Goal: Transaction & Acquisition: Purchase product/service

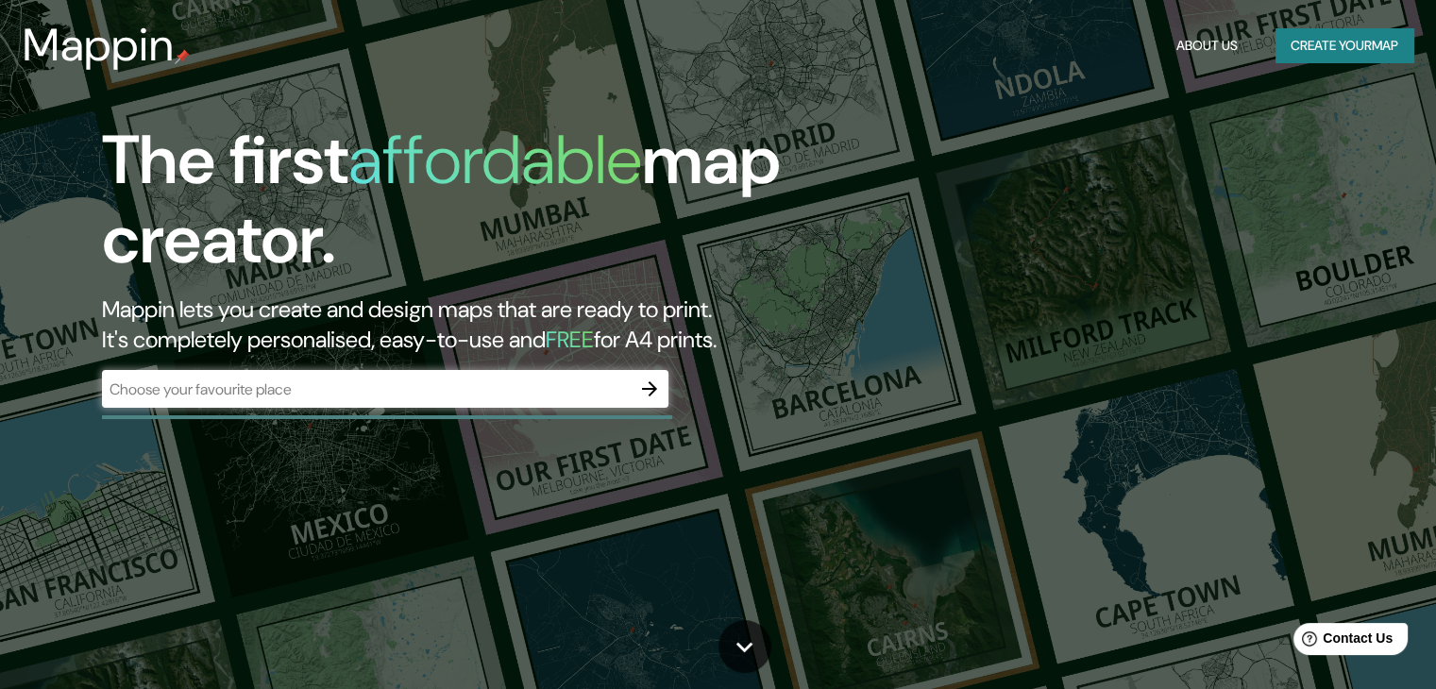
click at [427, 371] on div "​" at bounding box center [385, 389] width 567 height 38
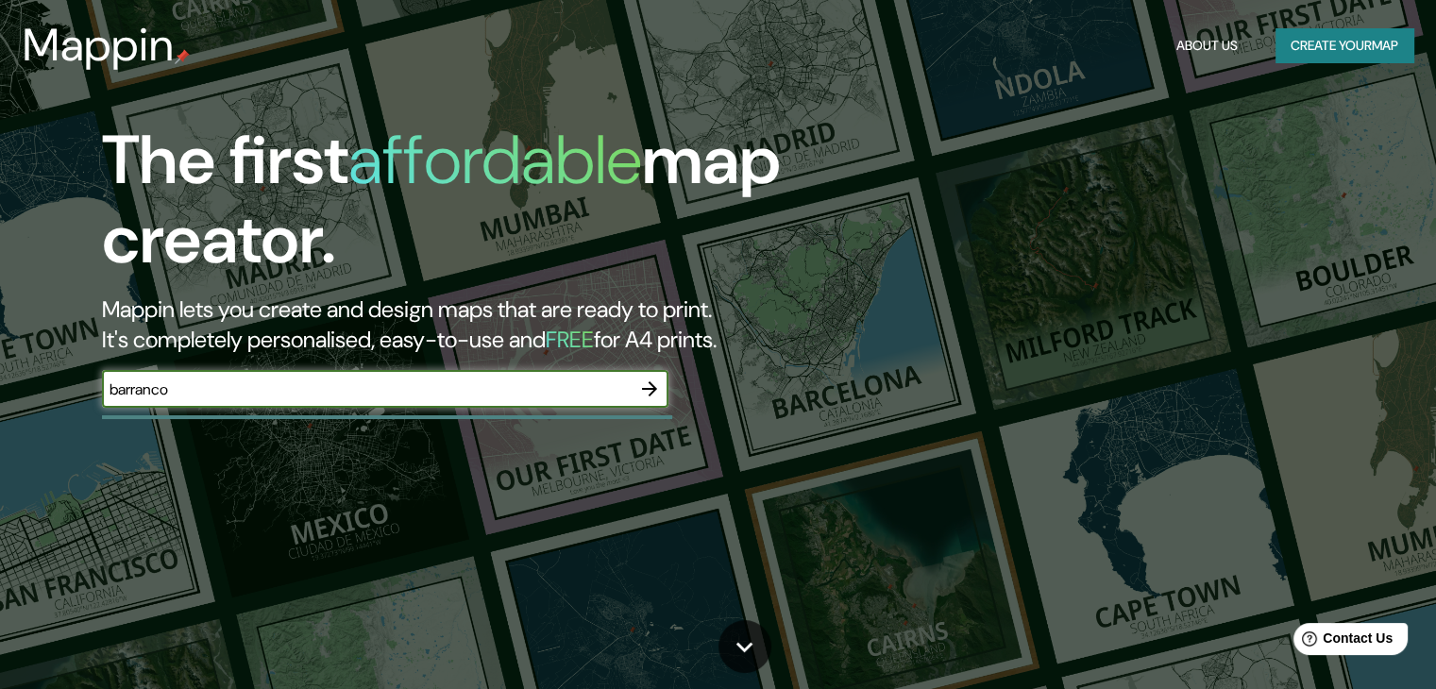
type input "barranco"
click at [642, 386] on icon "button" at bounding box center [649, 389] width 23 height 23
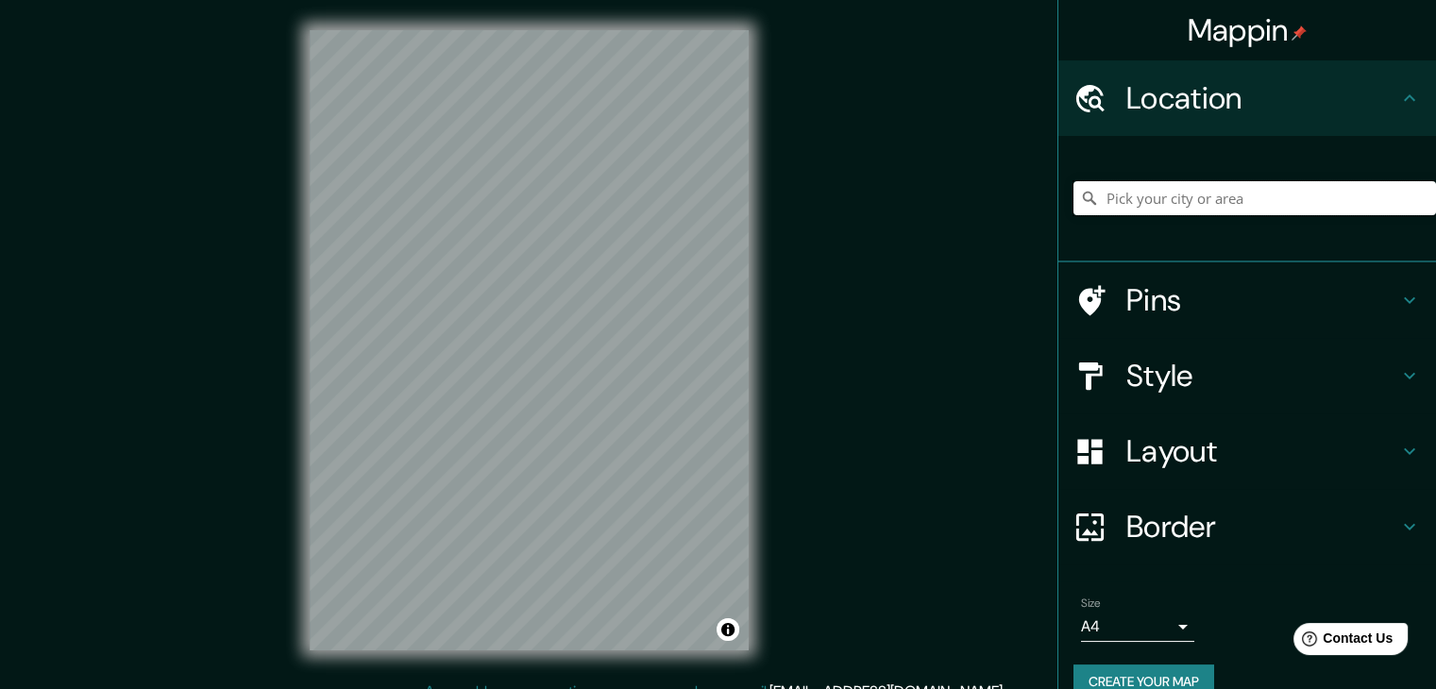
click at [1163, 196] on input "Pick your city or area" at bounding box center [1255, 198] width 363 height 34
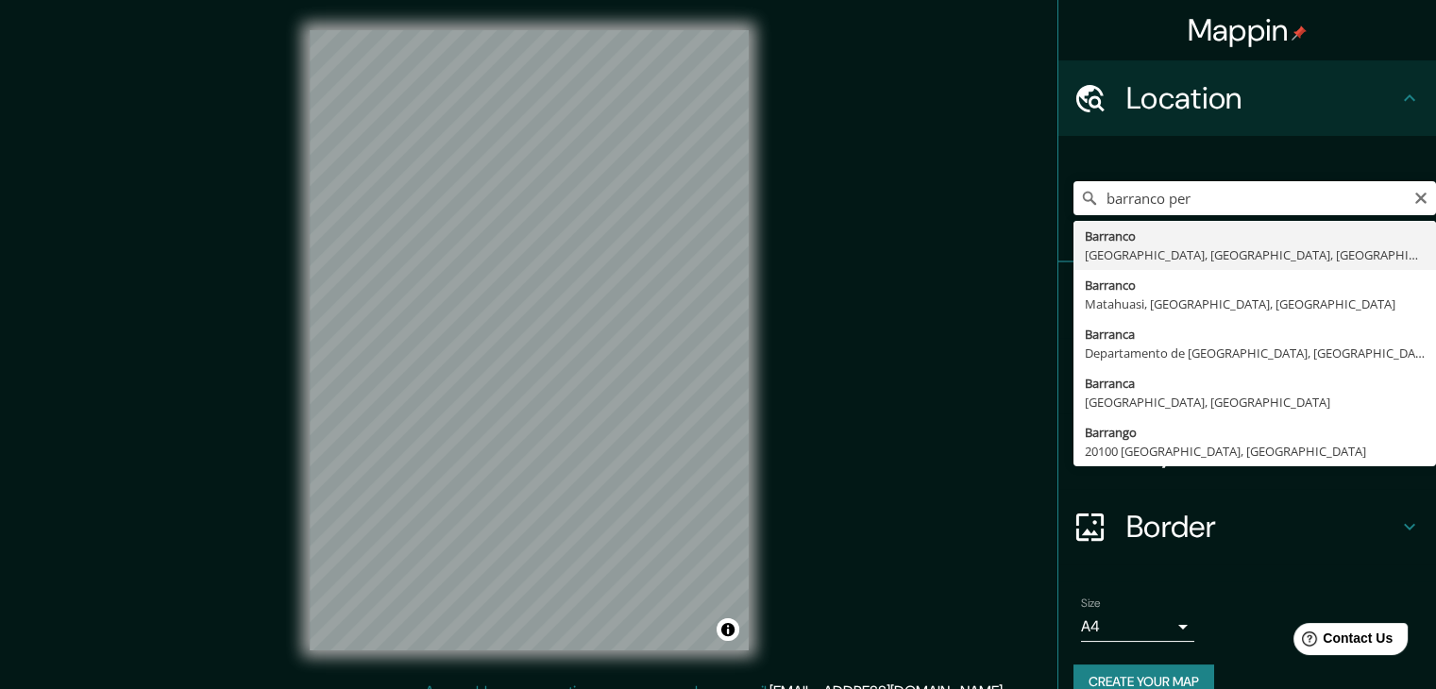
type input "Barranco, Lima, Provincia de Lima, Perú"
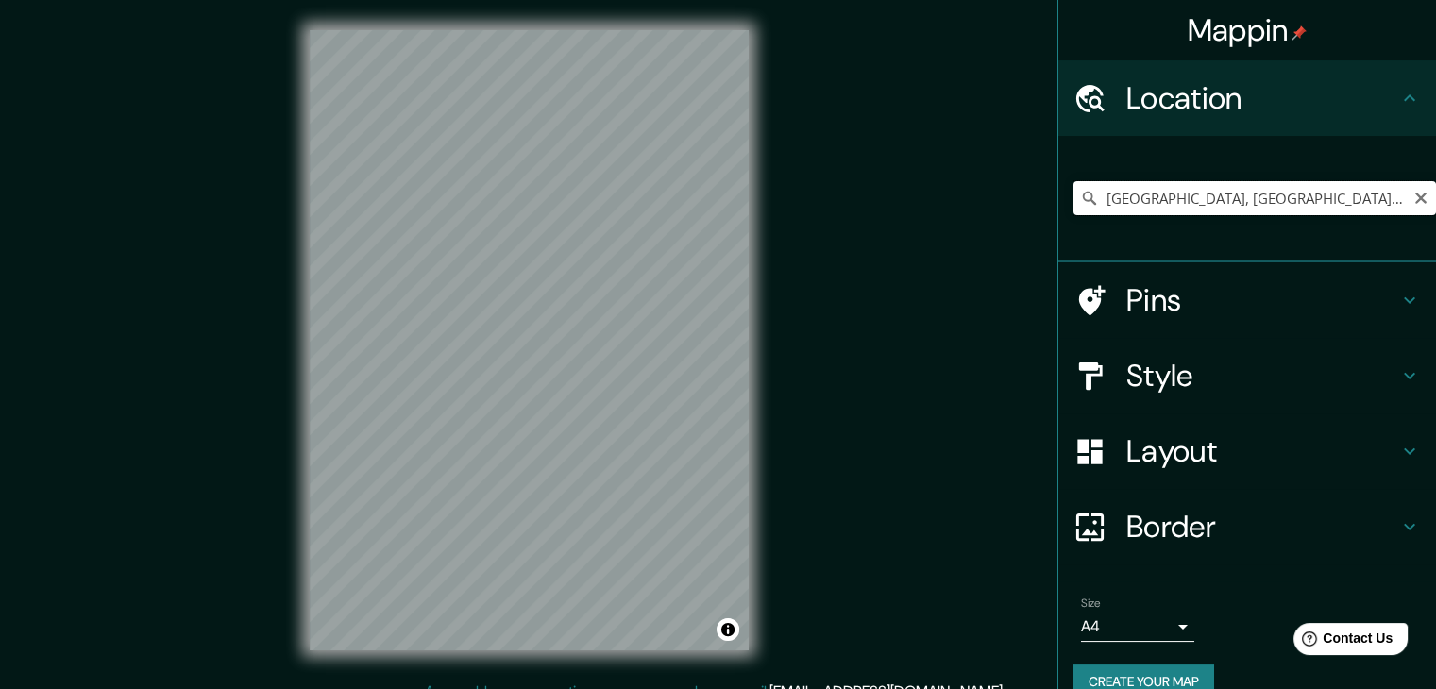
click at [1122, 181] on input "Barranco, Lima, Provincia de Lima, Perú" at bounding box center [1255, 198] width 363 height 34
click at [1225, 201] on input "Barranco, Lima, Provincia de Lima, Perú" at bounding box center [1255, 198] width 363 height 34
click at [1371, 196] on input "Barranco, Lima, Provincia de Lima, Perú" at bounding box center [1255, 198] width 363 height 34
click at [1371, 195] on input "Barranco, Lima, Provincia de Lima, Perú" at bounding box center [1255, 198] width 363 height 34
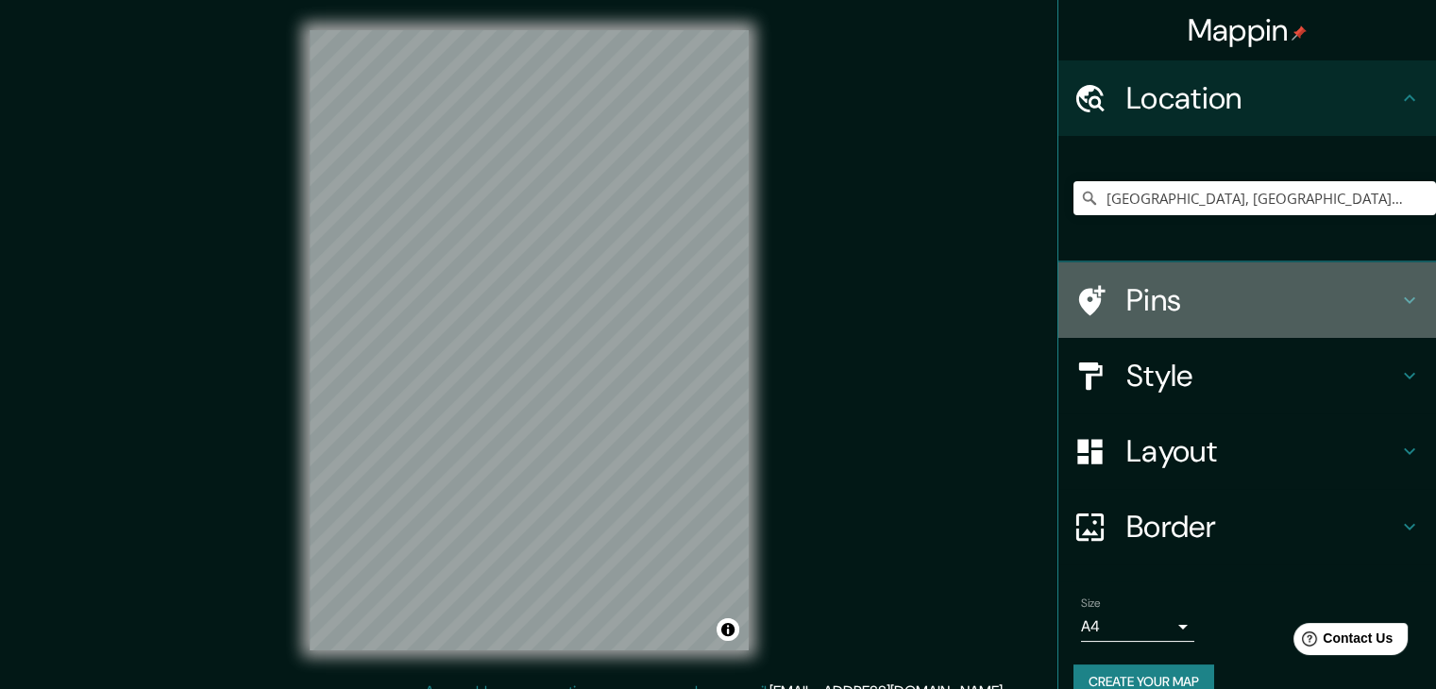
click at [1224, 281] on h4 "Pins" at bounding box center [1263, 300] width 272 height 38
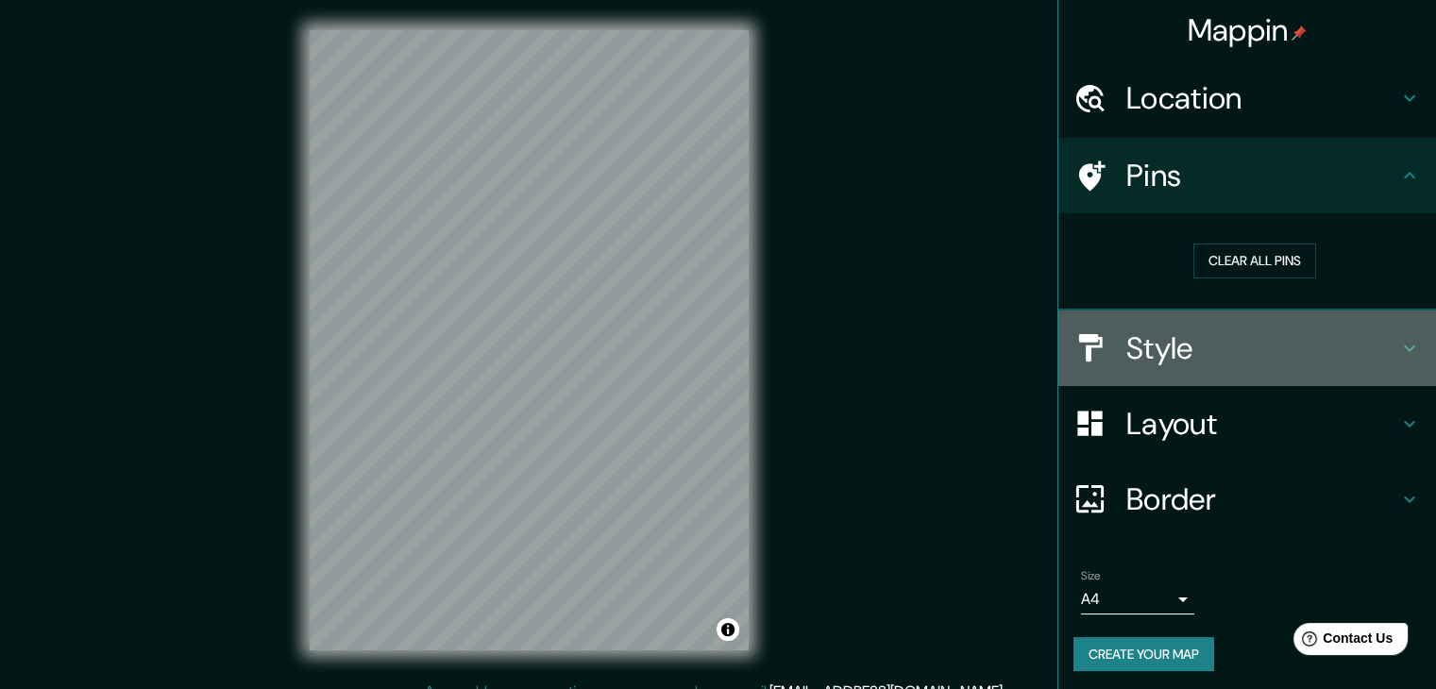
click at [1216, 360] on h4 "Style" at bounding box center [1263, 349] width 272 height 38
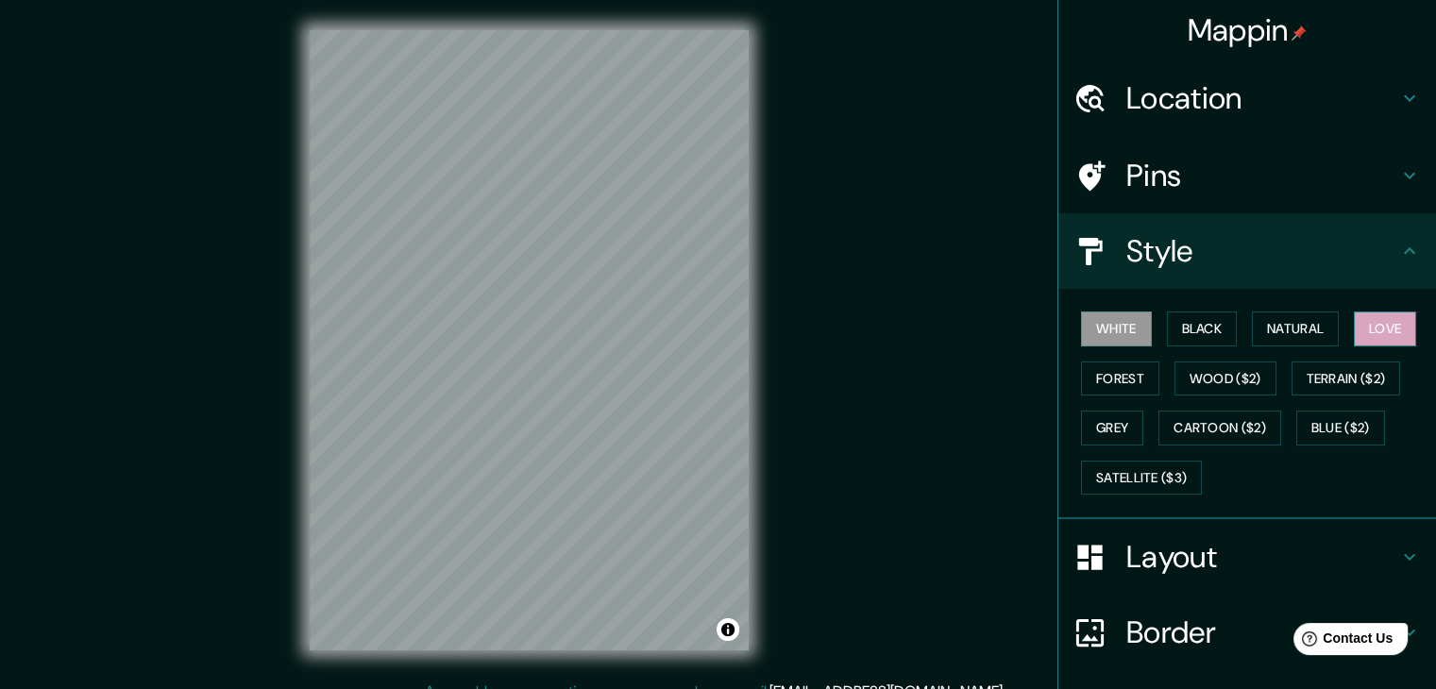
click at [1354, 333] on button "Love" at bounding box center [1385, 329] width 62 height 35
click at [1304, 321] on button "Natural" at bounding box center [1295, 329] width 87 height 35
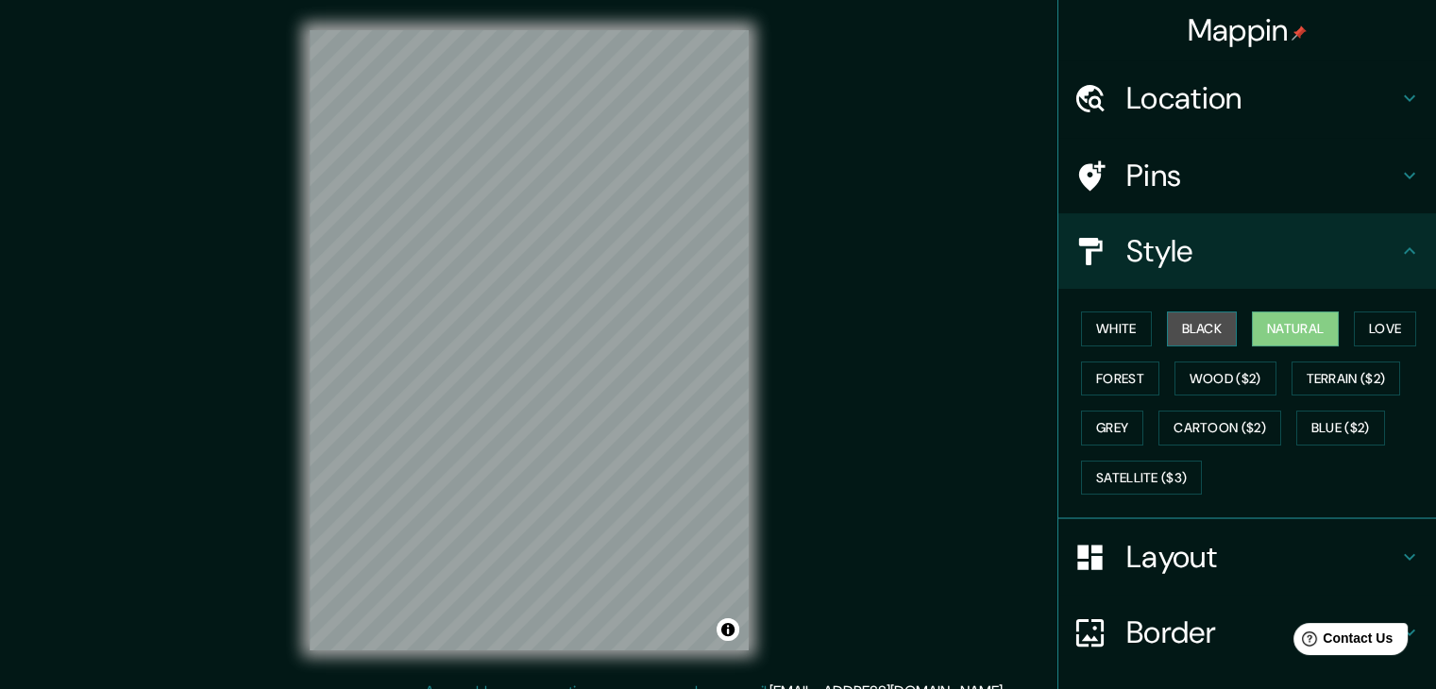
click at [1223, 322] on button "Black" at bounding box center [1202, 329] width 71 height 35
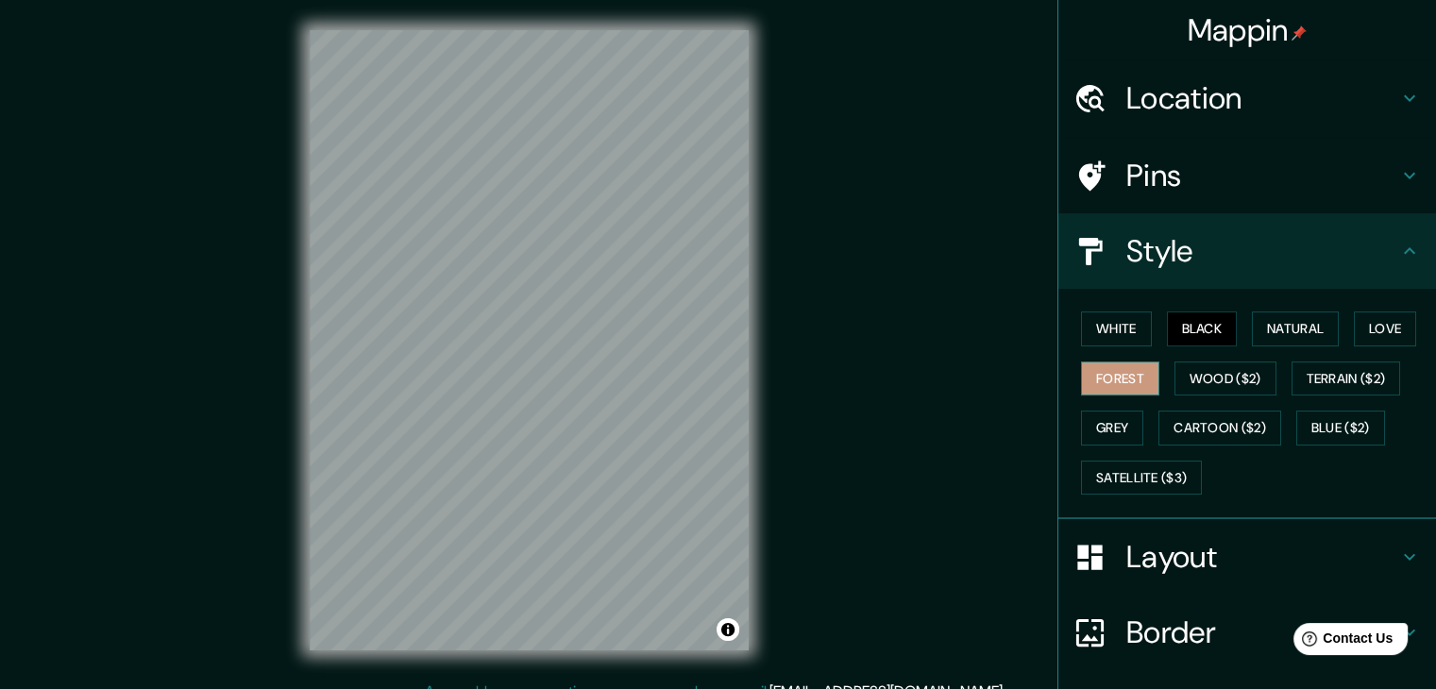
click at [1117, 367] on button "Forest" at bounding box center [1120, 379] width 78 height 35
click at [1126, 336] on button "White" at bounding box center [1116, 329] width 71 height 35
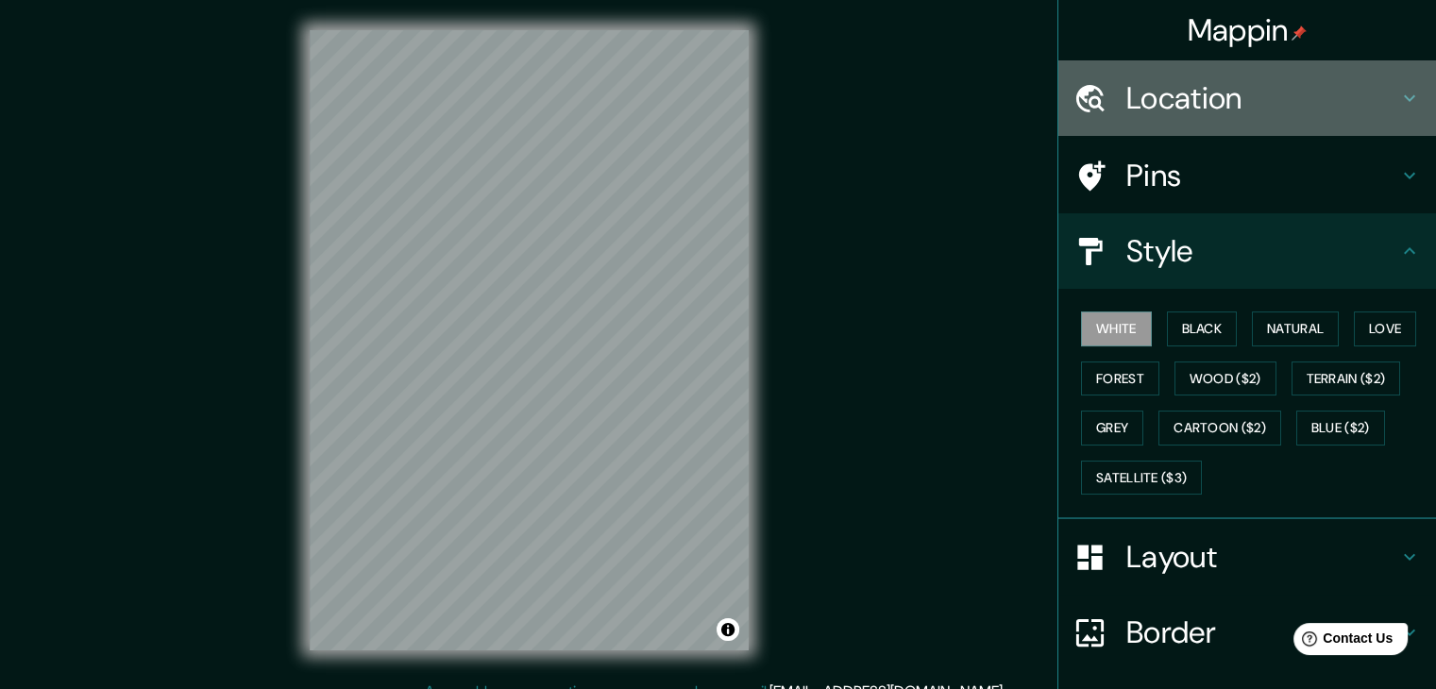
click at [1231, 98] on h4 "Location" at bounding box center [1263, 98] width 272 height 38
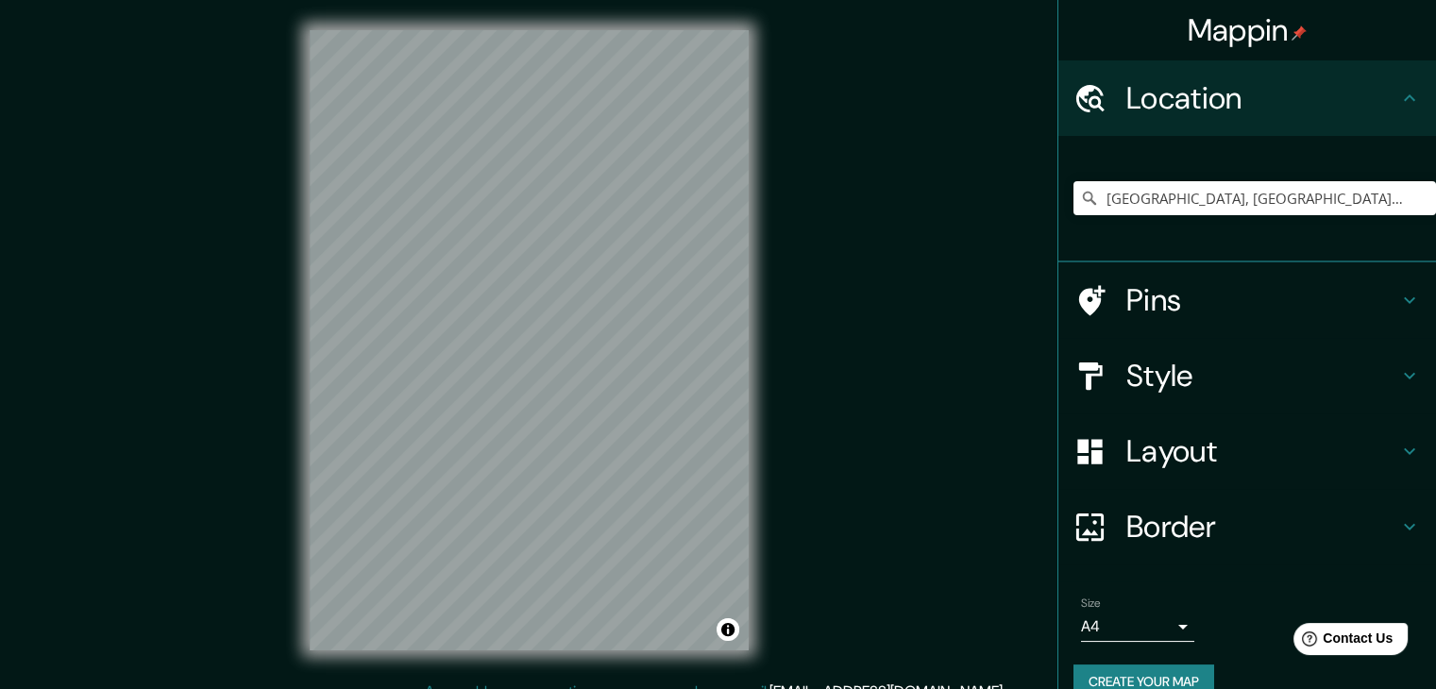
click at [1164, 530] on h4 "Border" at bounding box center [1263, 527] width 272 height 38
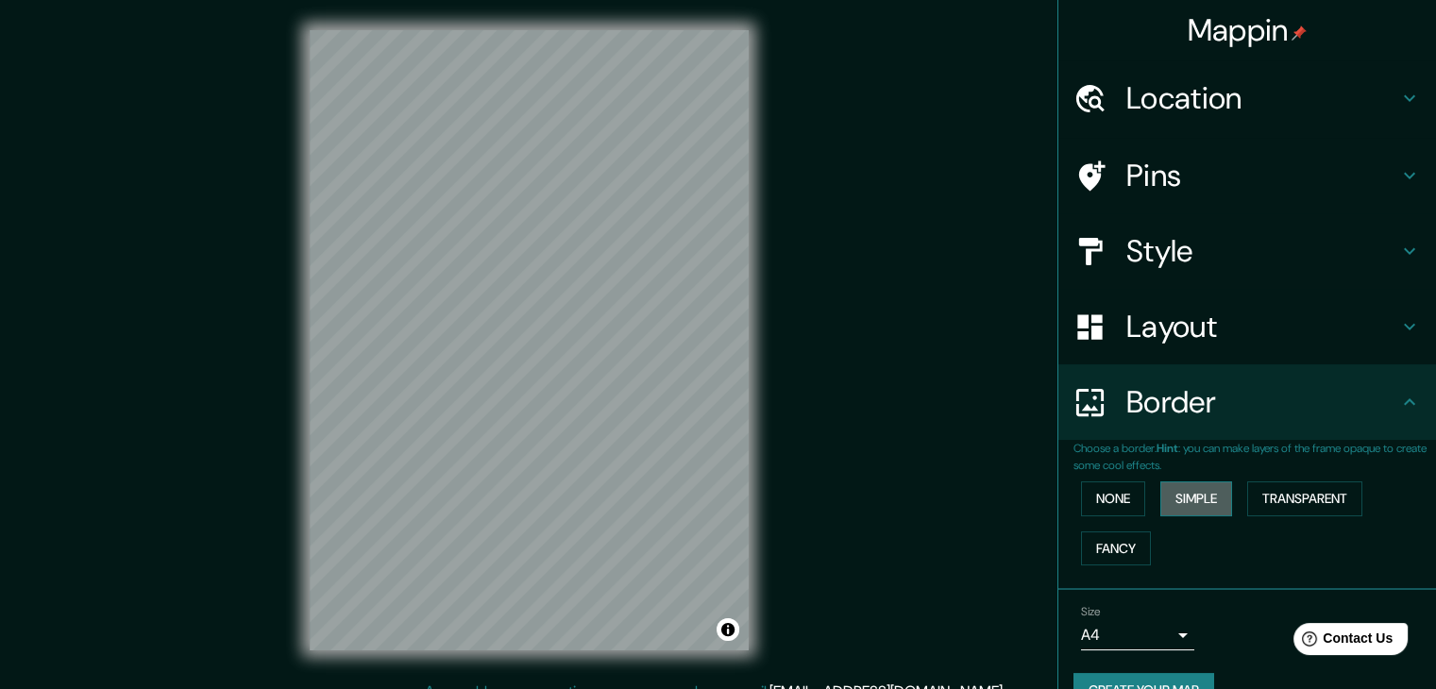
click at [1175, 487] on button "Simple" at bounding box center [1197, 499] width 72 height 35
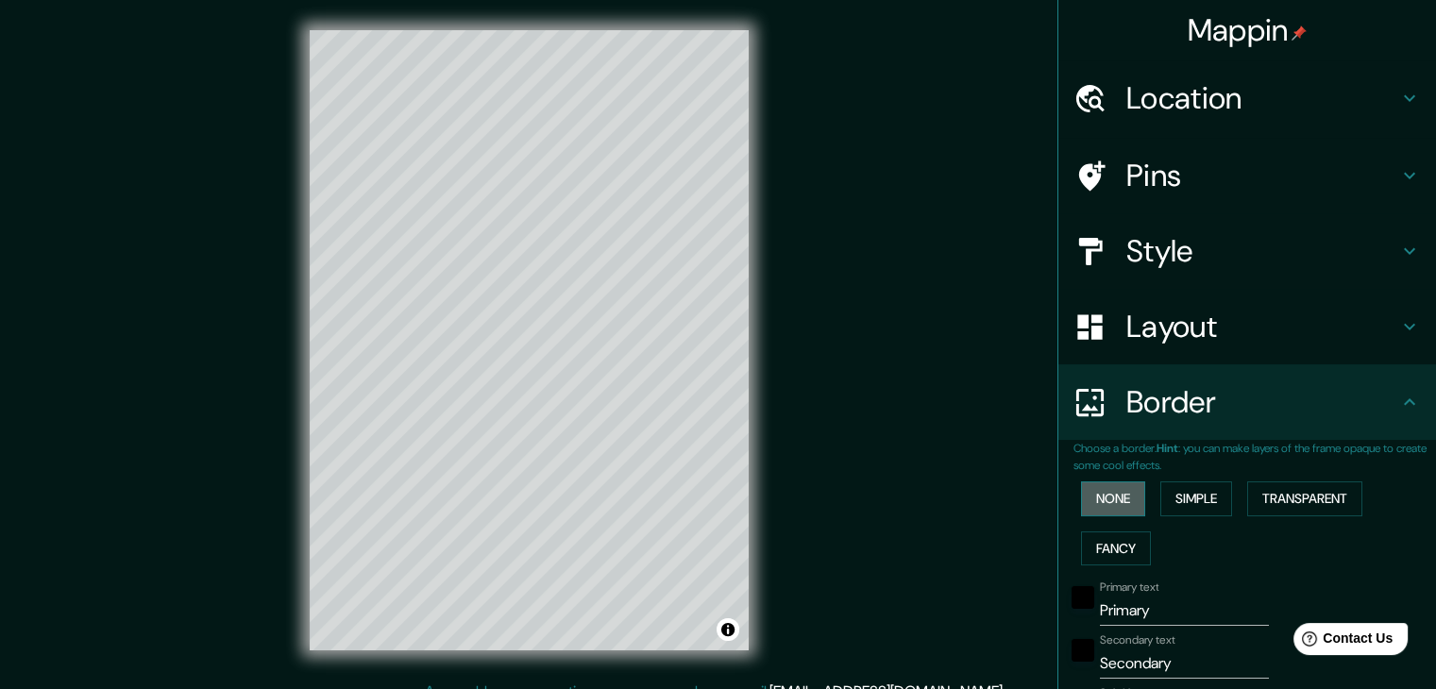
click at [1117, 488] on button "None" at bounding box center [1113, 499] width 64 height 35
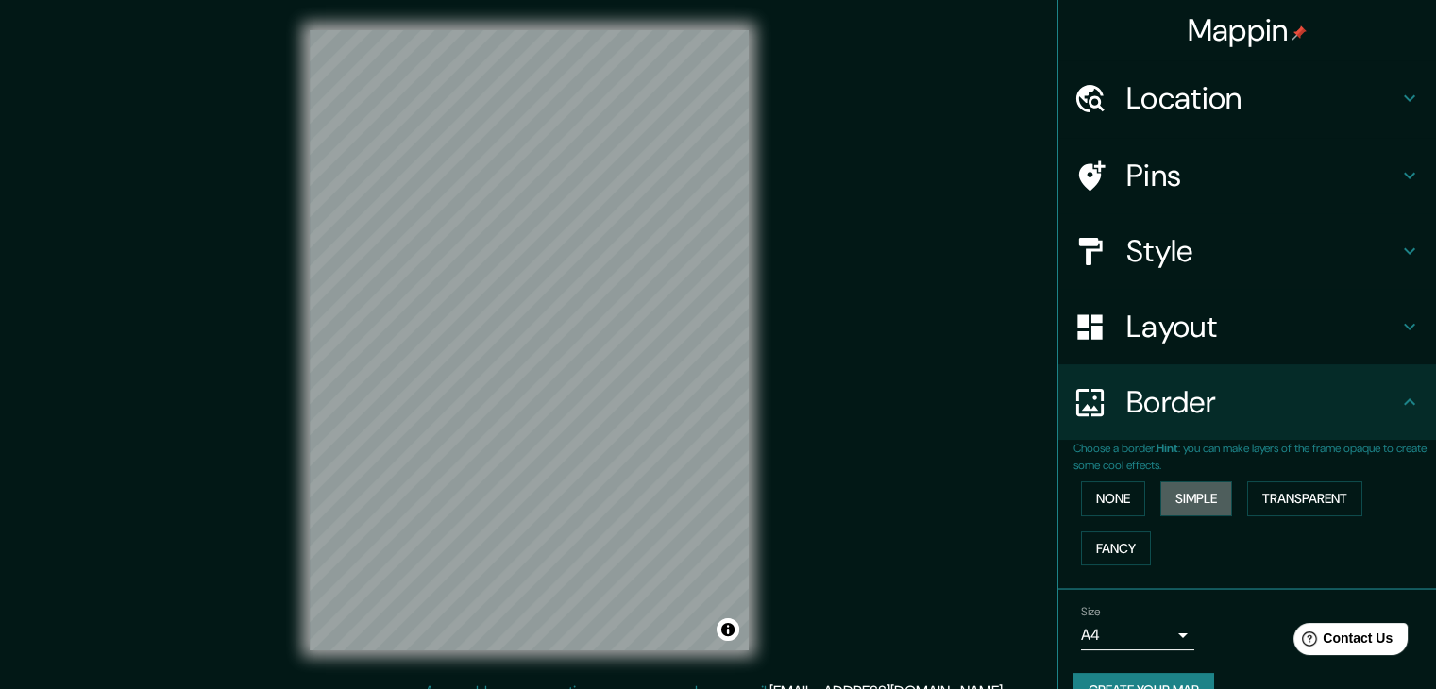
drag, startPoint x: 1199, startPoint y: 501, endPoint x: 1228, endPoint y: 496, distance: 28.7
click at [1201, 501] on button "Simple" at bounding box center [1197, 499] width 72 height 35
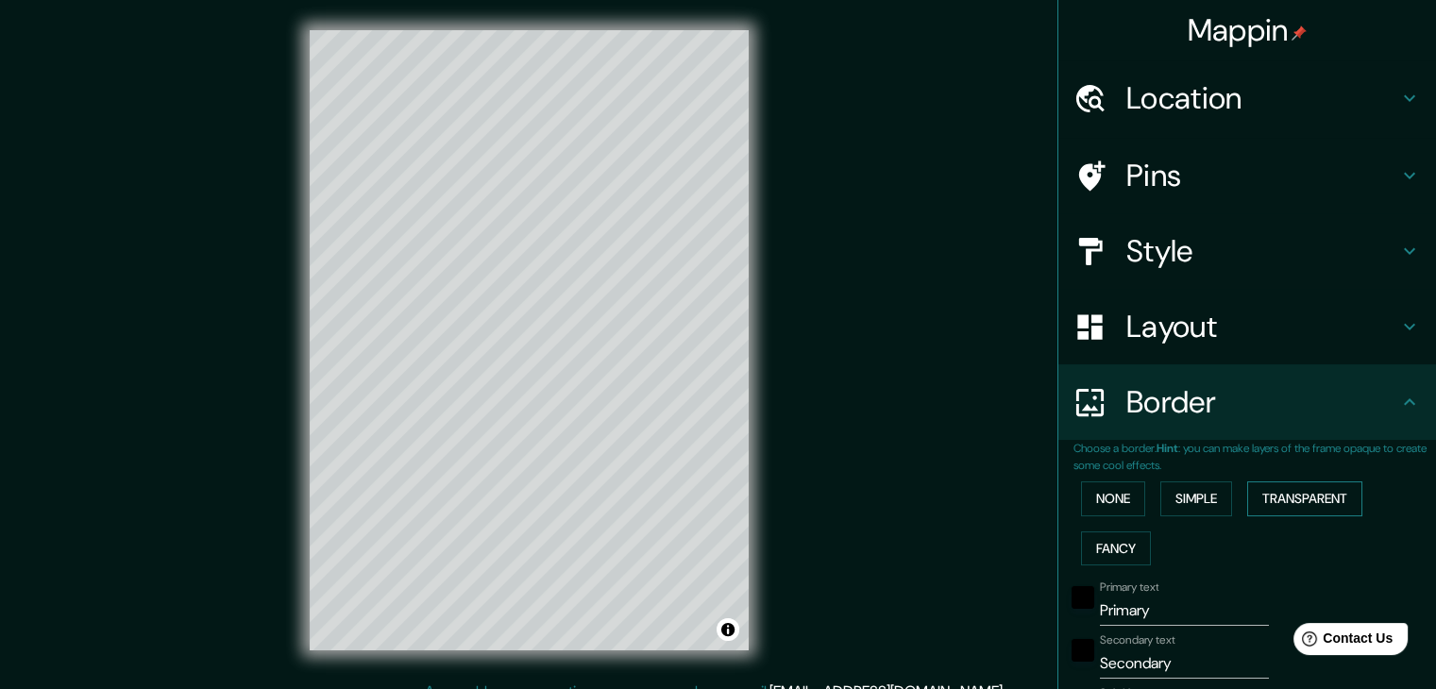
click at [1275, 498] on button "Transparent" at bounding box center [1304, 499] width 115 height 35
click at [1211, 504] on button "Simple" at bounding box center [1197, 499] width 72 height 35
drag, startPoint x: 566, startPoint y: 560, endPoint x: 572, endPoint y: 546, distance: 15.6
click at [574, 546] on div at bounding box center [567, 548] width 15 height 15
click at [1114, 502] on button "None" at bounding box center [1113, 499] width 64 height 35
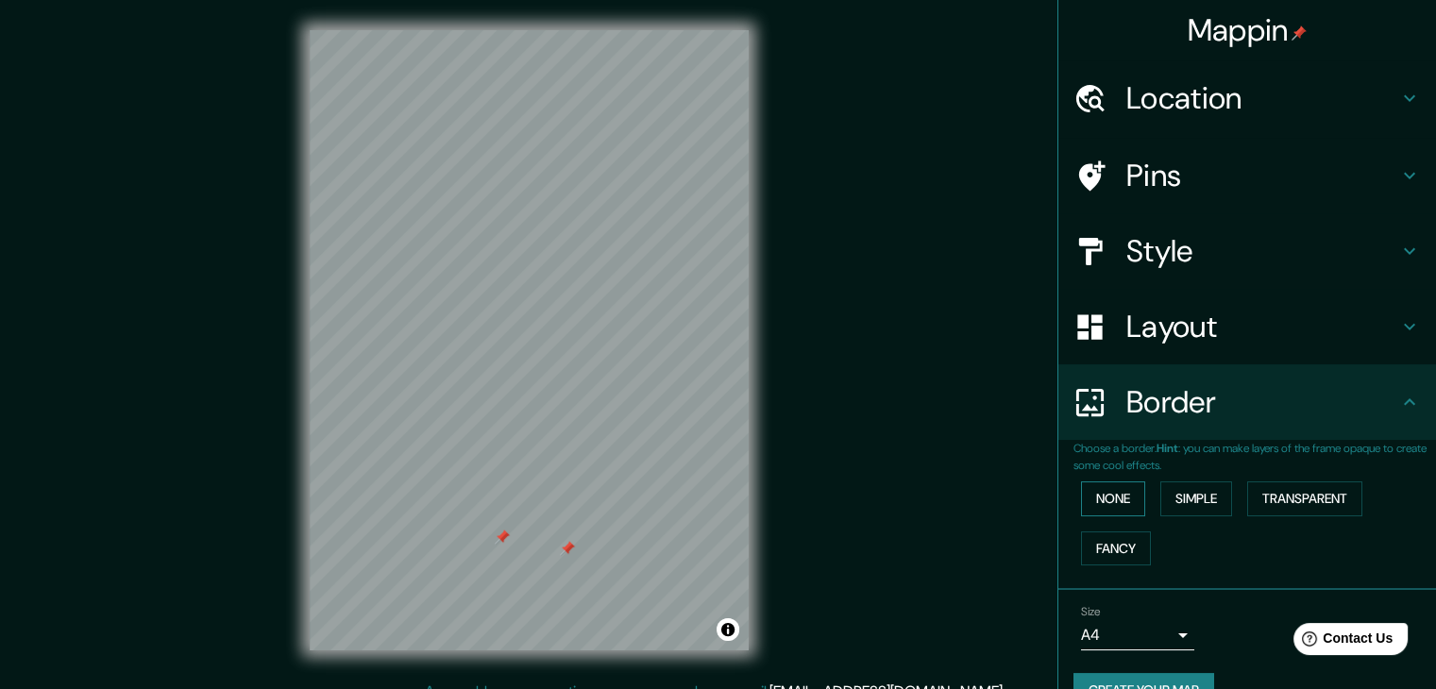
click at [1114, 502] on button "None" at bounding box center [1113, 499] width 64 height 35
click at [1198, 499] on button "Simple" at bounding box center [1197, 499] width 72 height 35
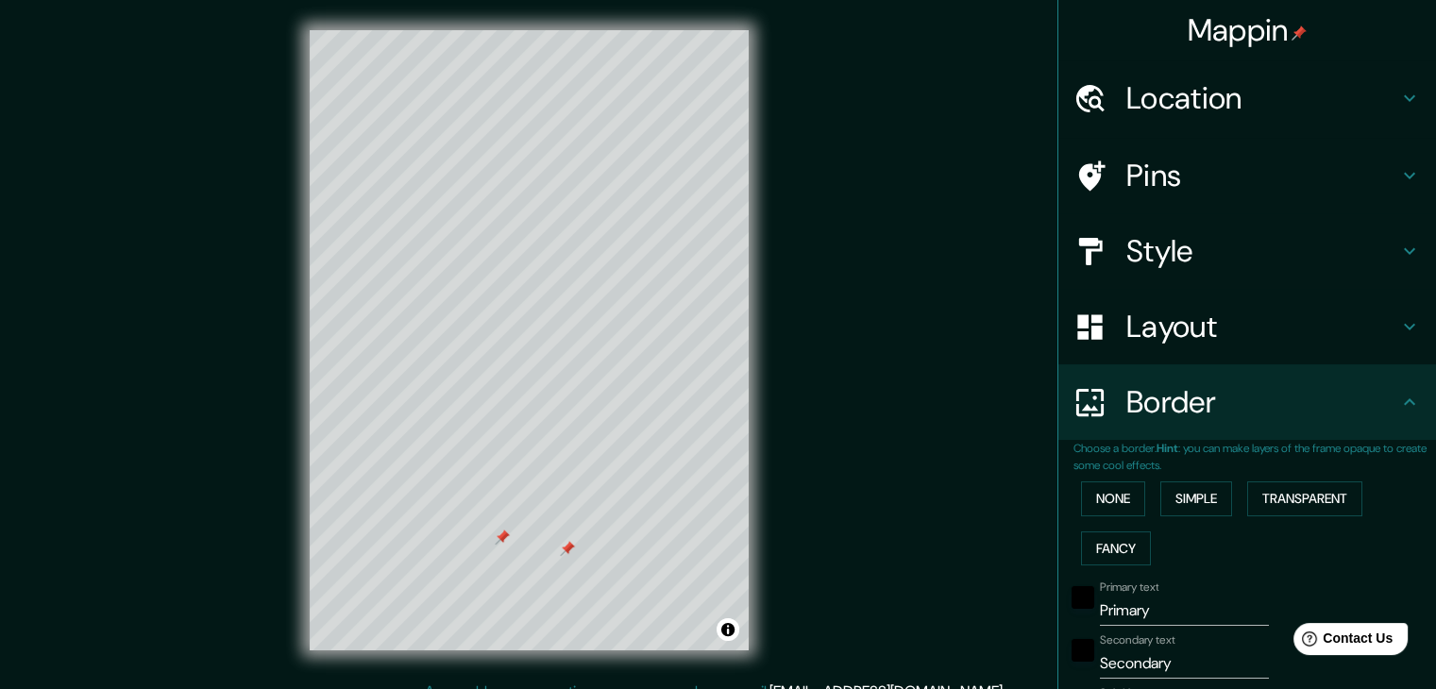
click at [1185, 172] on h4 "Pins" at bounding box center [1263, 176] width 272 height 38
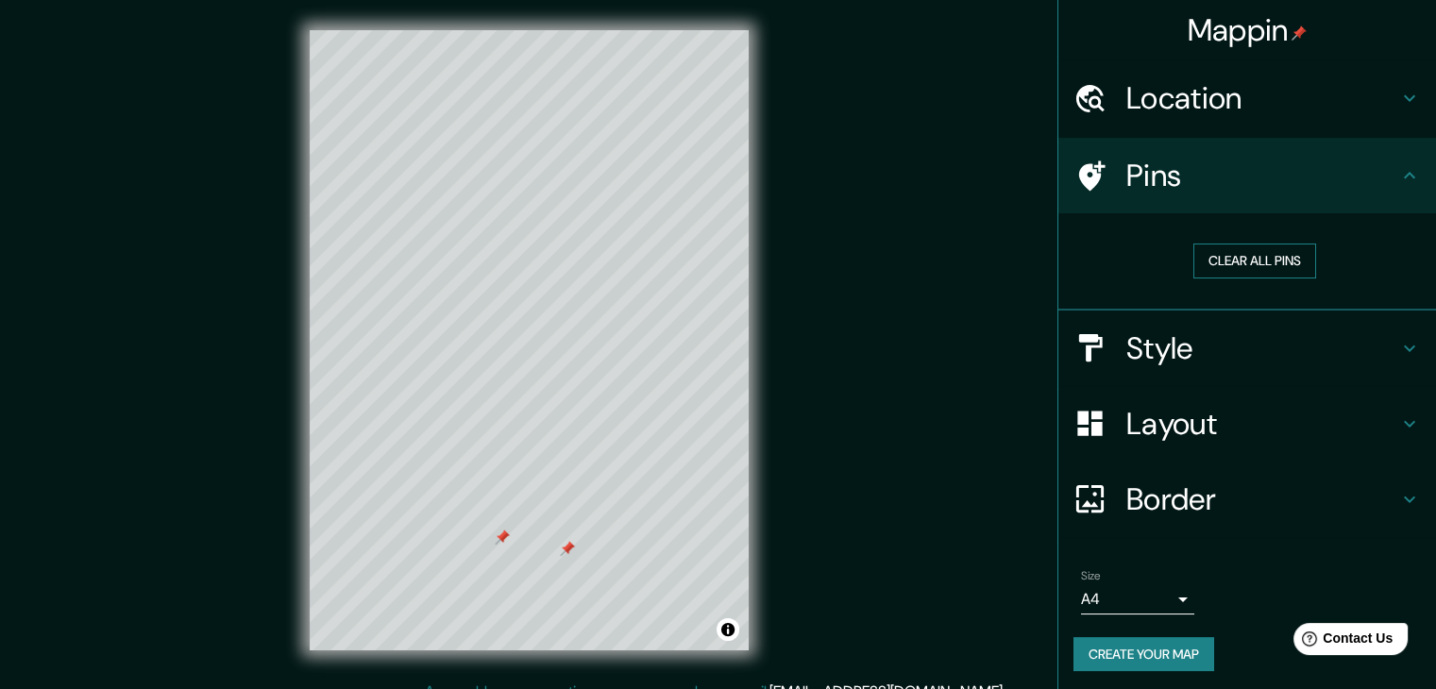
click at [1220, 263] on button "Clear all pins" at bounding box center [1255, 261] width 123 height 35
click at [1231, 111] on h4 "Location" at bounding box center [1263, 98] width 272 height 38
type input "37"
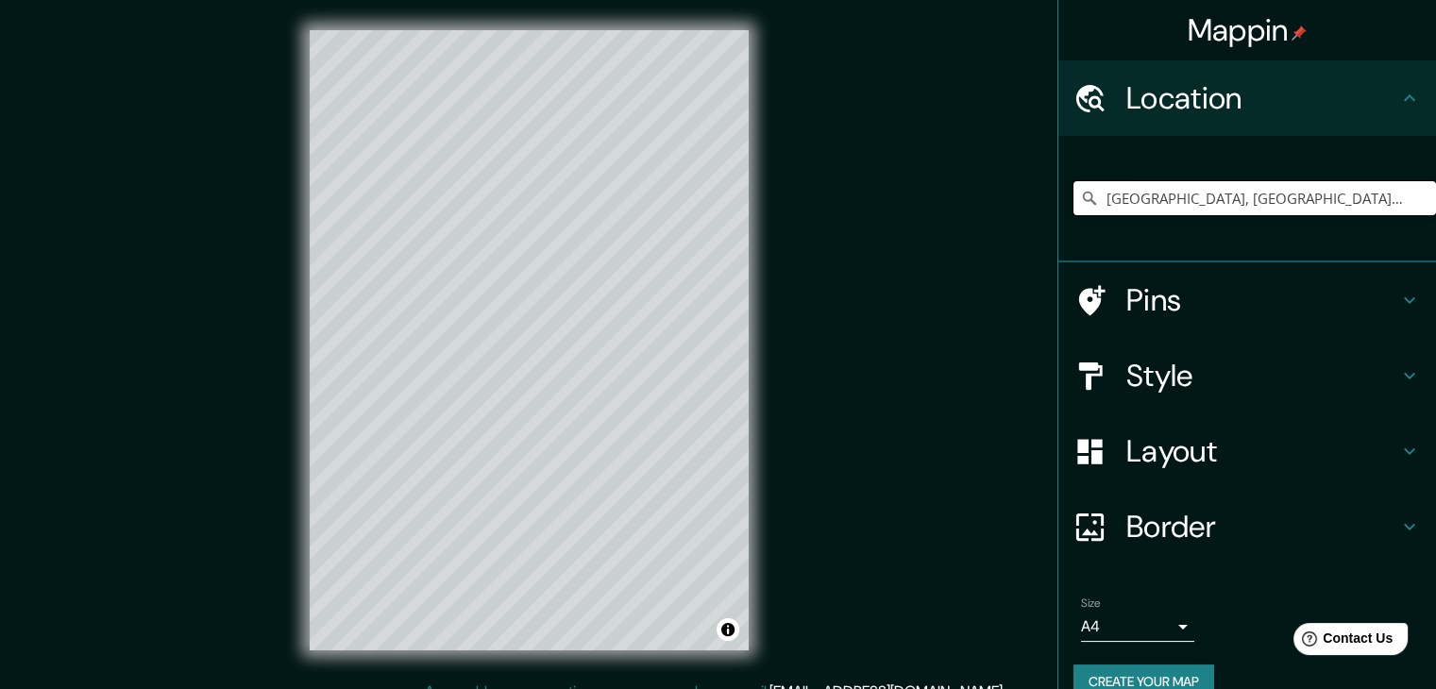
drag, startPoint x: 1362, startPoint y: 197, endPoint x: 793, endPoint y: 197, distance: 568.5
click at [793, 197] on div "Mappin Location Barranco, Lima, Provincia de Lima, Perú Pins Style Layout Borde…" at bounding box center [718, 355] width 1436 height 711
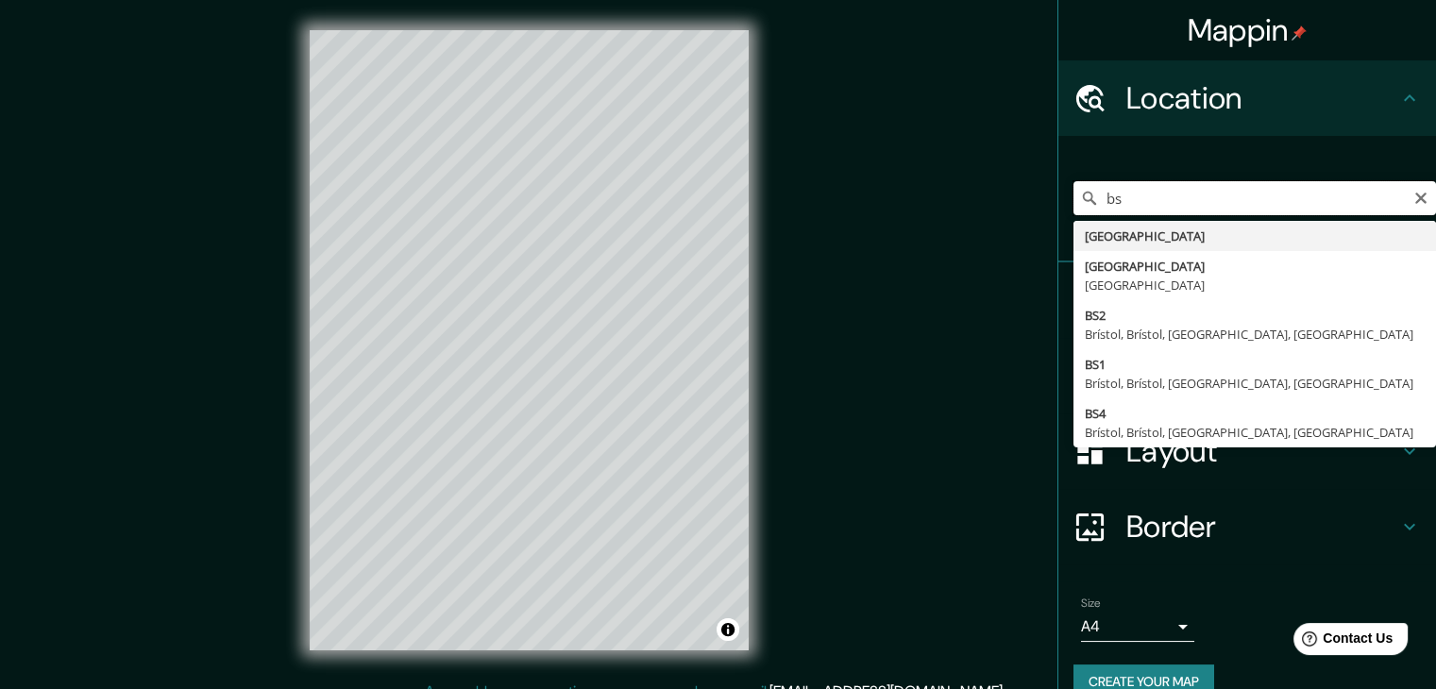
drag, startPoint x: 1182, startPoint y: 196, endPoint x: 935, endPoint y: 199, distance: 247.4
click at [935, 199] on div "Mappin Location bs Bahamas Brescia Italia BS2 Brístol, Brístol, Inglaterra, Rei…" at bounding box center [718, 355] width 1436 height 711
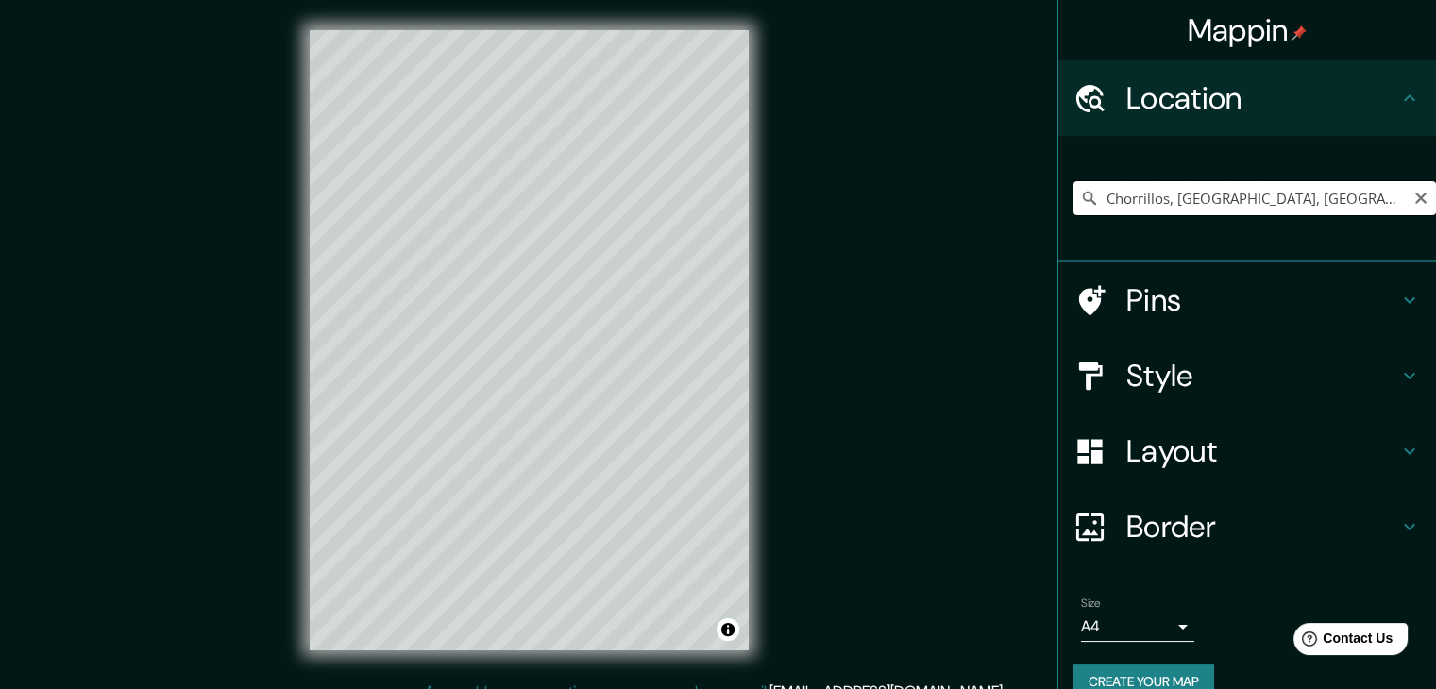
click at [1228, 210] on input "Chorrillos, Provincia de Lima, Perú" at bounding box center [1255, 198] width 363 height 34
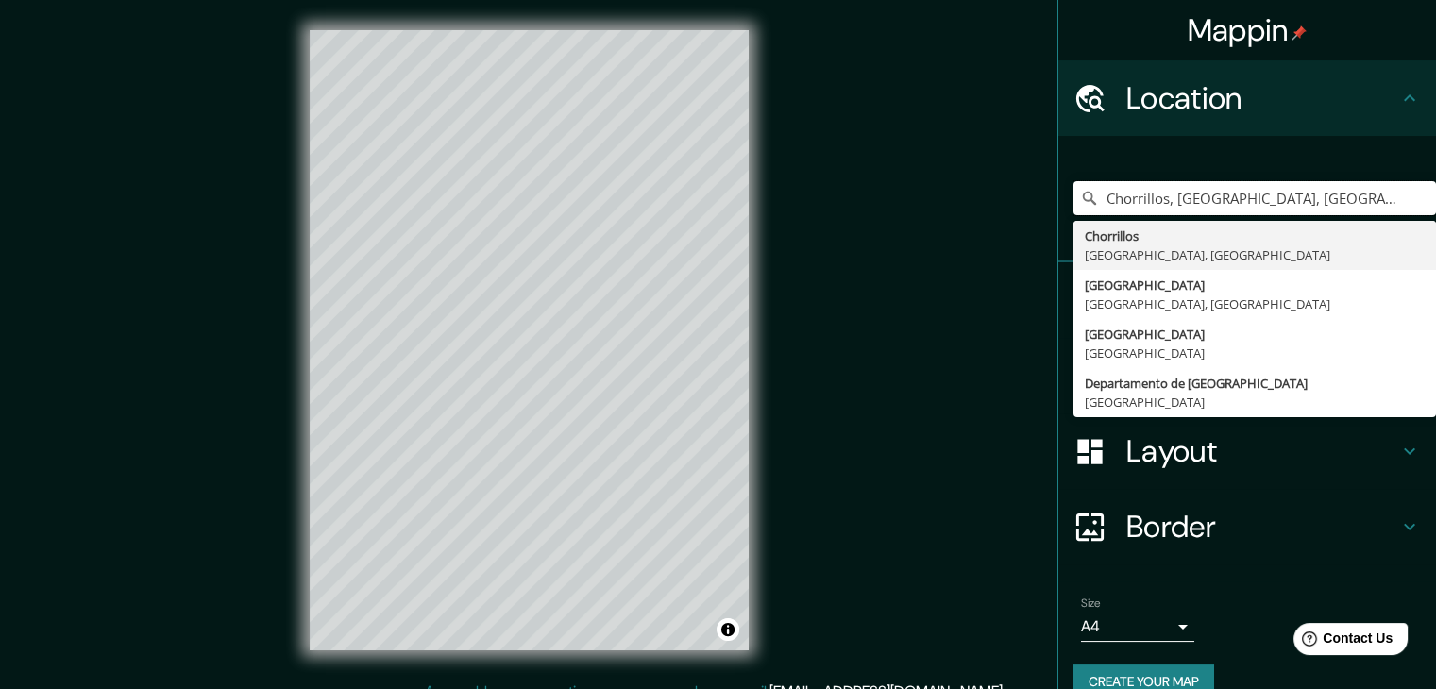
drag, startPoint x: 1387, startPoint y: 210, endPoint x: 816, endPoint y: 203, distance: 571.4
click at [816, 203] on div "Mappin Location Chorrillos, Provincia bsde Lima, Perú Chorrillos Provincia de L…" at bounding box center [718, 355] width 1436 height 711
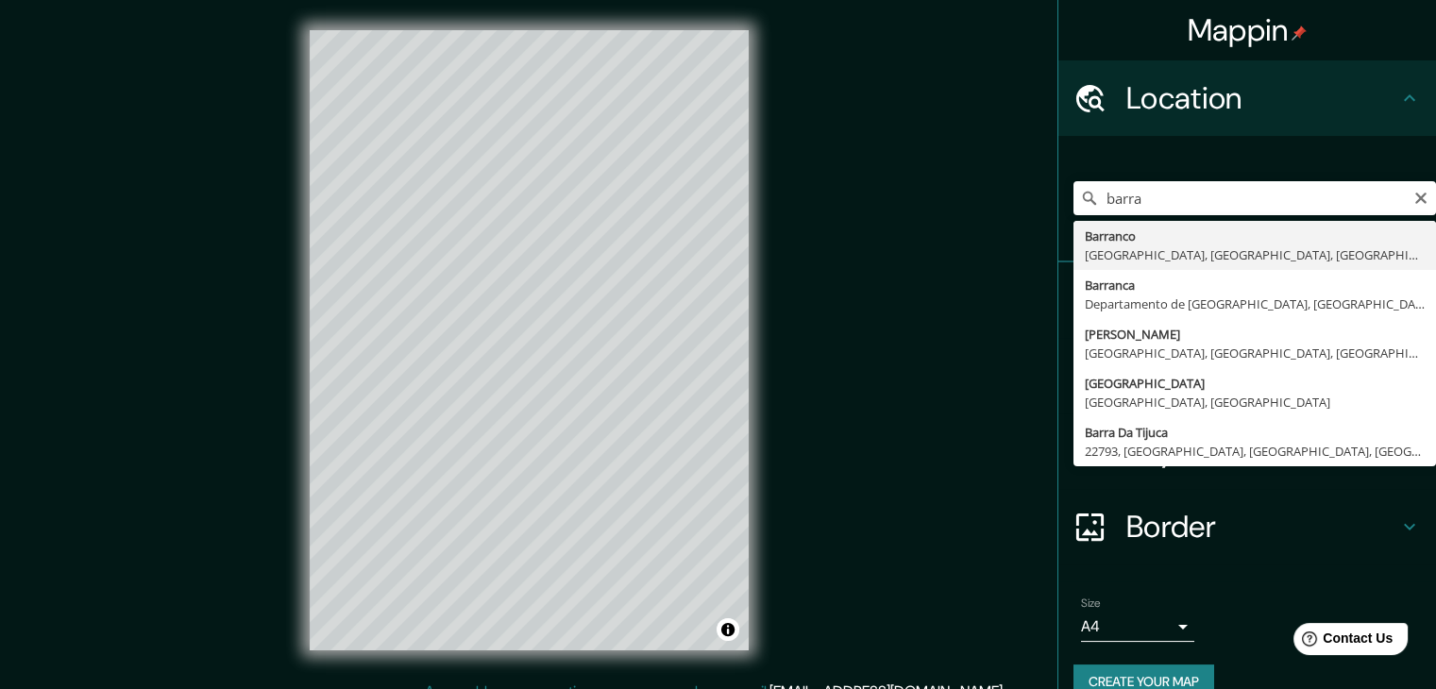
type input "Barranco, Lima, Provincia de Lima, Perú"
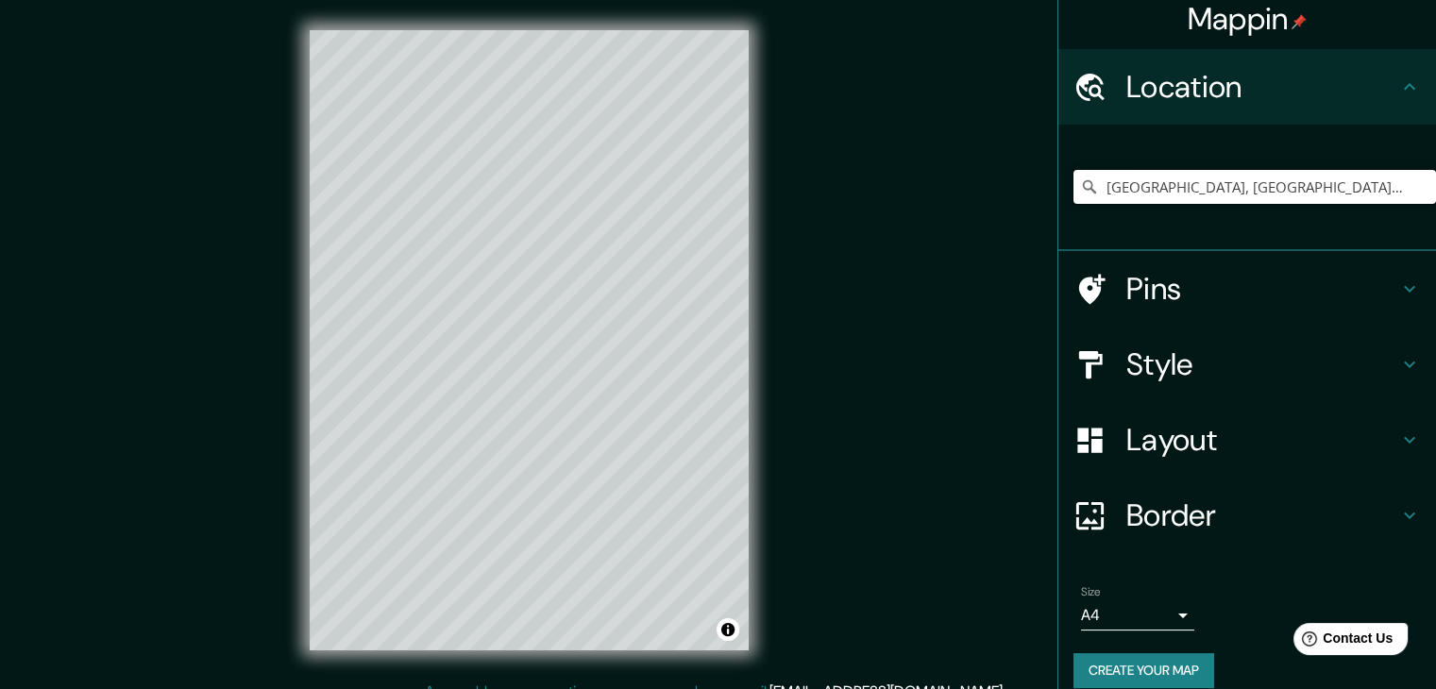
scroll to position [32, 0]
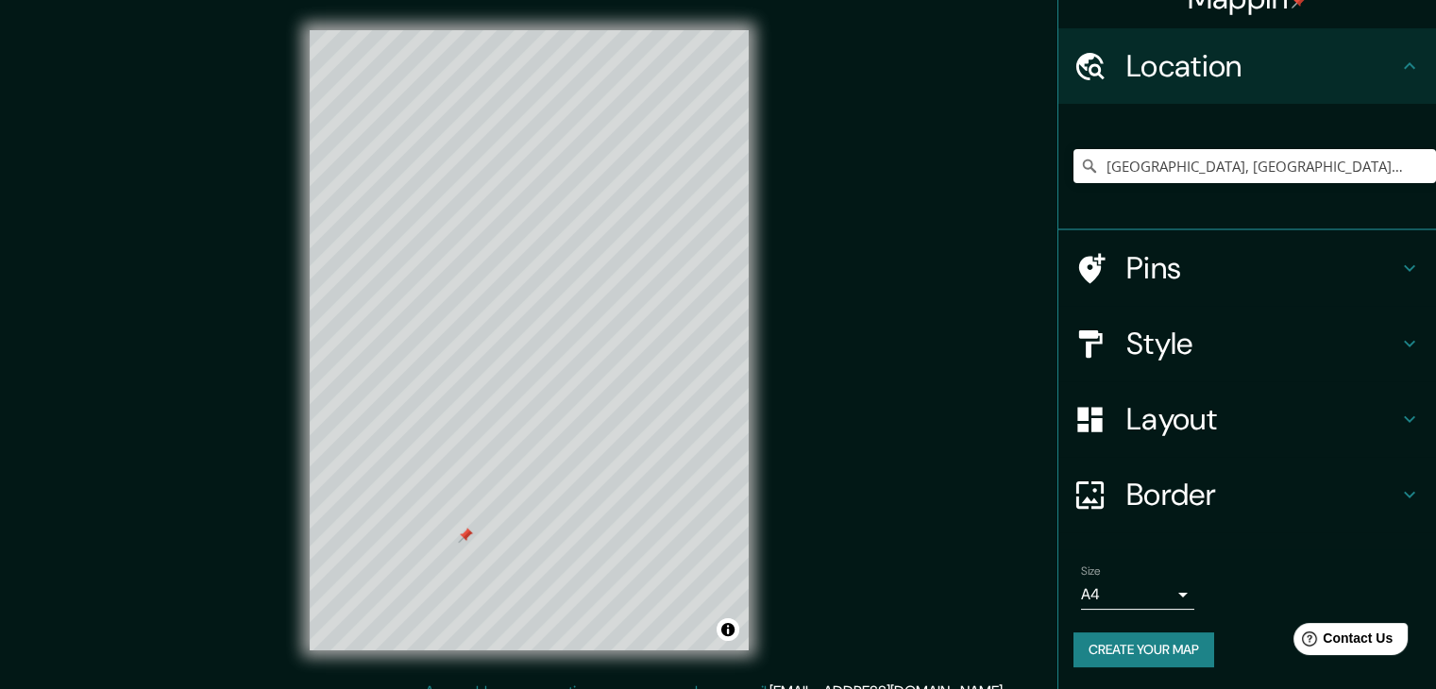
click at [1107, 270] on div at bounding box center [1100, 268] width 53 height 33
type input "37"
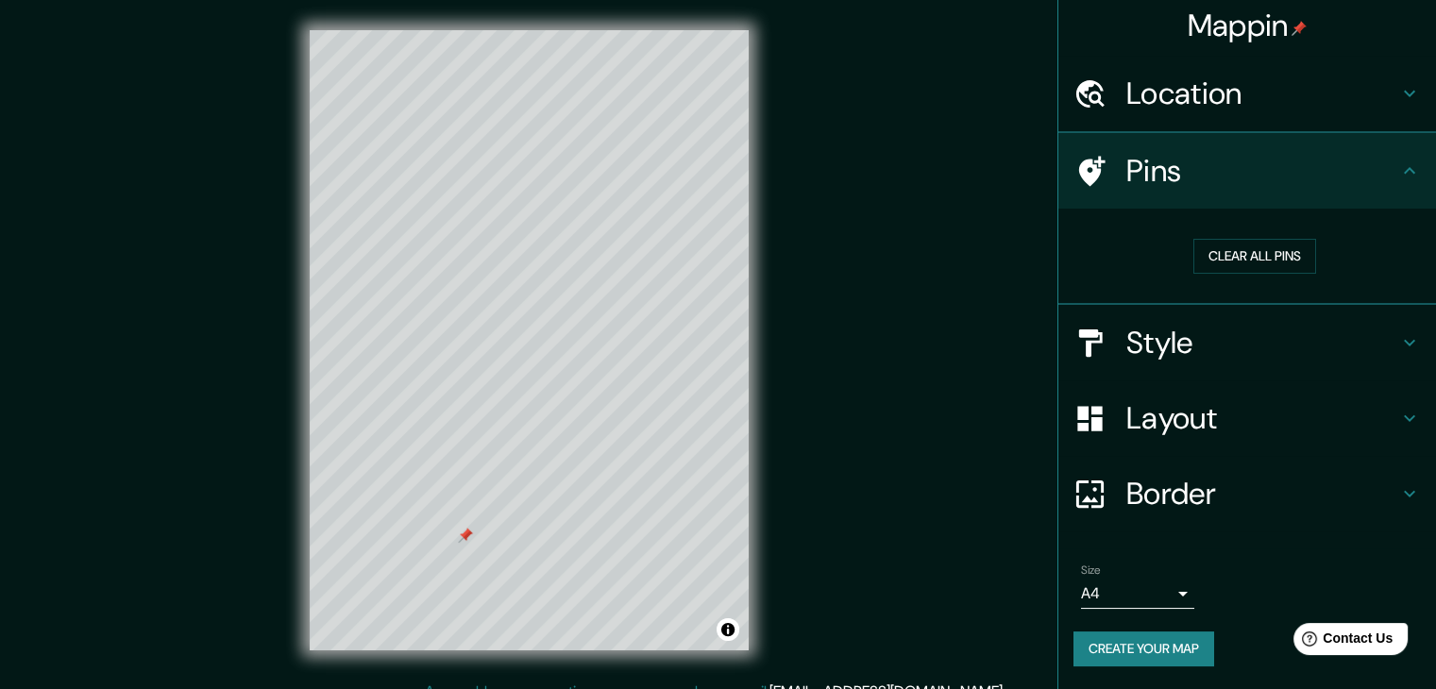
scroll to position [4, 0]
click at [1264, 246] on button "Clear all pins" at bounding box center [1255, 257] width 123 height 35
click at [1167, 599] on body "Mappin Location Barranco, Lima, Provincia de Lima, Perú Pins Clear all pins Sty…" at bounding box center [718, 344] width 1436 height 689
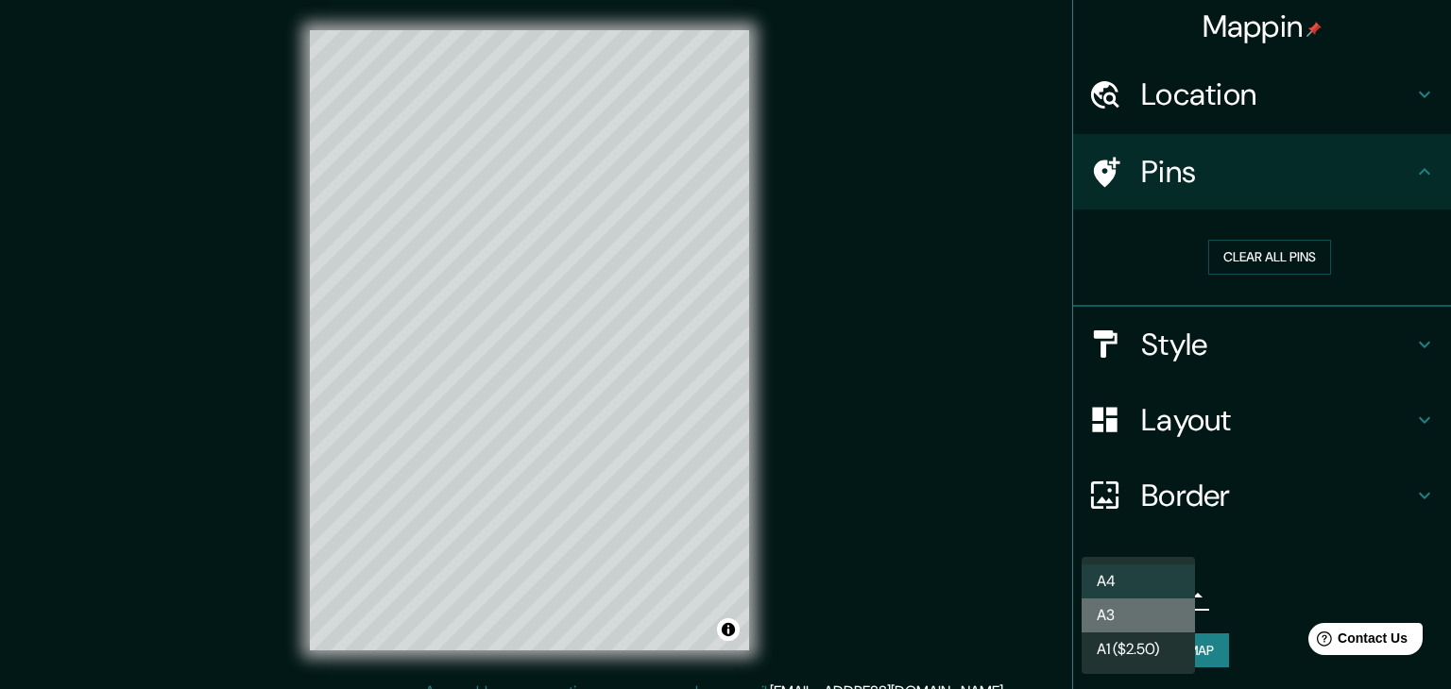
click at [1156, 610] on li "A3" at bounding box center [1137, 616] width 113 height 34
click at [1142, 586] on body "Mappin Location Barranco, Lima, Provincia de Lima, Perú Pins Clear all pins Sty…" at bounding box center [725, 344] width 1451 height 689
click at [1140, 581] on li "A4" at bounding box center [1137, 582] width 113 height 34
type input "single"
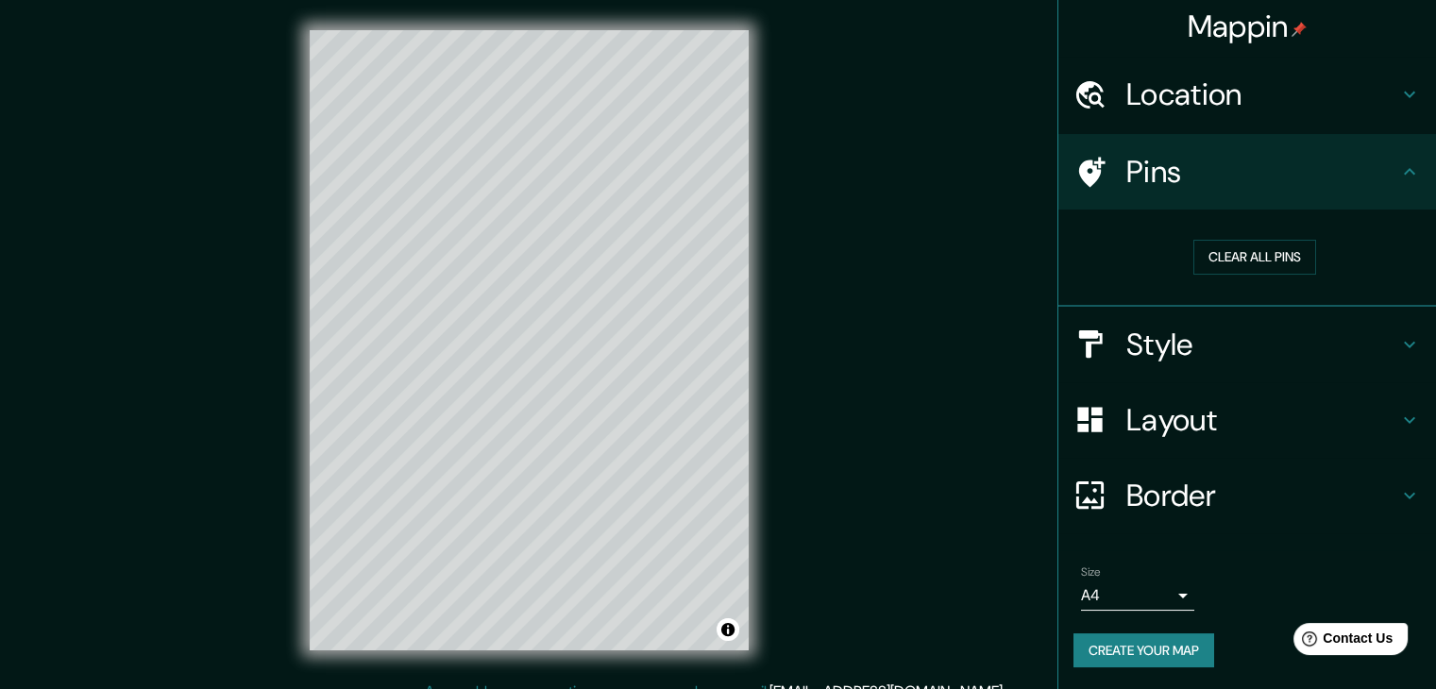
click at [1182, 49] on div "Mappin" at bounding box center [1248, 26] width 378 height 60
click at [1172, 98] on h4 "Location" at bounding box center [1263, 95] width 272 height 38
type input "37"
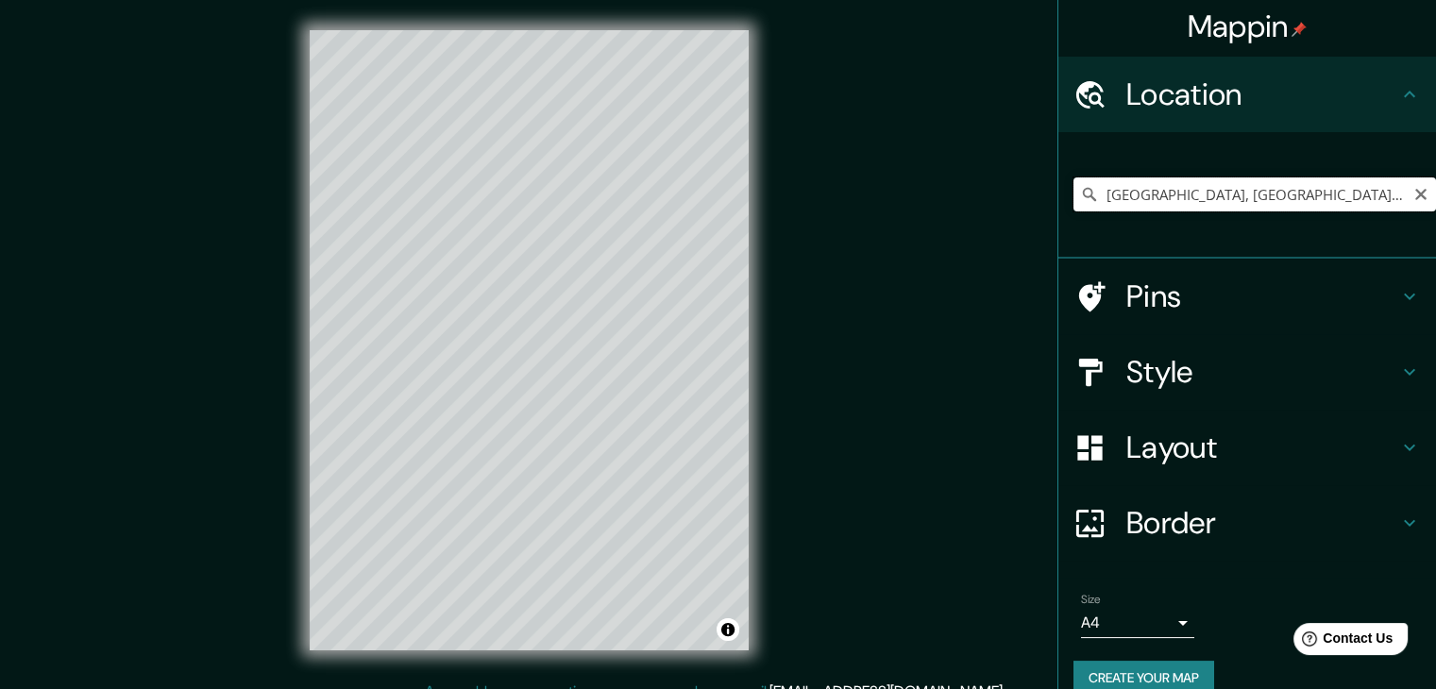
click at [1213, 180] on input "Barranco, Lima, Provincia de Lima, Perú" at bounding box center [1255, 195] width 363 height 34
drag, startPoint x: 1376, startPoint y: 192, endPoint x: 855, endPoint y: 182, distance: 521.4
click at [855, 182] on div "Mappin Location Barranco, Lima, Provincia de Lima, Perú Pins Style Layout Borde…" at bounding box center [718, 355] width 1436 height 711
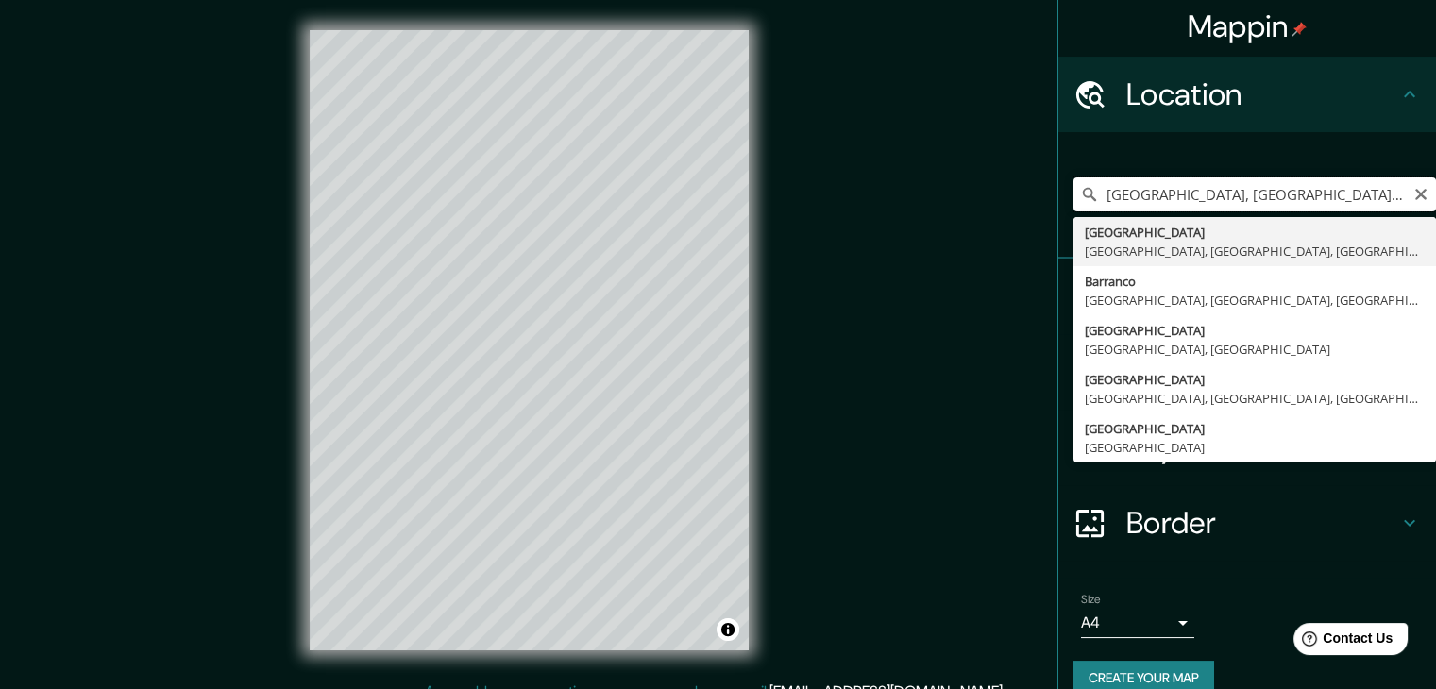
paste input "Parque Municipal de, Barranco 15063"
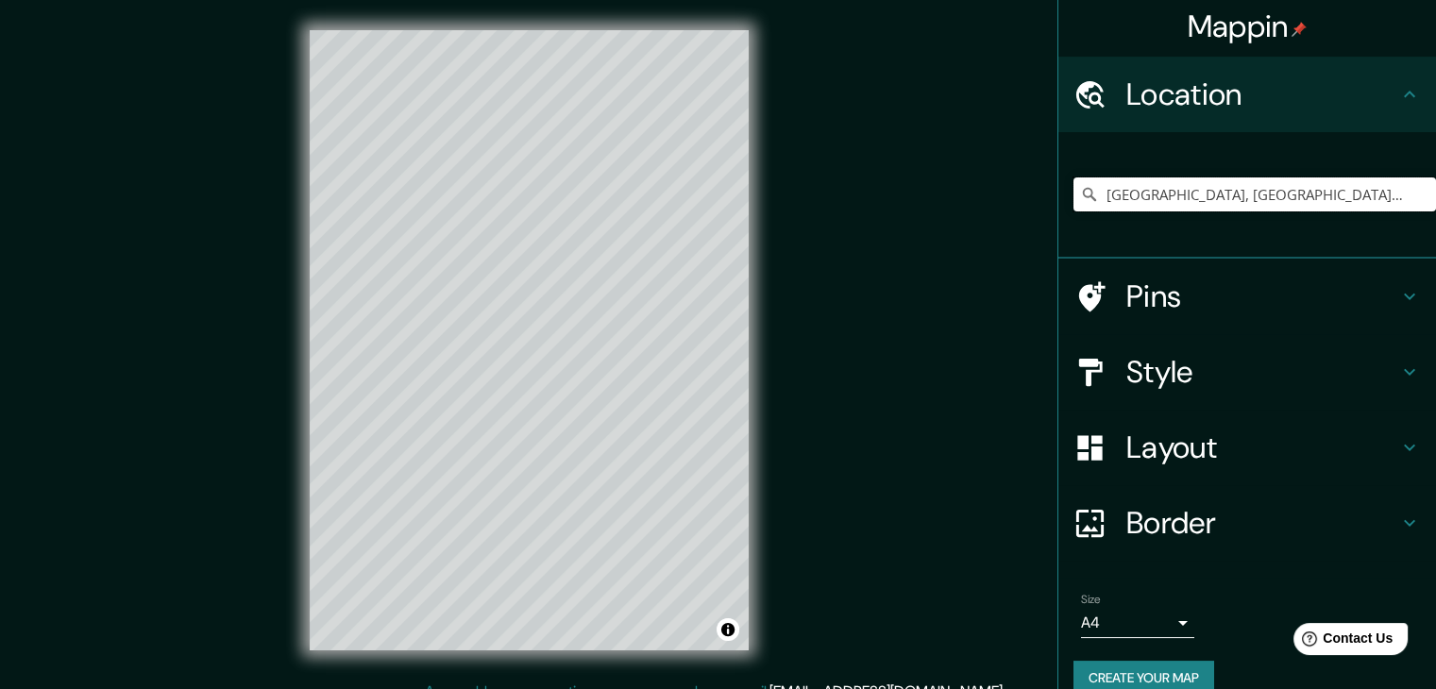
type input "Parque Municipal De Barranco, Lima, Provincia de Lima, Perú"
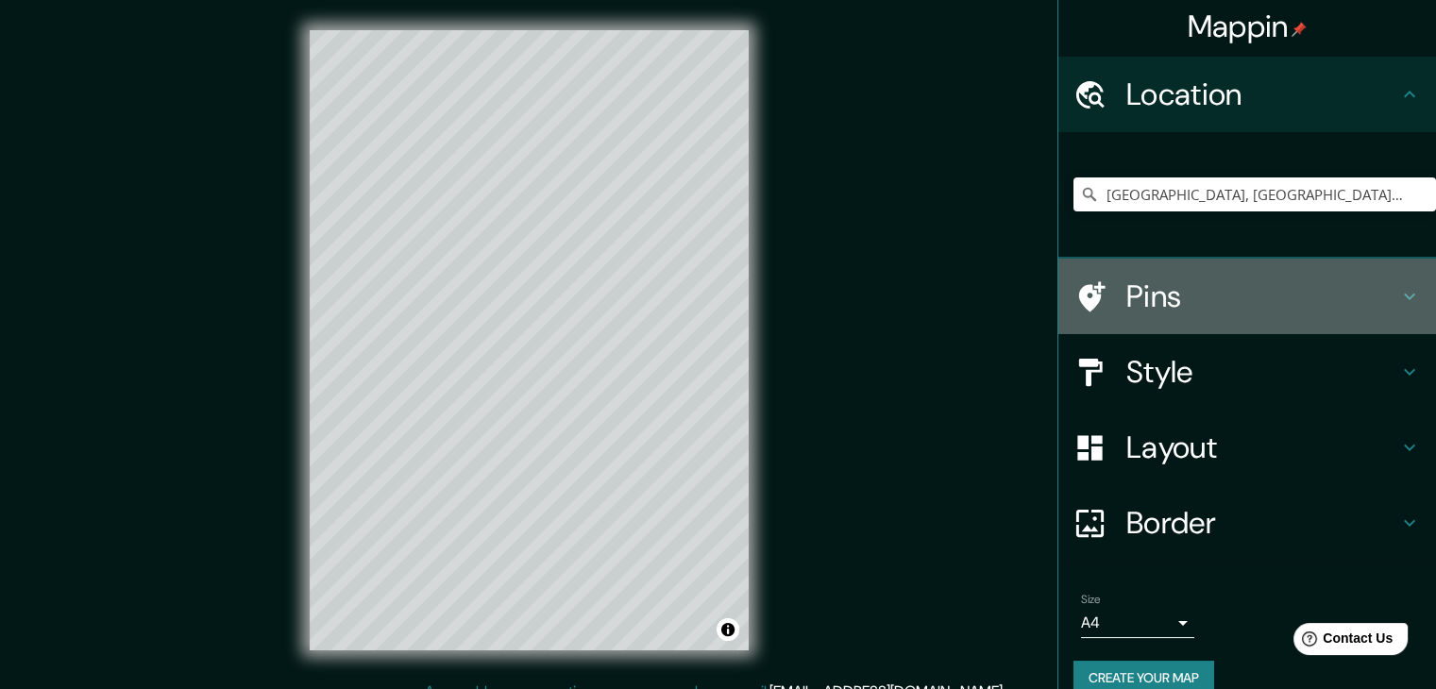
click at [1127, 298] on h4 "Pins" at bounding box center [1263, 297] width 272 height 38
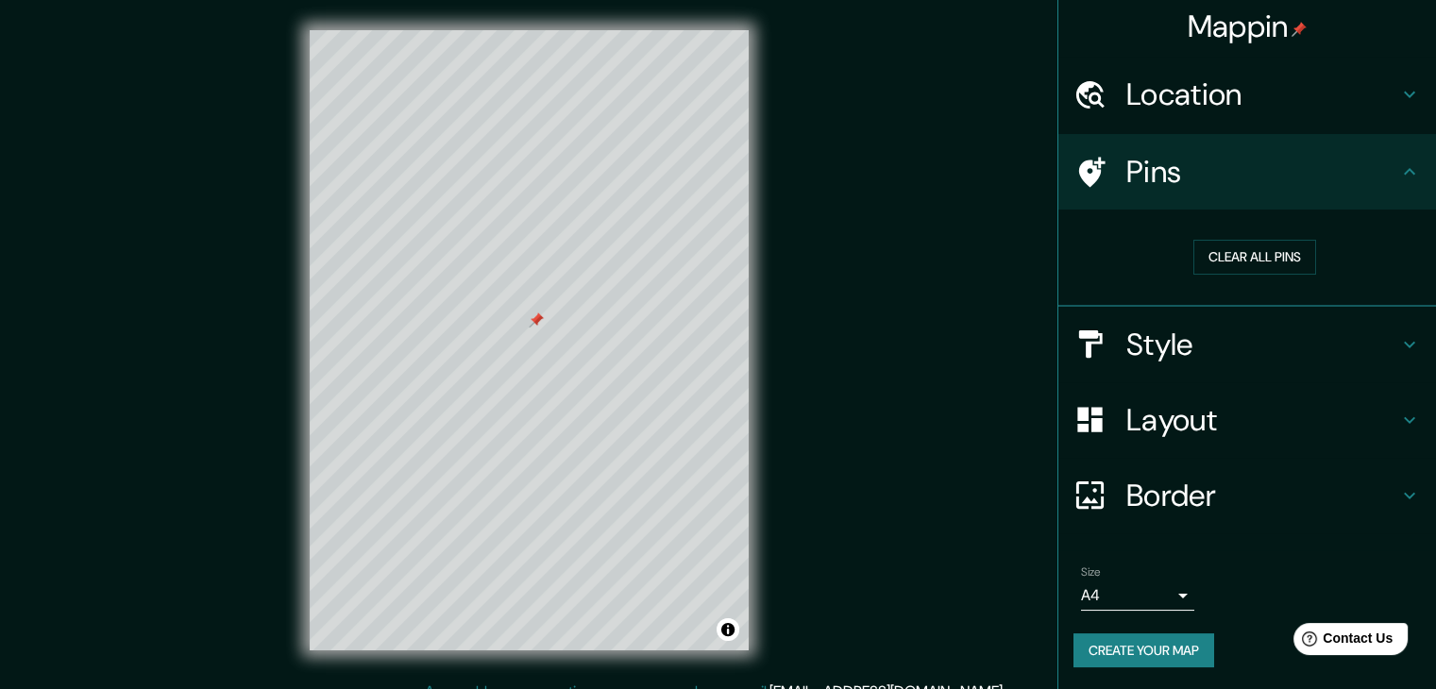
scroll to position [22, 0]
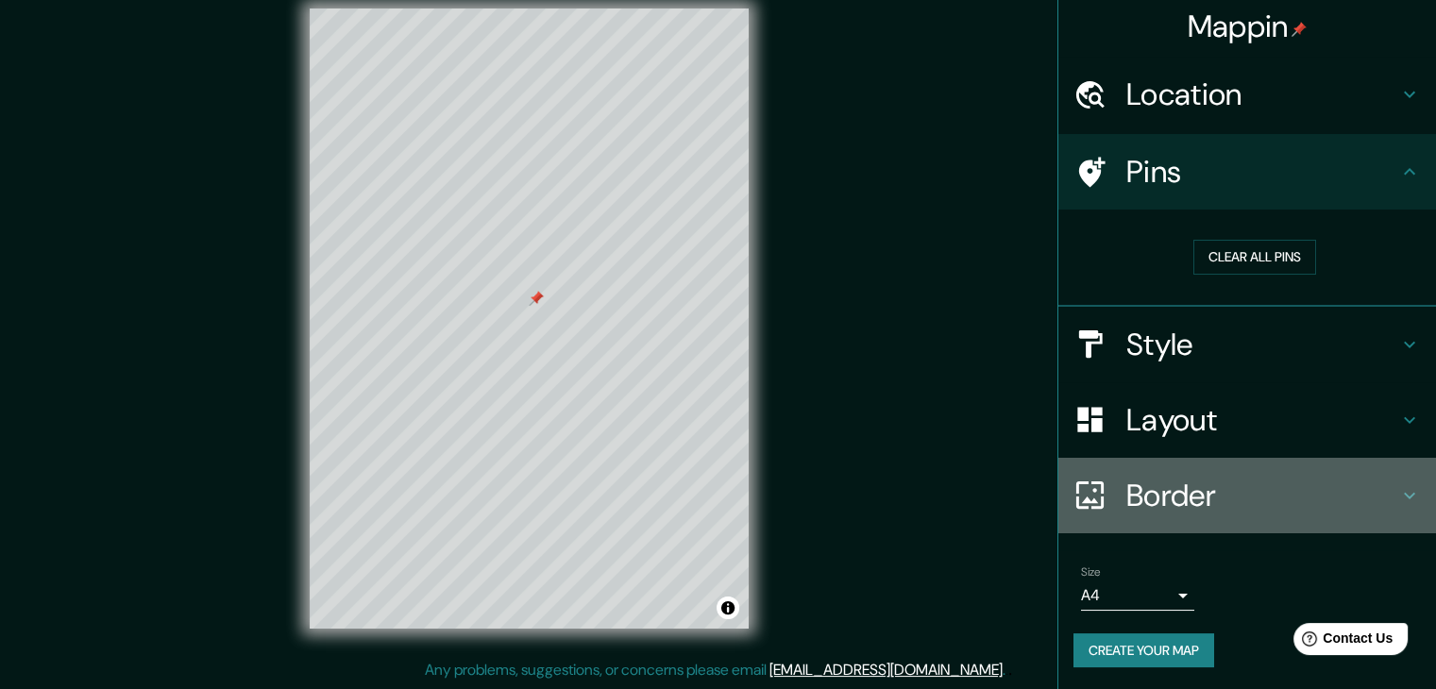
click at [1163, 488] on h4 "Border" at bounding box center [1263, 496] width 272 height 38
type input "37"
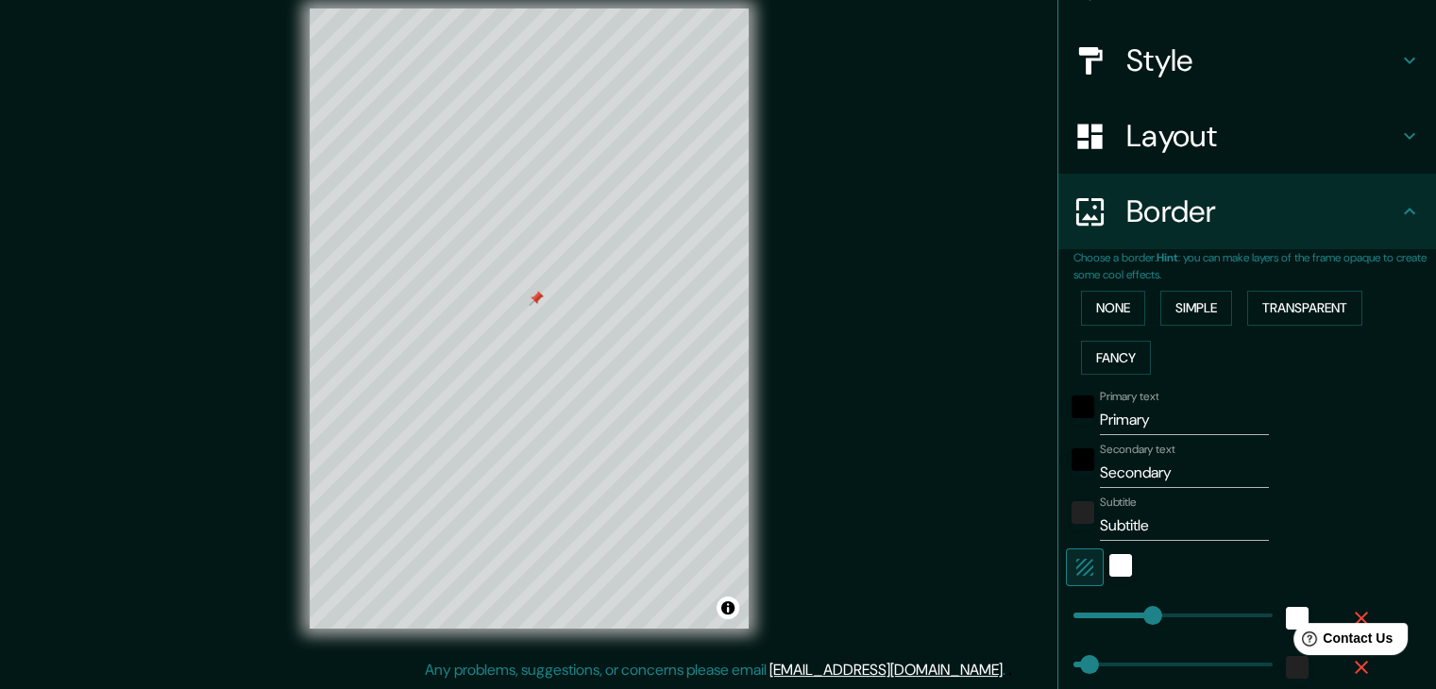
scroll to position [193, 0]
drag, startPoint x: 1159, startPoint y: 415, endPoint x: 998, endPoint y: 416, distance: 160.6
click at [998, 416] on div "Mappin Location Parque Municipal De Barranco, Lima, Provincia de Lima, Perú Par…" at bounding box center [718, 333] width 1436 height 711
type input "b"
type input "37"
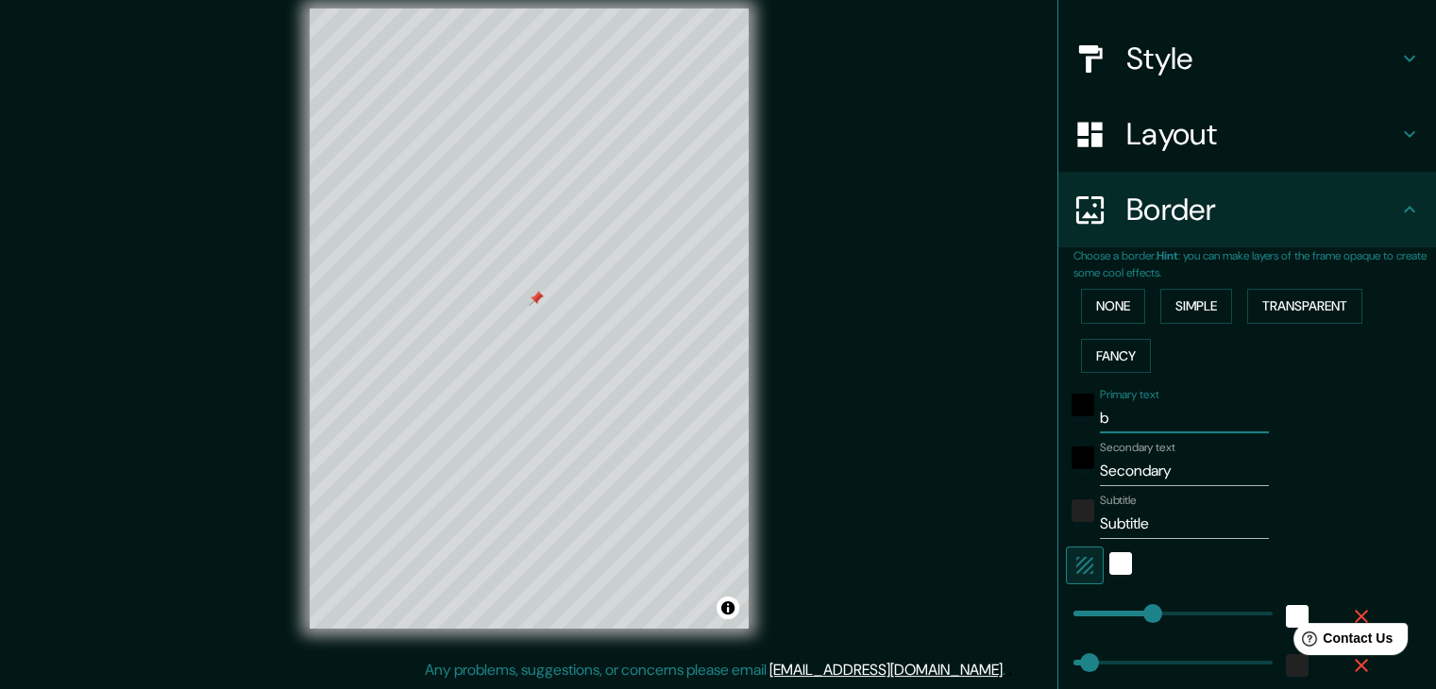
type input "bs"
type input "37"
type input "bsrr"
type input "37"
click at [1104, 416] on input "bsrr" at bounding box center [1184, 418] width 169 height 30
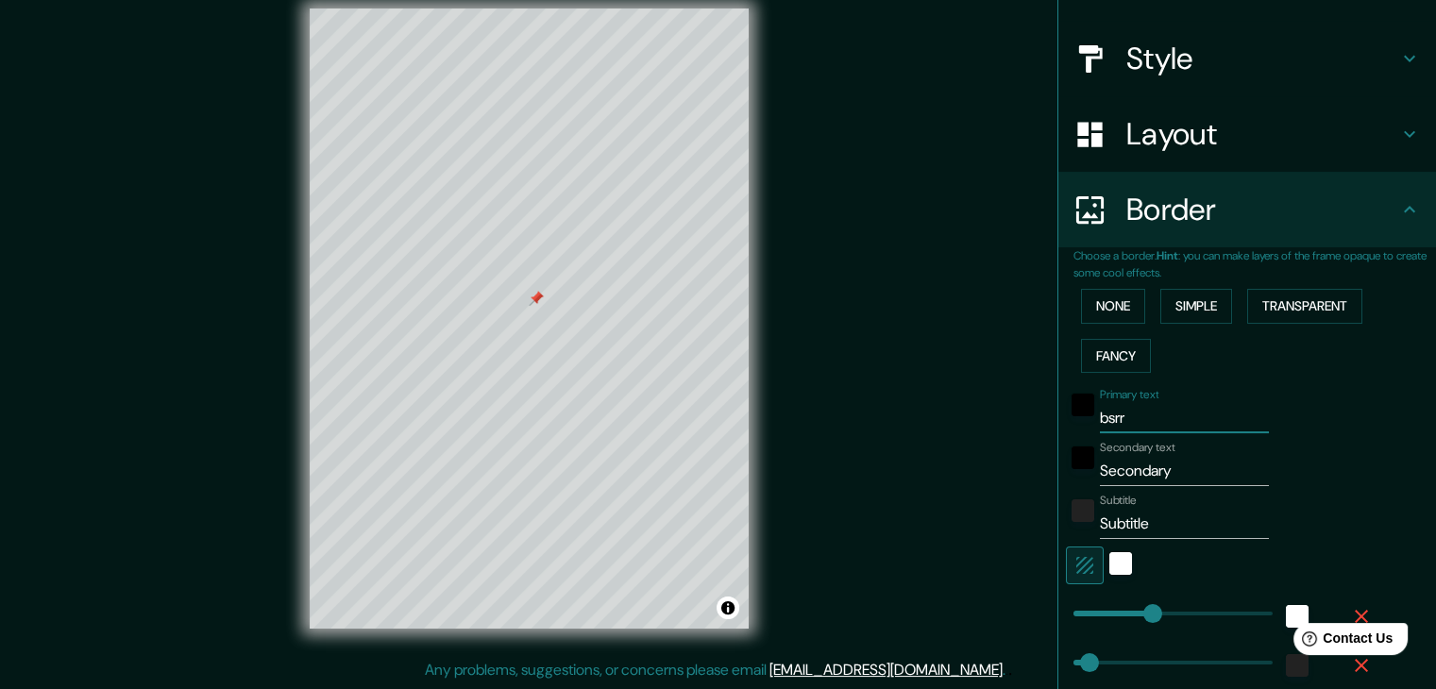
type input "brrs"
type input "37"
drag, startPoint x: 1121, startPoint y: 417, endPoint x: 1044, endPoint y: 420, distance: 76.5
click at [1059, 420] on div "Choose a border. Hint : you can make layers of the frame opaque to create some …" at bounding box center [1248, 494] width 378 height 495
type input "b"
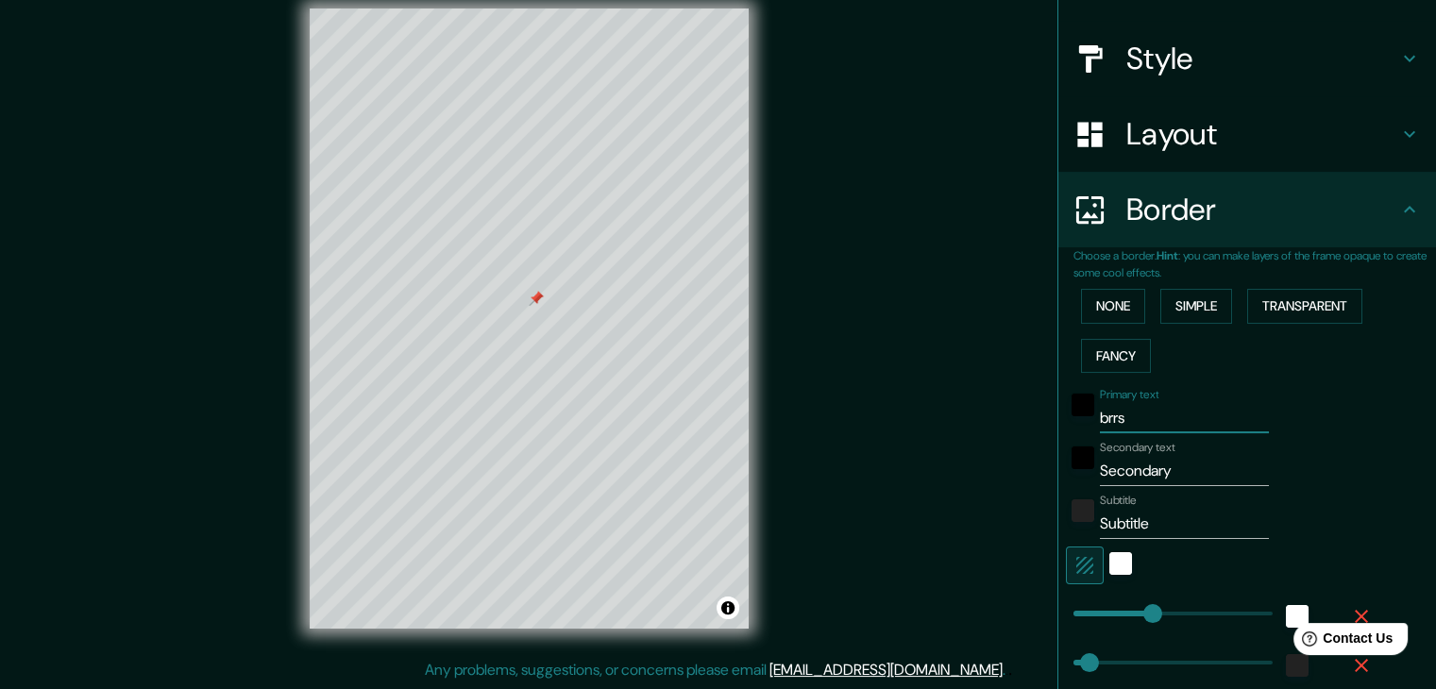
type input "37"
type input "bs"
type input "37"
type input "bsr"
type input "37"
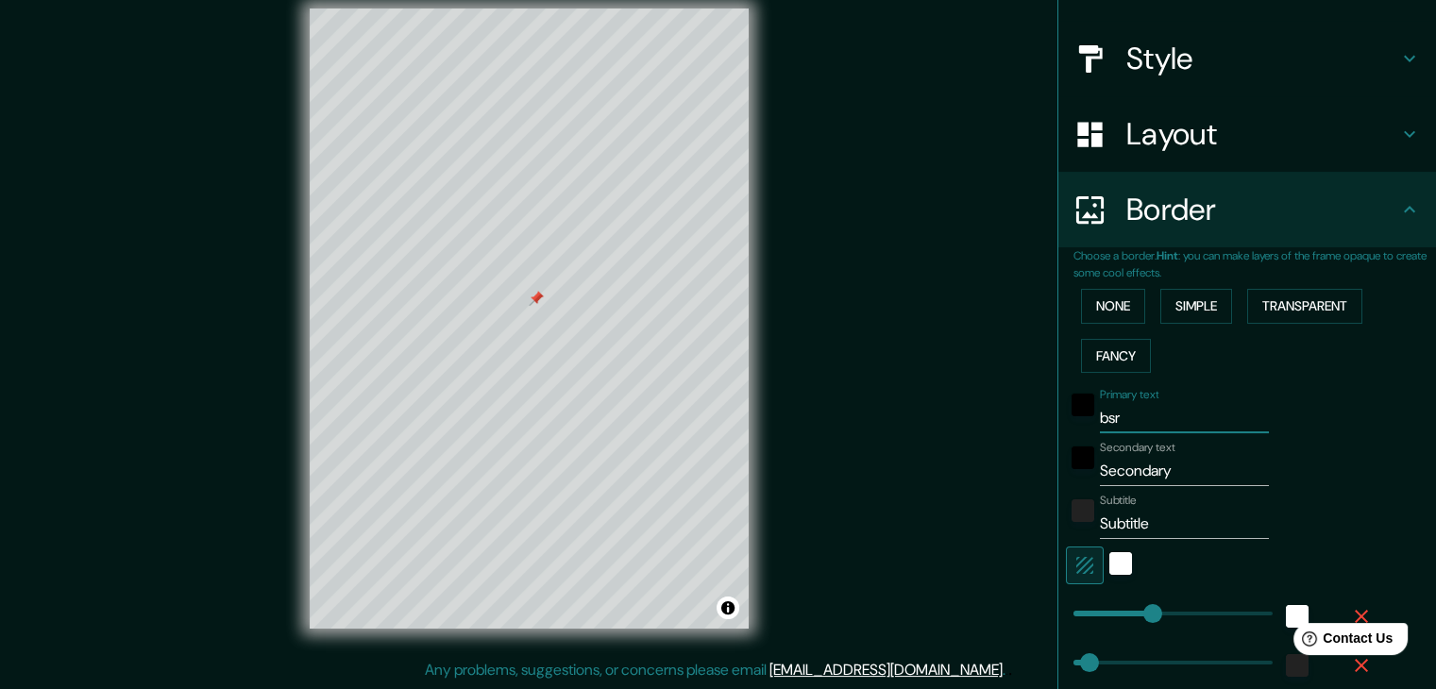
type input "bsrr"
type input "37"
drag, startPoint x: 1147, startPoint y: 424, endPoint x: 1073, endPoint y: 410, distance: 75.9
click at [1073, 410] on div "Primary text bsrr" at bounding box center [1221, 410] width 310 height 45
type input "b"
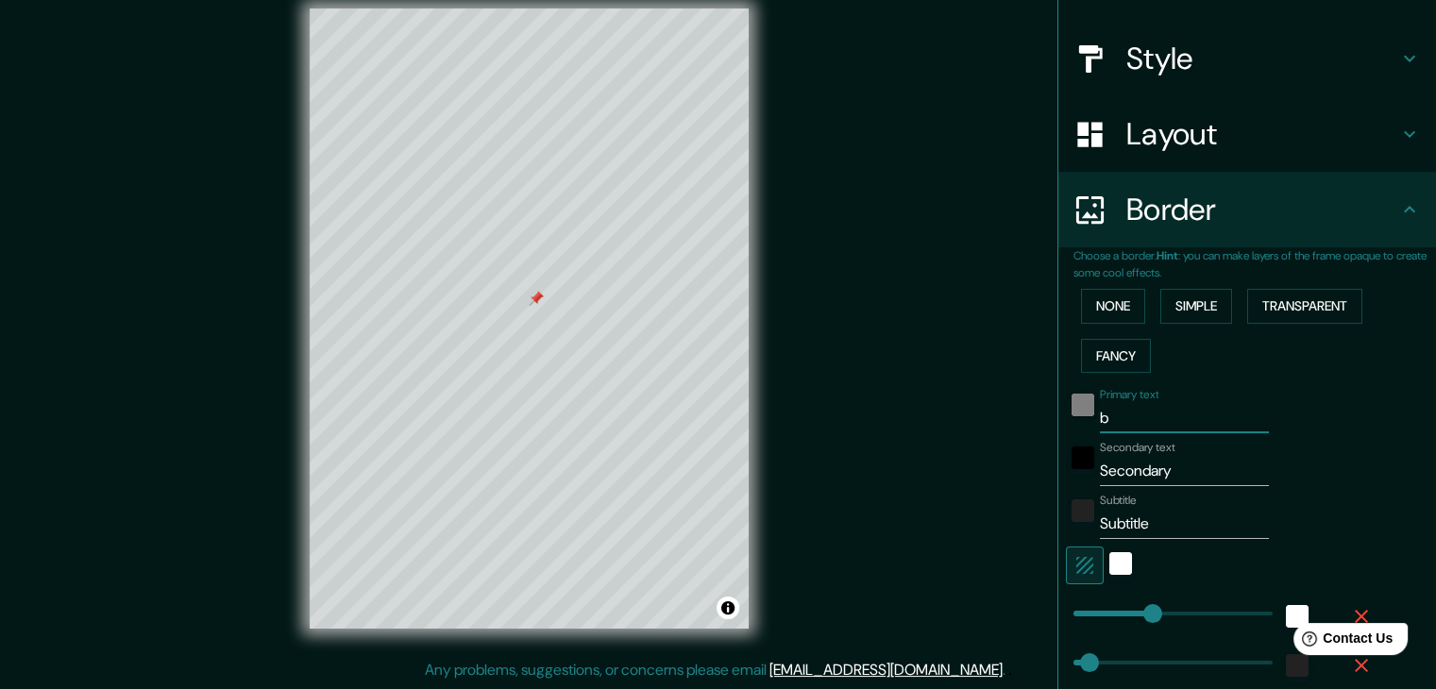
type input "37"
type input "bs"
type input "37"
type input "b"
type input "37"
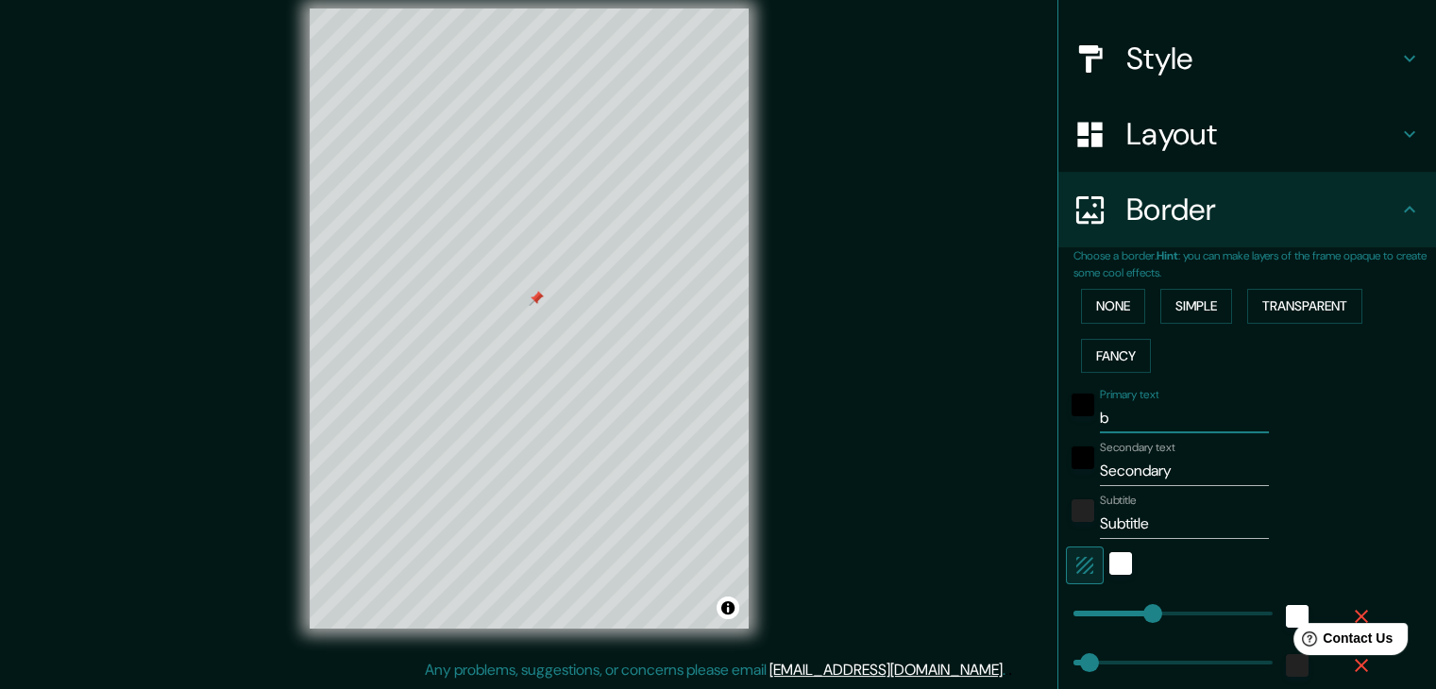
type input "ba"
type input "37"
type input "barr"
type input "37"
type input "barra"
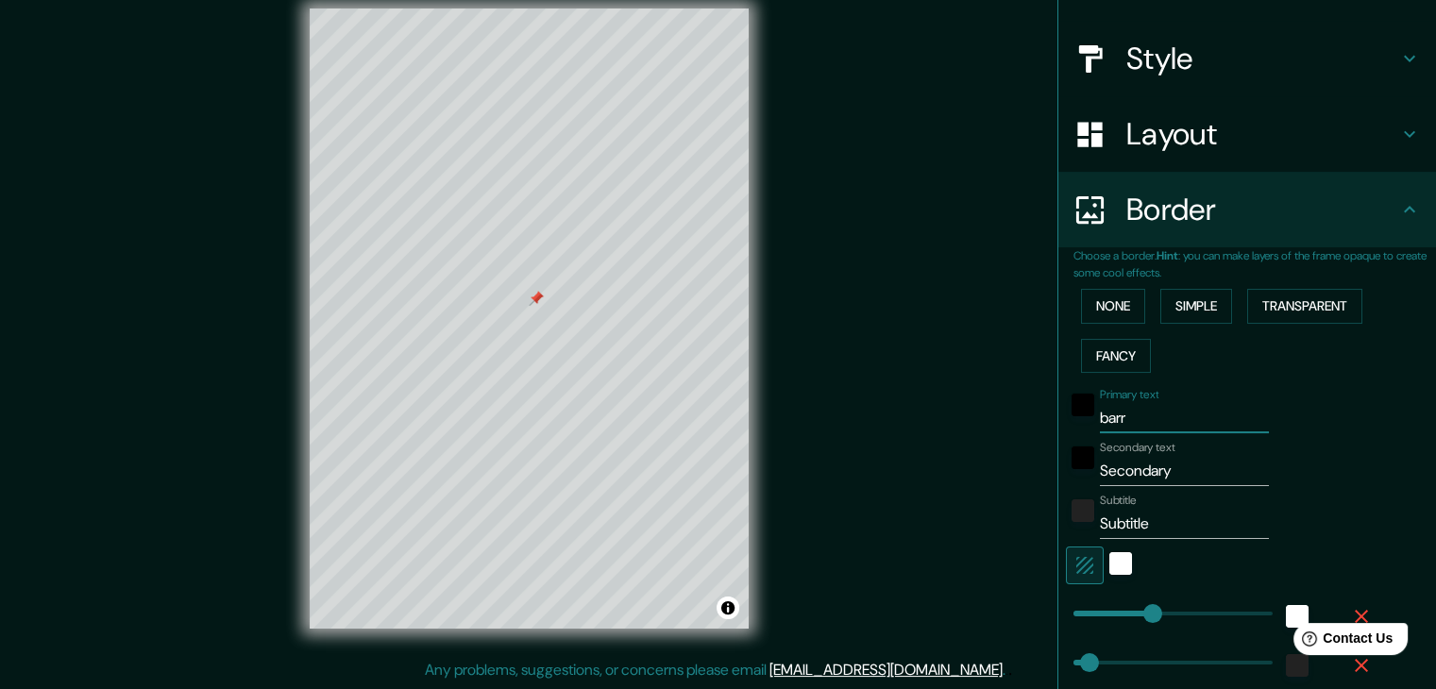
type input "37"
type input "barran"
type input "37"
type input "barranc"
type input "37"
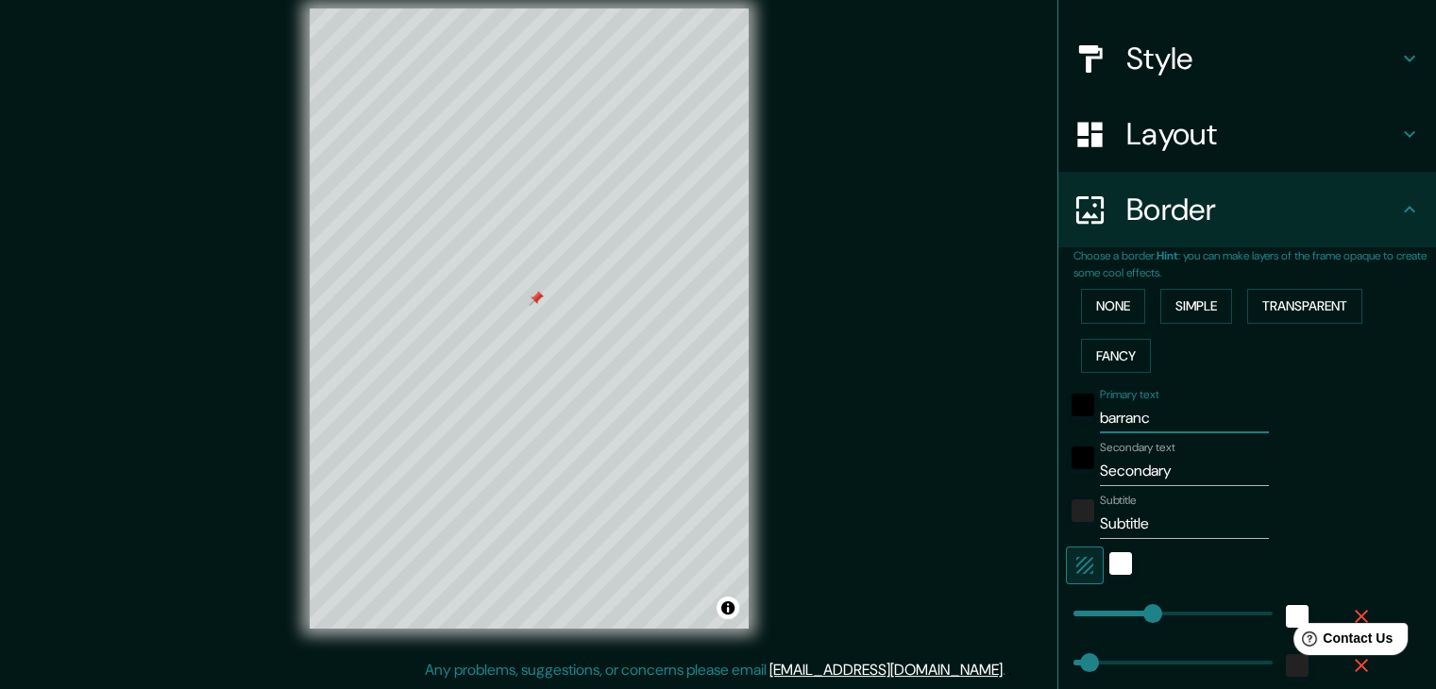
type input "barranco"
type input "37"
type input "barranco"
drag, startPoint x: 1175, startPoint y: 468, endPoint x: 1026, endPoint y: 470, distance: 149.2
click at [1026, 470] on div "Mappin Location Parque Municipal De Barranco, Lima, Provincia de Lima, Perú Par…" at bounding box center [718, 333] width 1436 height 711
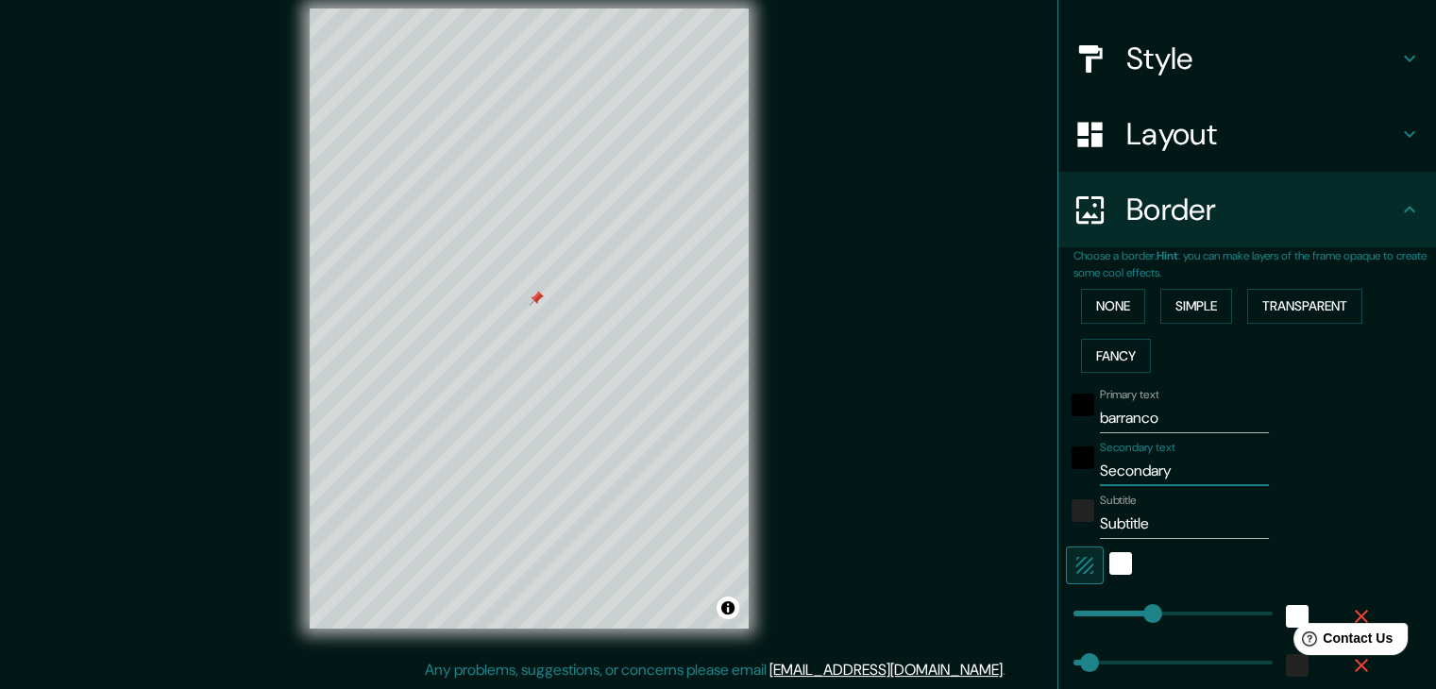
type input "7"
type input "37"
type input "7d"
type input "37"
type input "7de"
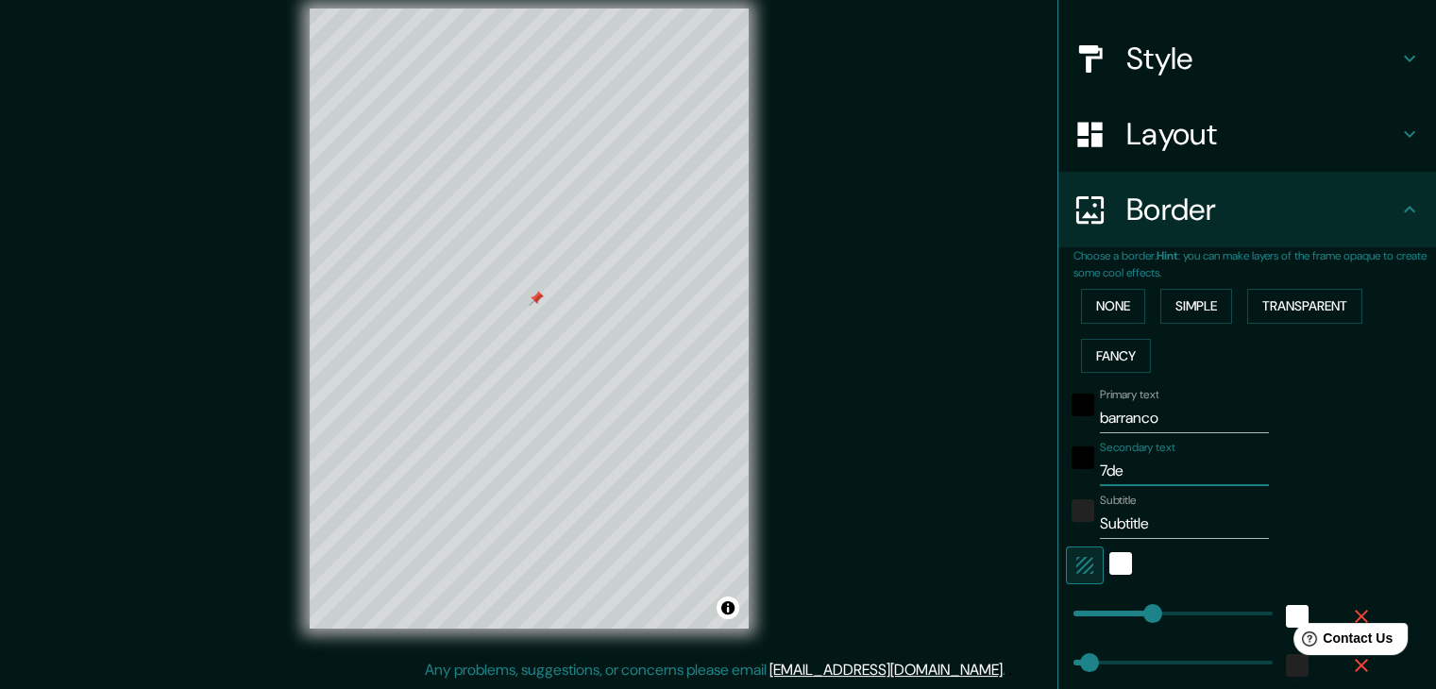
type input "37"
click at [1100, 467] on input "7de" at bounding box center [1184, 471] width 169 height 30
type input "7 de"
type input "37"
click at [1118, 468] on input "7 de" at bounding box center [1184, 471] width 169 height 30
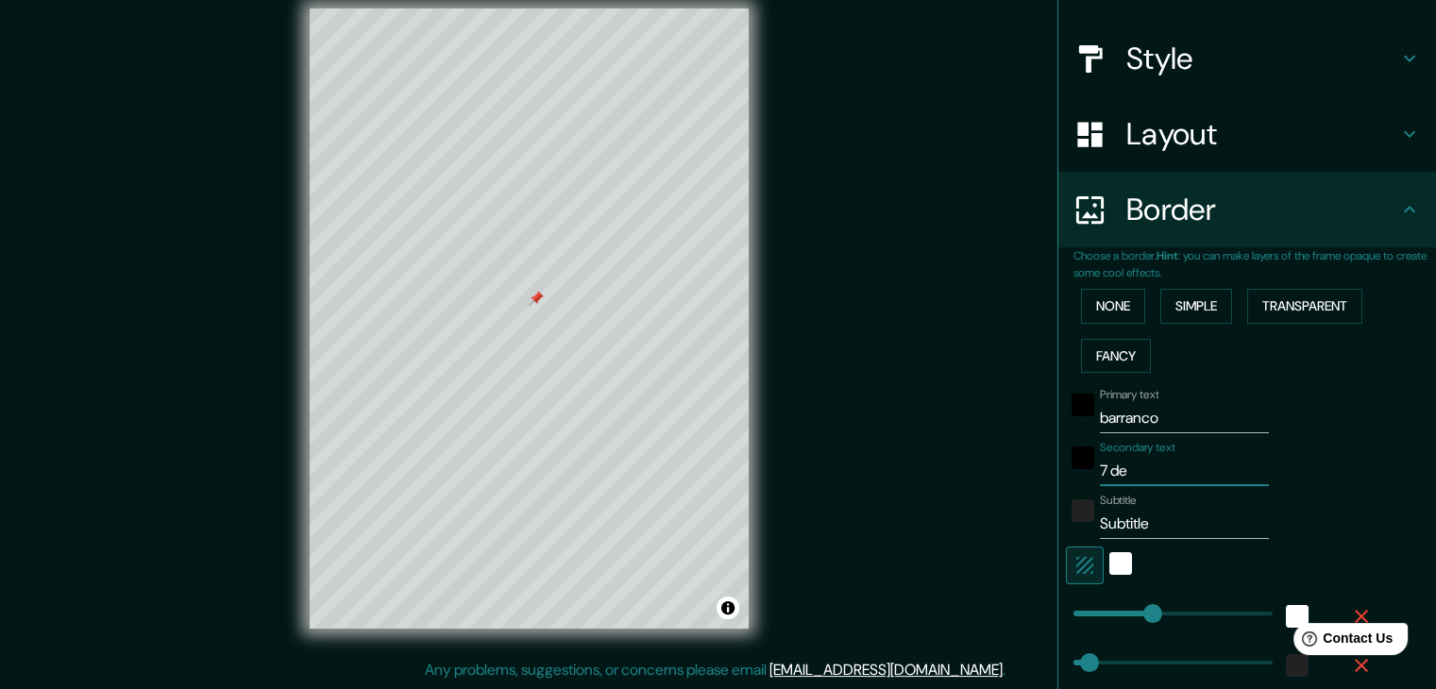
type input "7 dem"
type input "37"
type input "7 dema"
type input "37"
type input "7 demar"
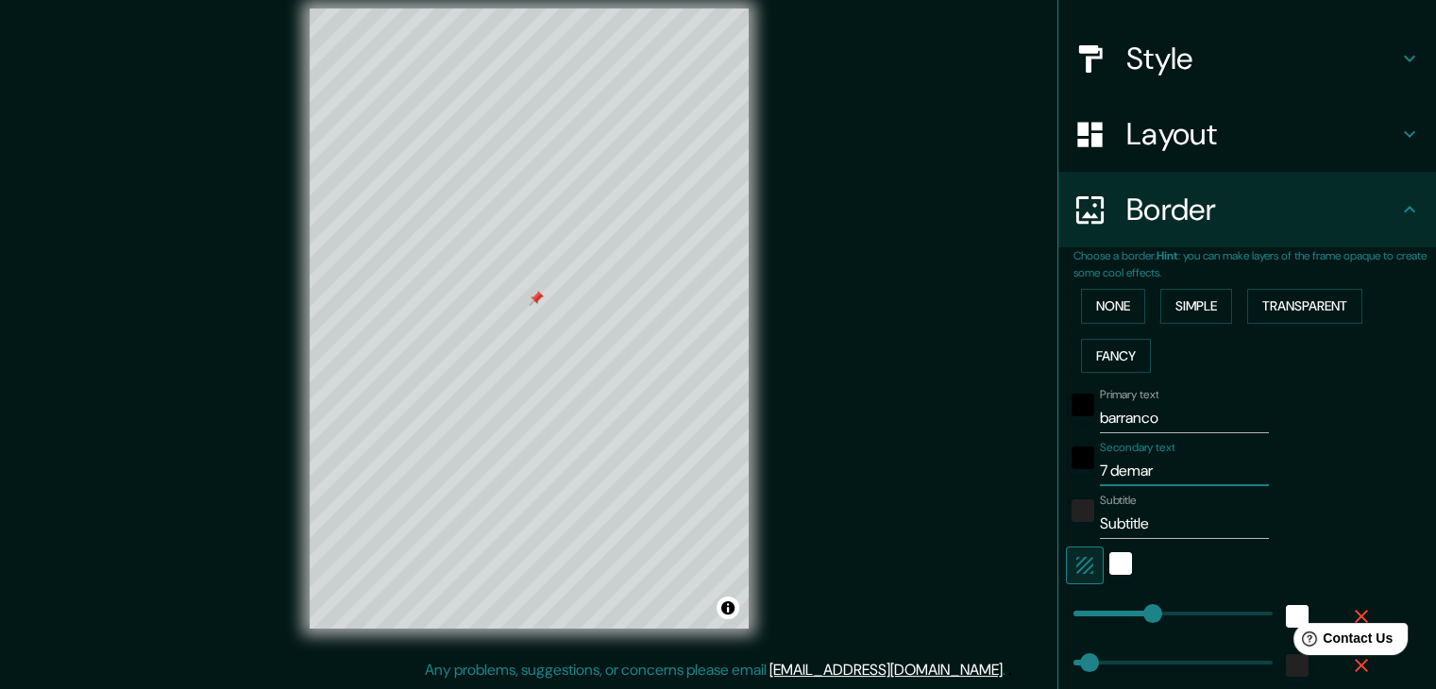
type input "37"
type input "7 demarz"
type input "37"
type input "7 demarzo"
type input "37"
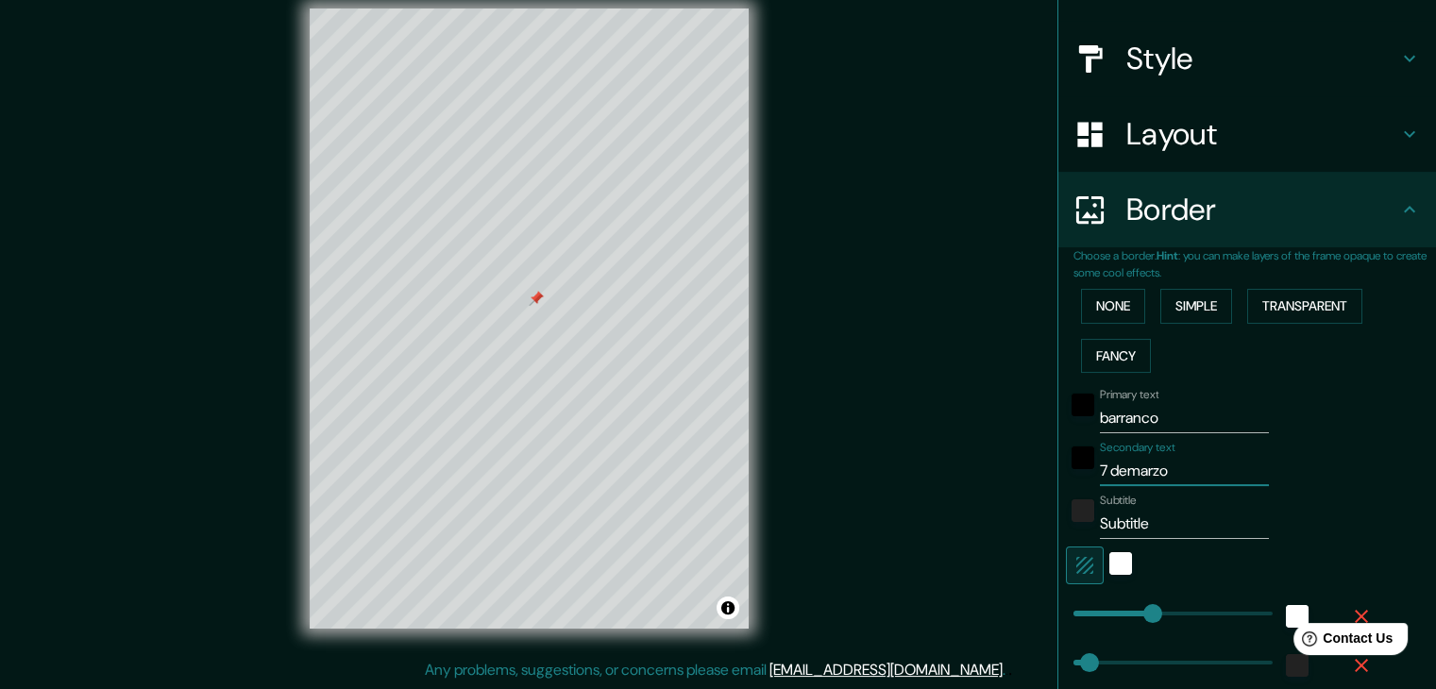
drag, startPoint x: 1168, startPoint y: 477, endPoint x: 1028, endPoint y: 482, distance: 139.8
click at [1028, 482] on div "Mappin Location Parque Municipal De Barranco, Lima, Provincia de Lima, Perú Par…" at bounding box center [718, 333] width 1436 height 711
type input "7 demarzo"
drag, startPoint x: 1151, startPoint y: 530, endPoint x: 1035, endPoint y: 530, distance: 116.2
click at [1035, 530] on div "Mappin Location Parque Municipal De Barranco, Lima, Provincia de Lima, Perú Par…" at bounding box center [718, 333] width 1436 height 711
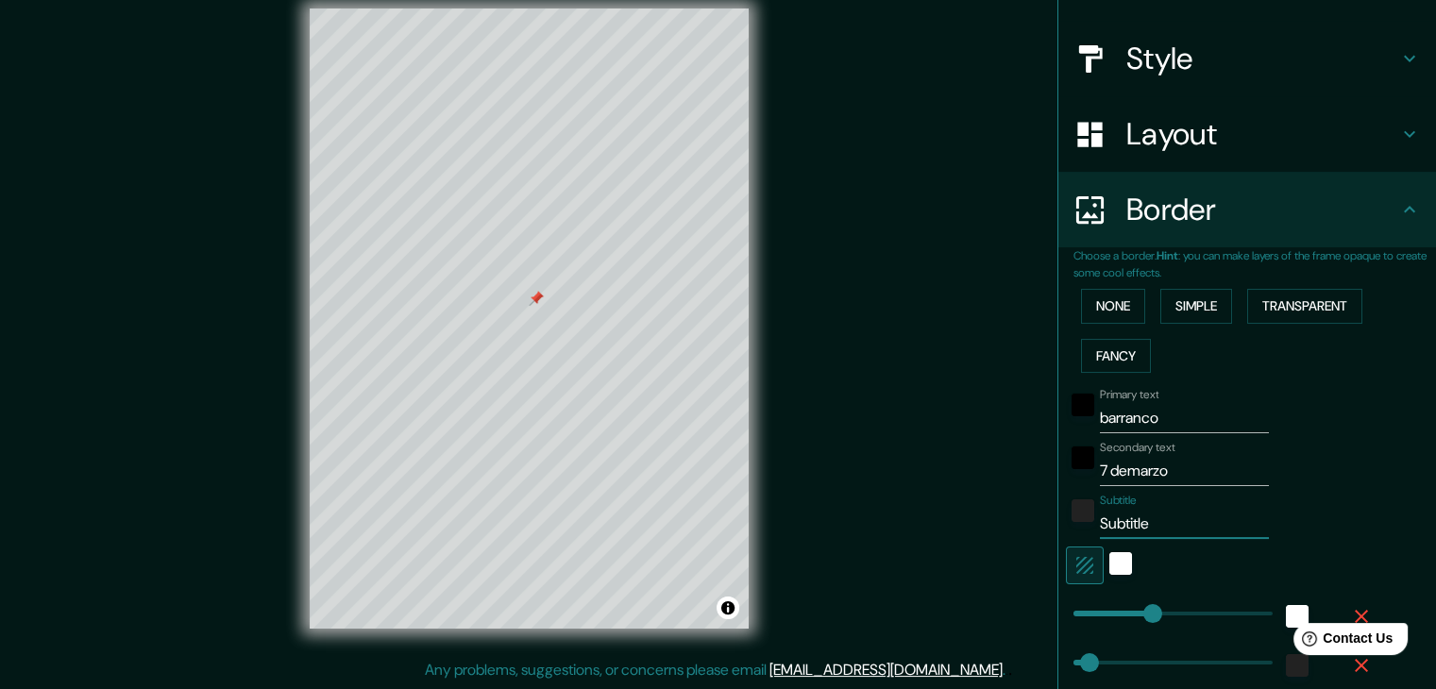
type input "l"
type input "37"
type input "li"
type input "37"
type input "l"
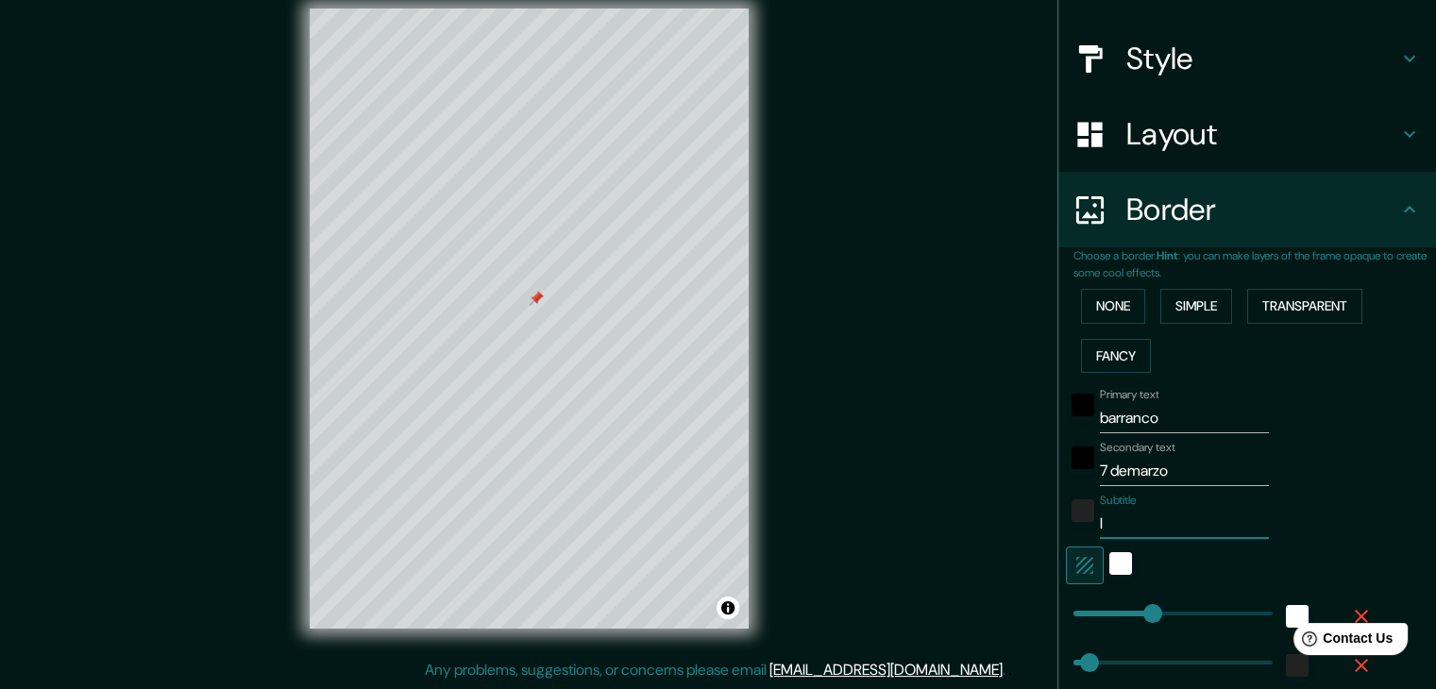
type input "37"
type input "0"
type input "37"
type input "07"
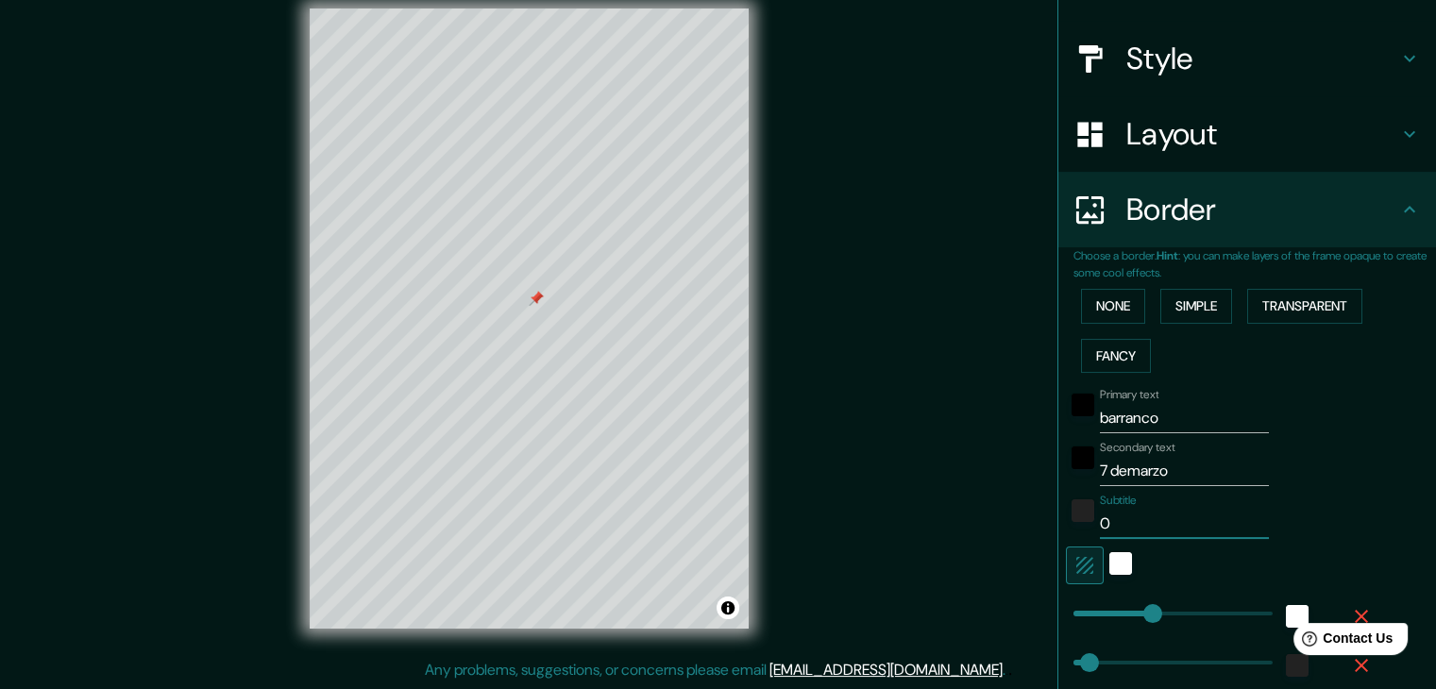
type input "37"
type input "07/"
type input "37"
type input "07/0"
type input "37"
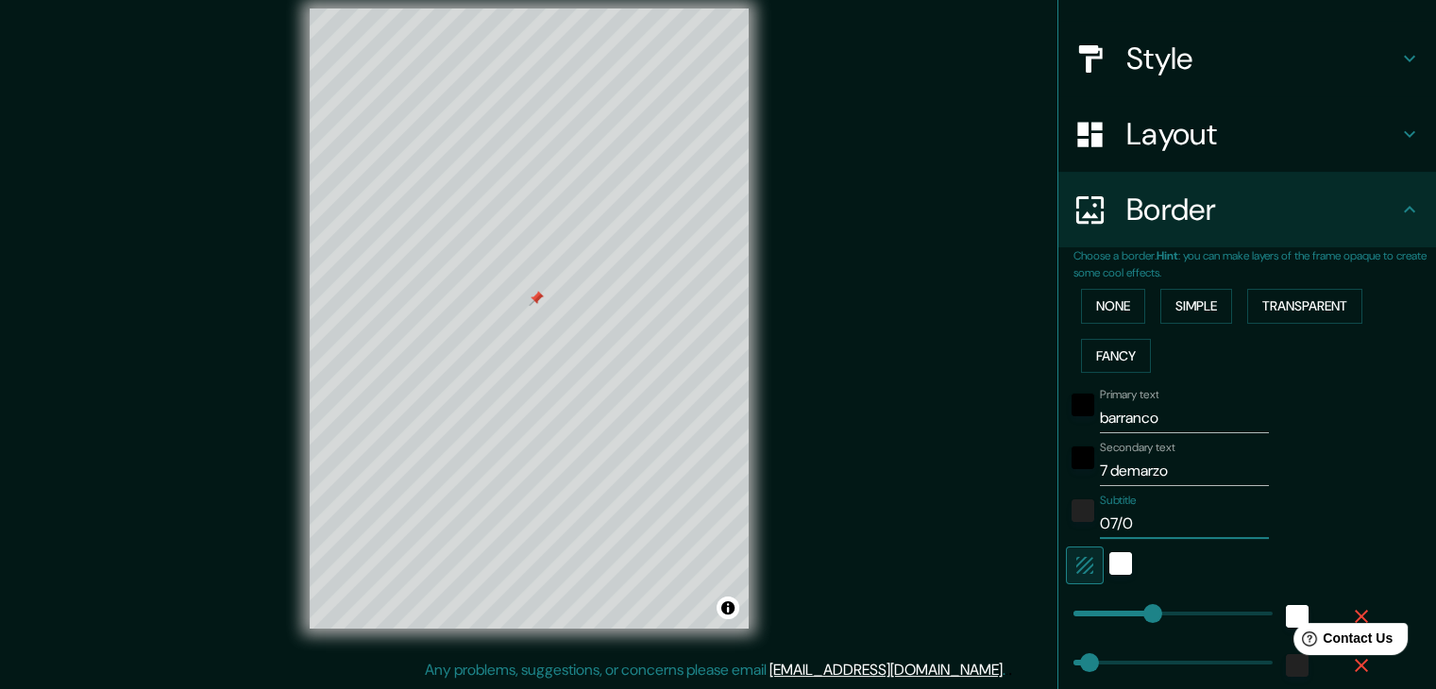
type input "07/03"
type input "37"
type input "07/03/"
type input "37"
type input "07/03/2"
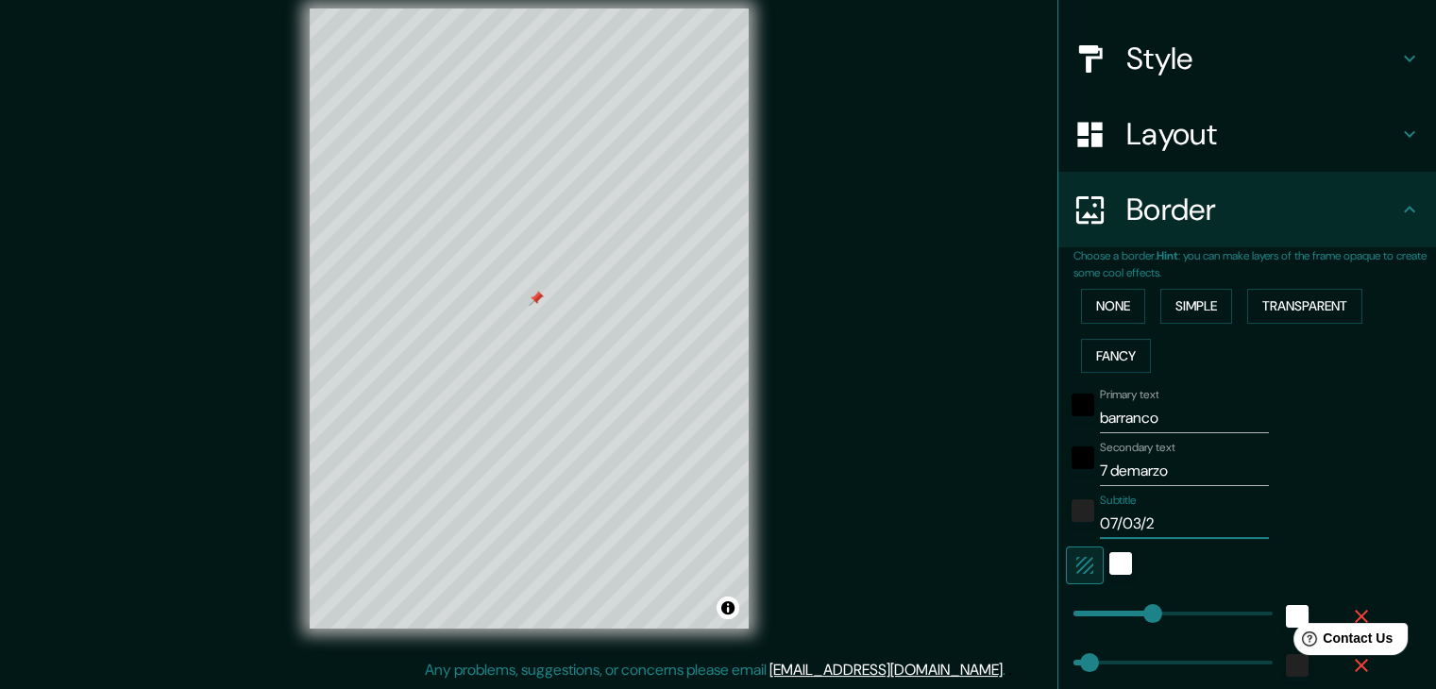
type input "37"
type input "07/03/20"
type input "37"
type input "07/03/202"
type input "37"
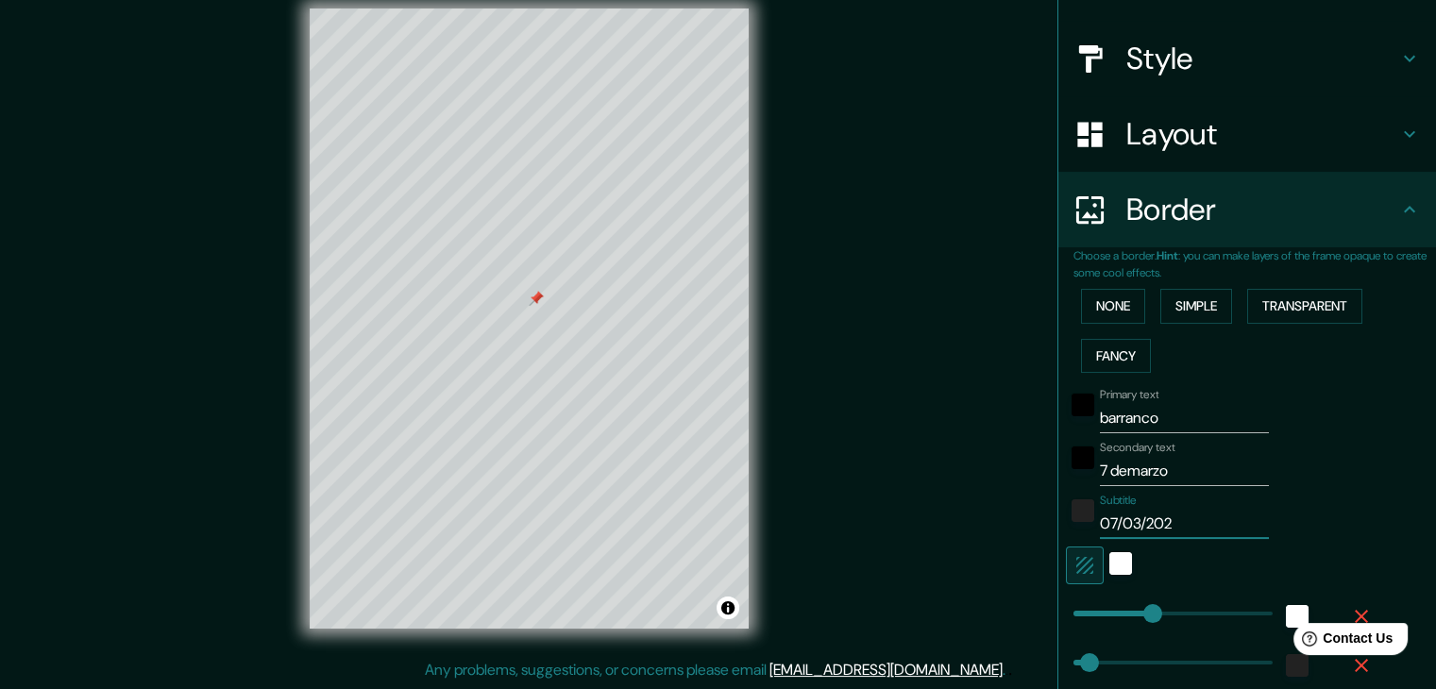
type input "07/03/2023"
type input "37"
type input "07/03/2023"
click at [1188, 473] on input "7 demarzo" at bounding box center [1184, 471] width 169 height 30
drag, startPoint x: 1197, startPoint y: 471, endPoint x: 1020, endPoint y: 466, distance: 177.6
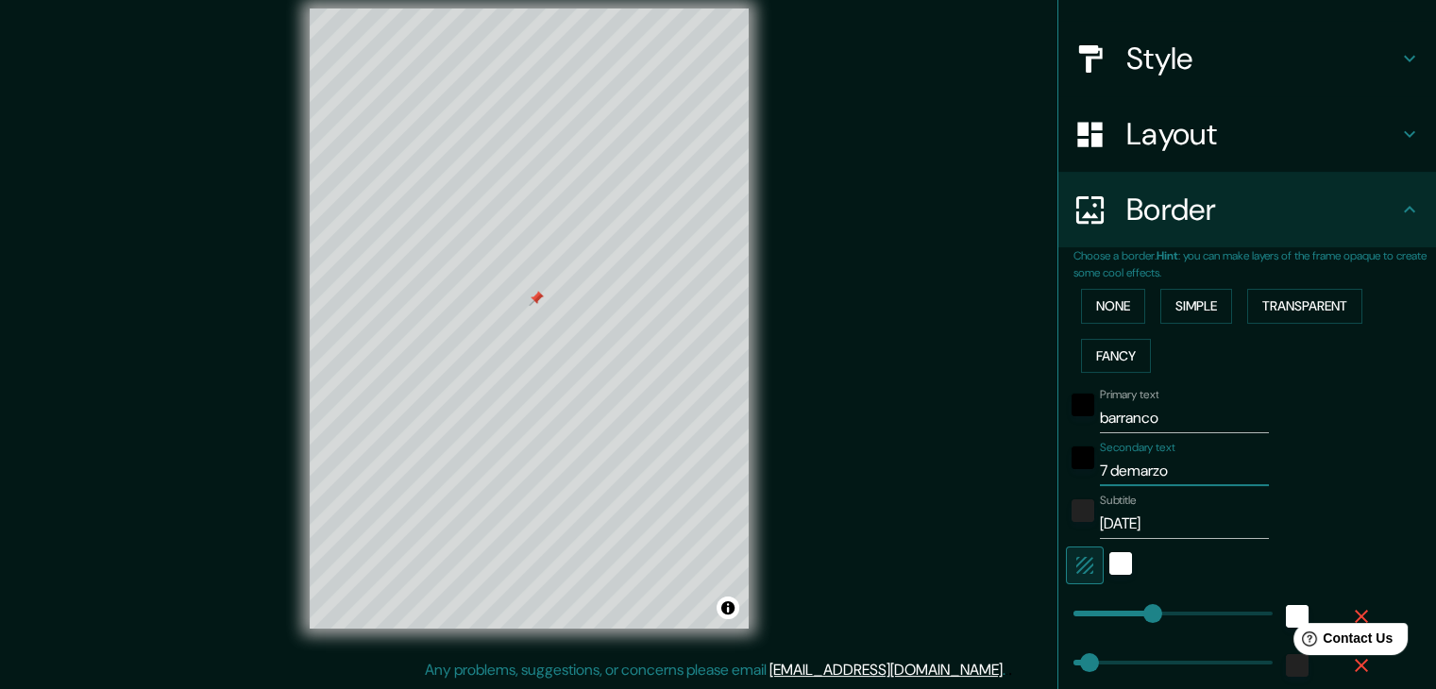
click at [1020, 466] on div "Mappin Location Parque Municipal De Barranco, Lima, Provincia de Lima, Perú Par…" at bounding box center [718, 333] width 1436 height 711
type input "p"
type input "37"
type input "pr"
type input "37"
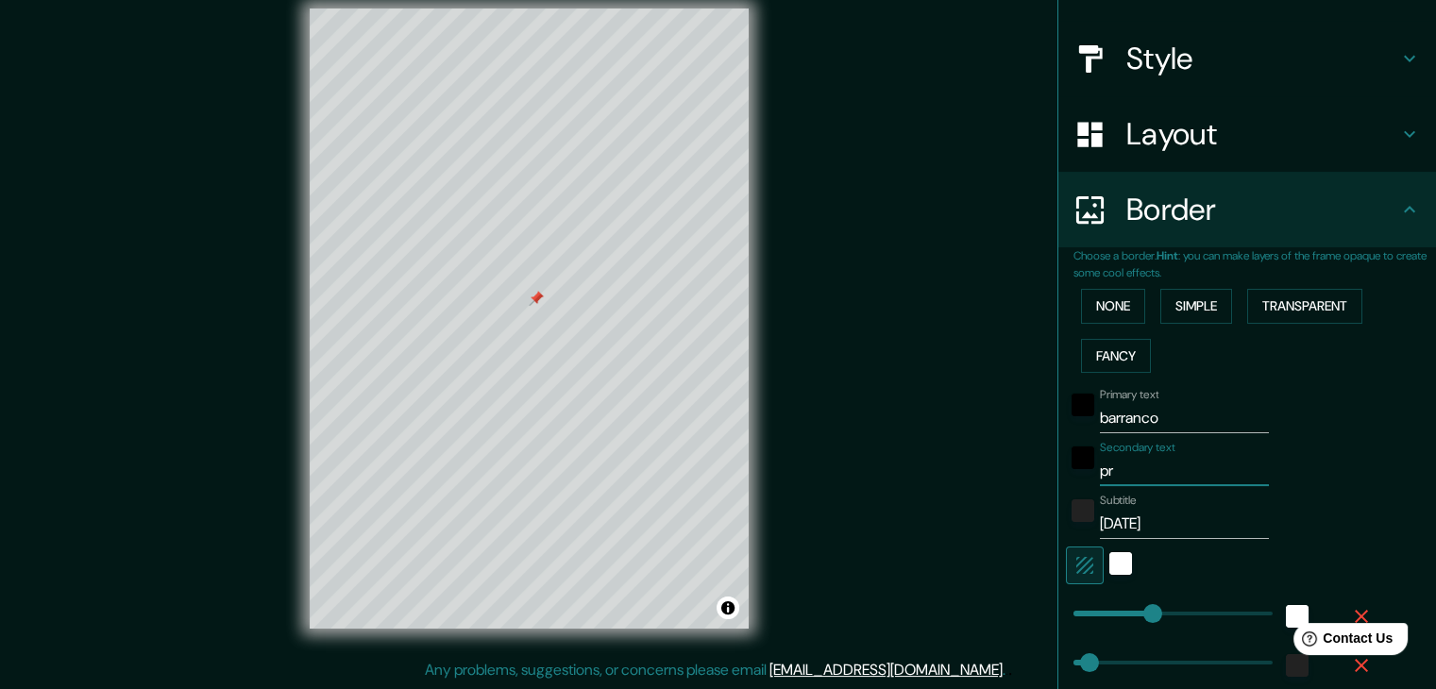
type input "pri"
type input "37"
type input "prim"
type input "37"
type input "prime"
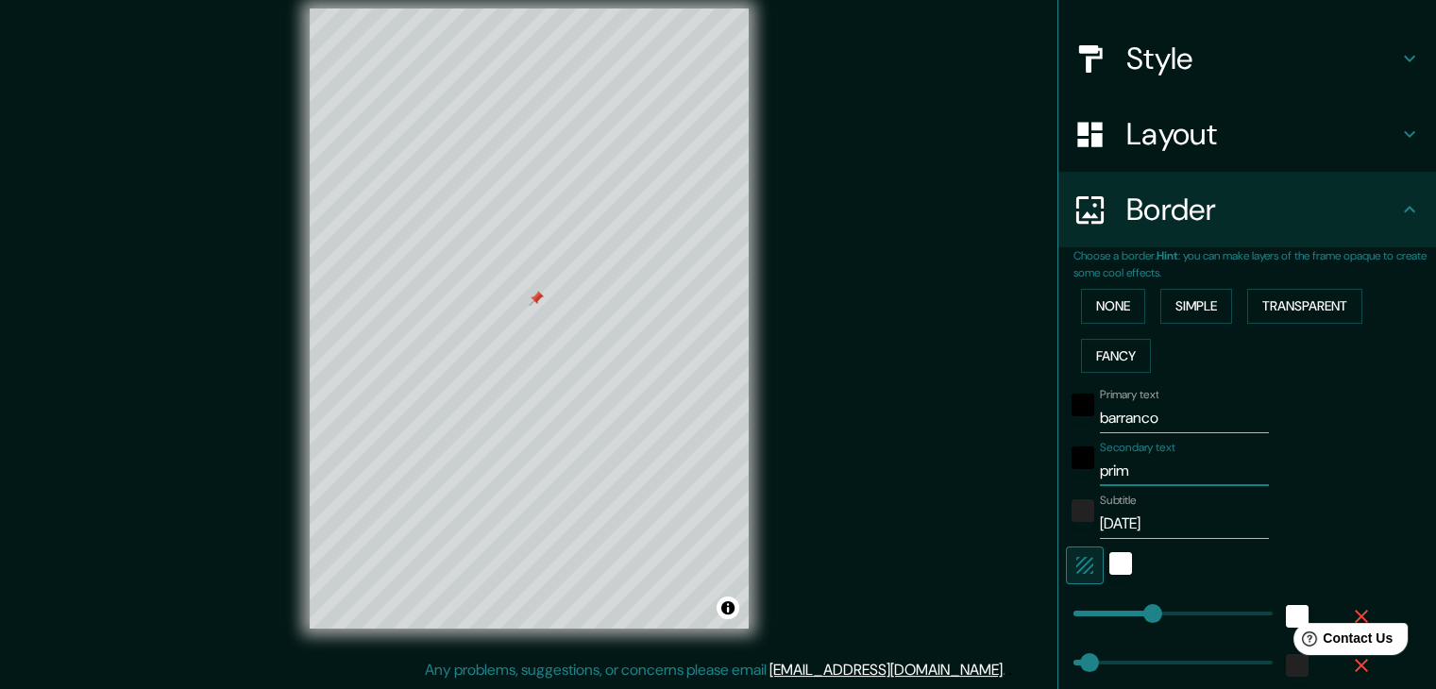
type input "37"
type input "primer"
type input "37"
type input "primera"
type input "37"
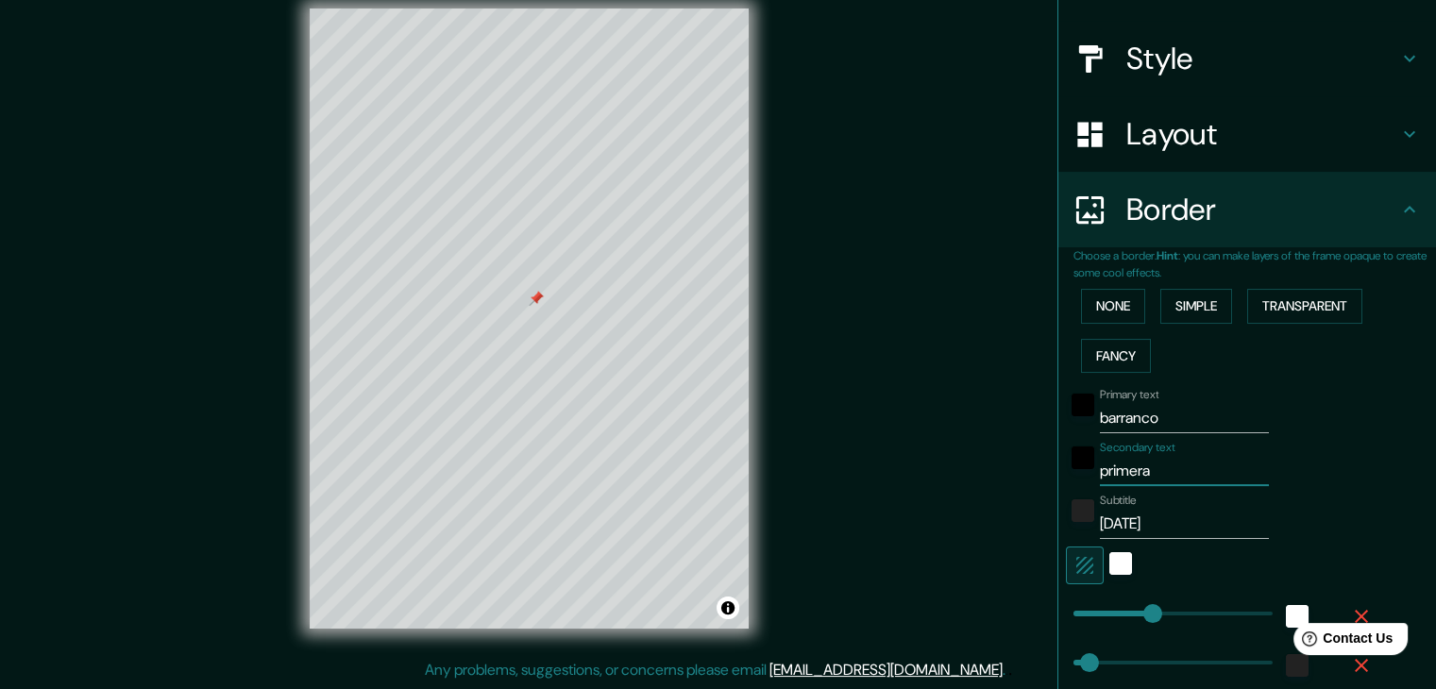
type input "primera"
type input "37"
type input "primera c"
type input "37"
type input "primera ci"
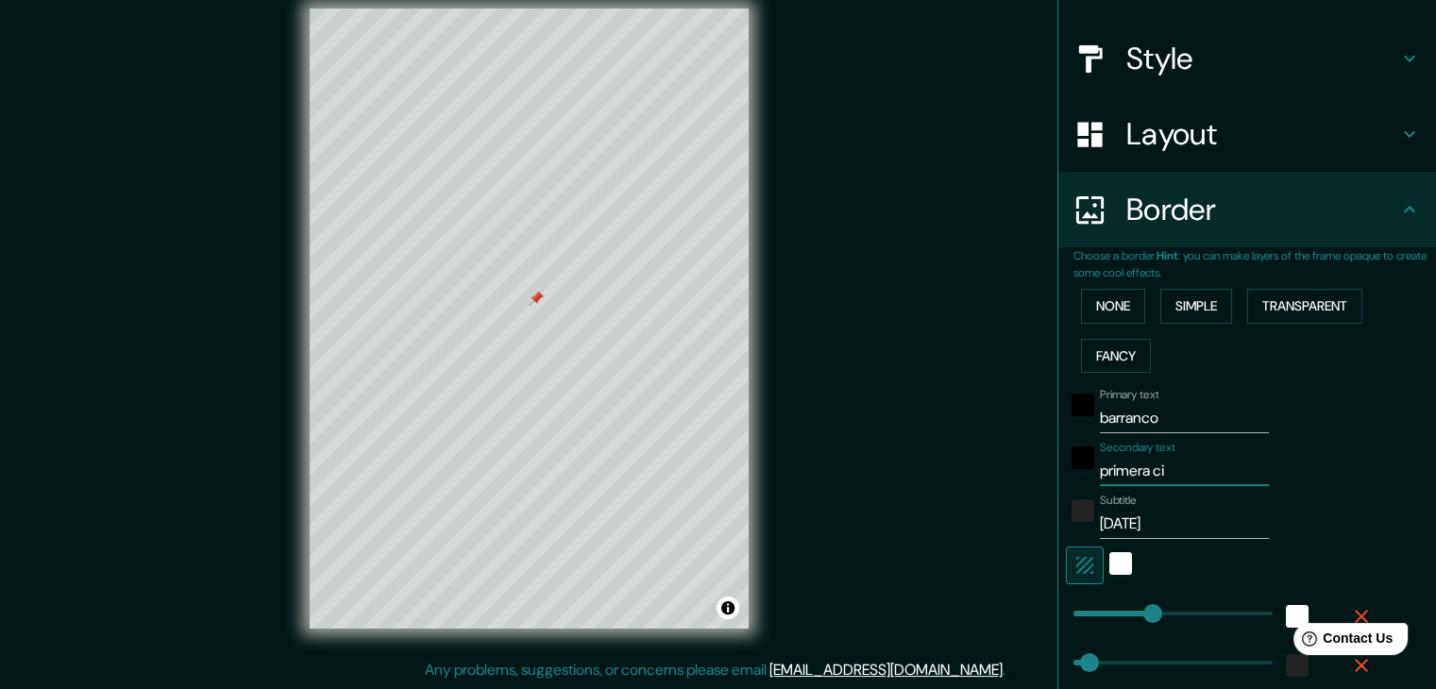
type input "37"
type input "primera cit"
type input "37"
type input "primera cita"
type input "37"
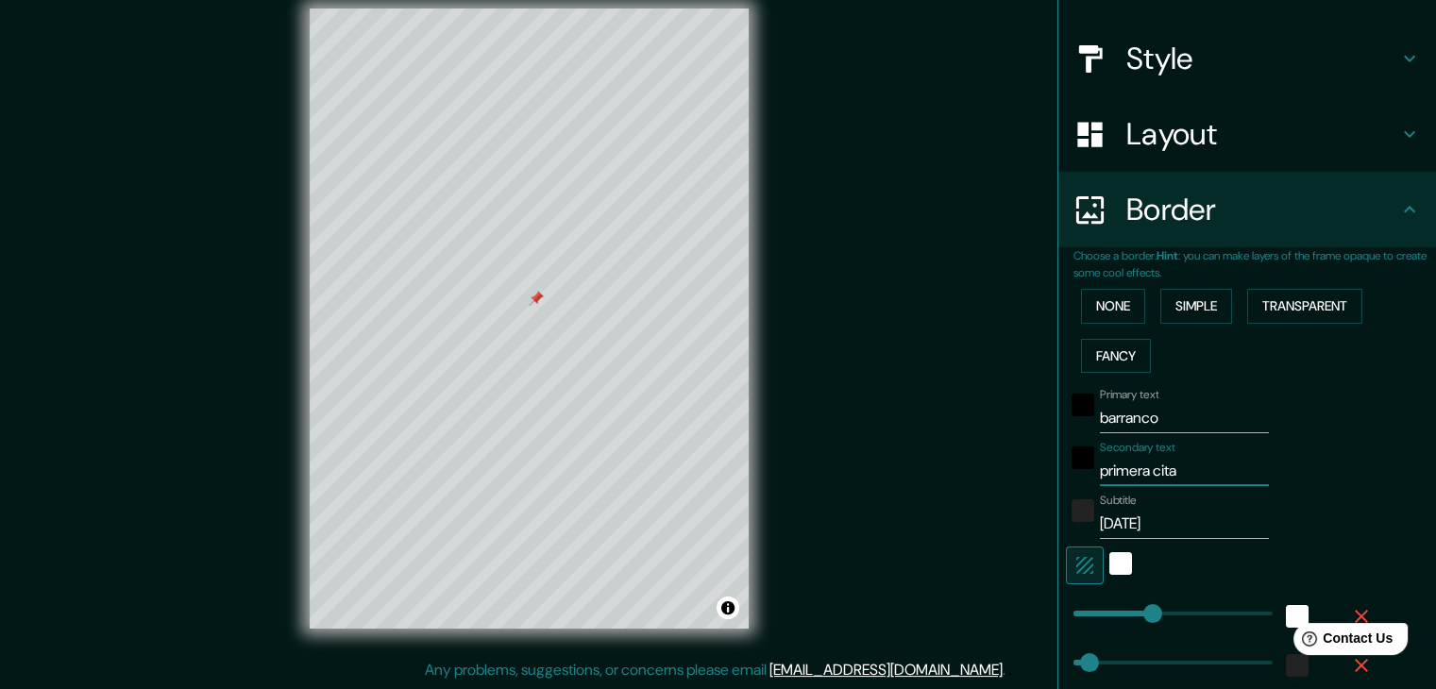
type input "primera cita"
type input "151"
drag, startPoint x: 1134, startPoint y: 606, endPoint x: 1122, endPoint y: 600, distance: 13.9
type input "37"
type input "0"
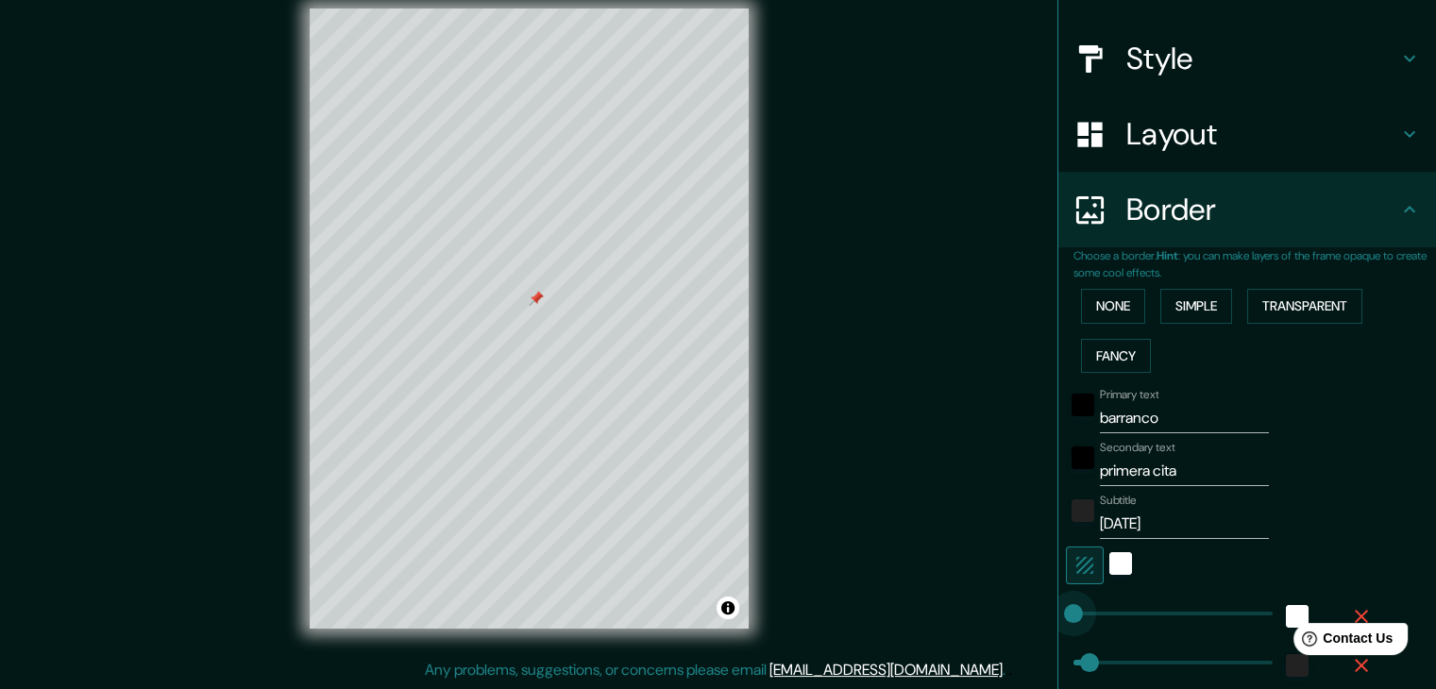
type input "37"
type input "129"
drag, startPoint x: 1069, startPoint y: 608, endPoint x: 1114, endPoint y: 613, distance: 45.6
type input "37"
type input "118"
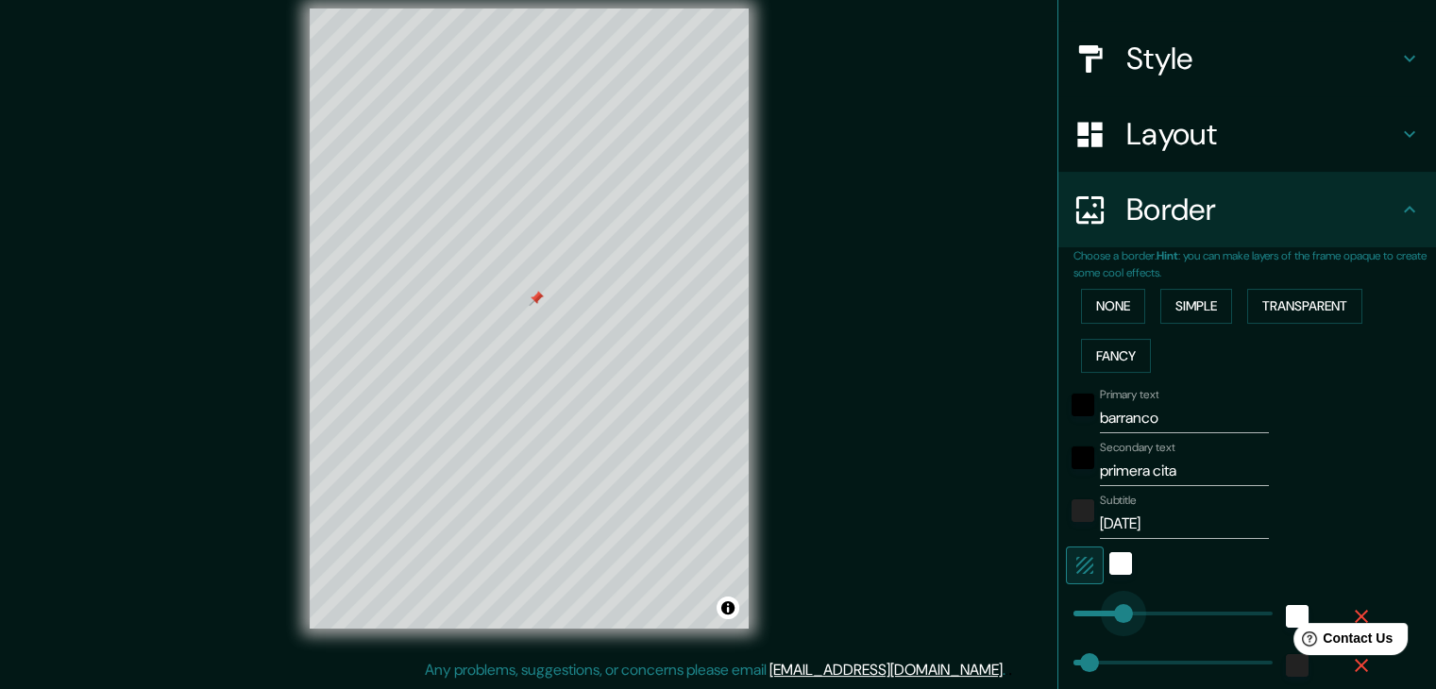
type input "37"
type input "144"
drag, startPoint x: 1112, startPoint y: 608, endPoint x: 1121, endPoint y: 613, distance: 10.6
type input "12"
drag, startPoint x: 1076, startPoint y: 660, endPoint x: 1064, endPoint y: 653, distance: 13.6
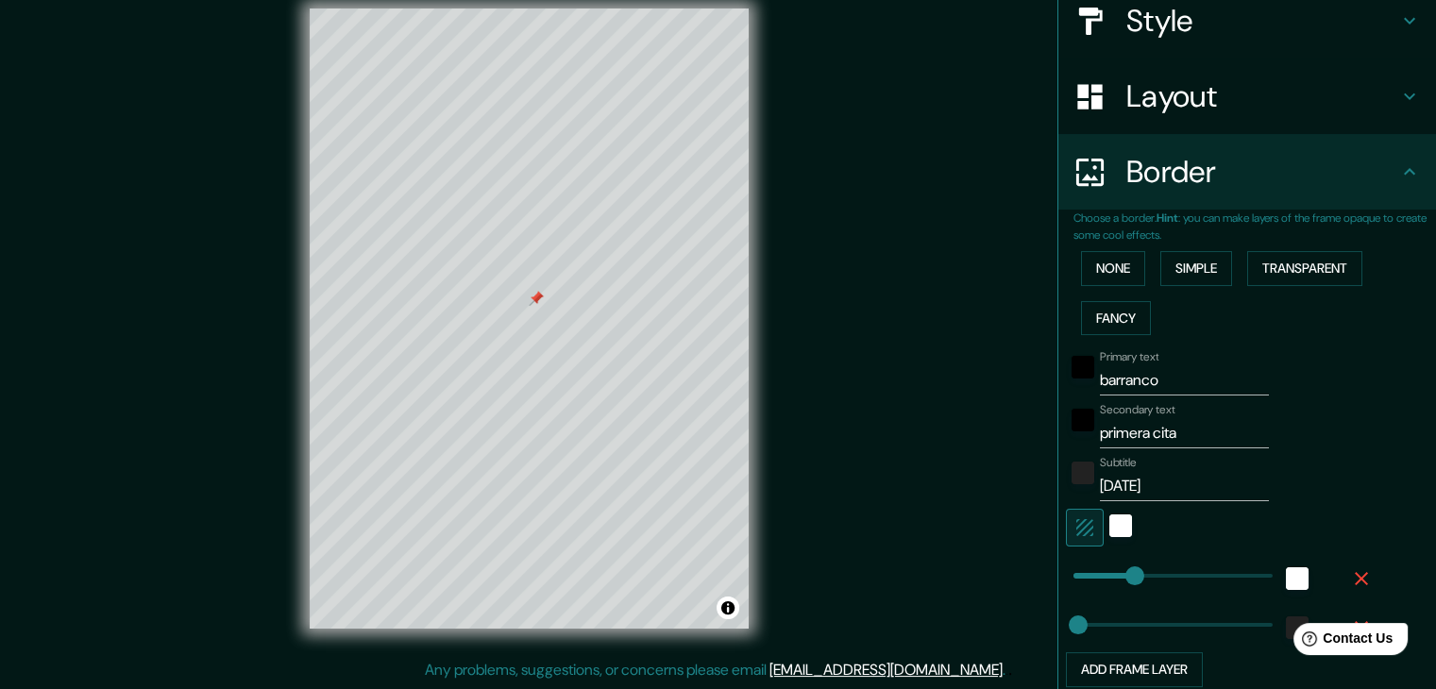
scroll to position [382, 0]
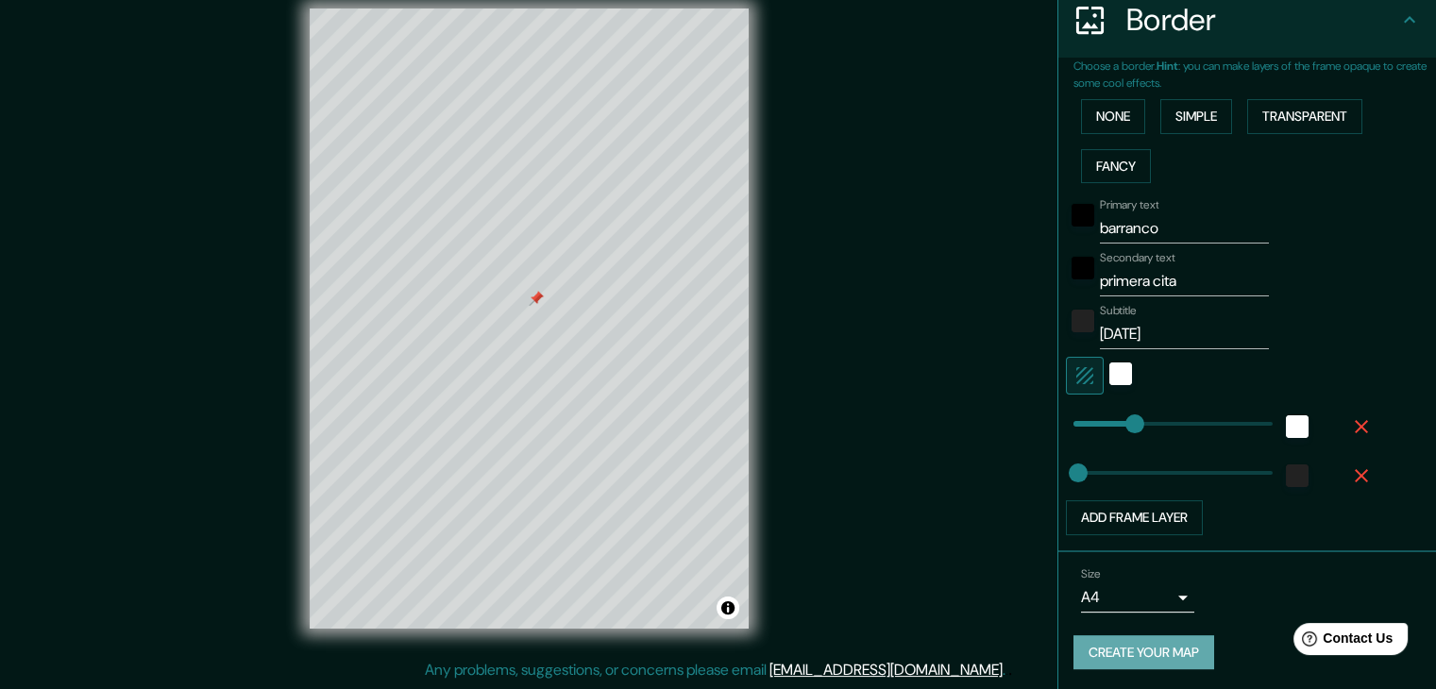
click at [1127, 658] on button "Create your map" at bounding box center [1144, 653] width 141 height 35
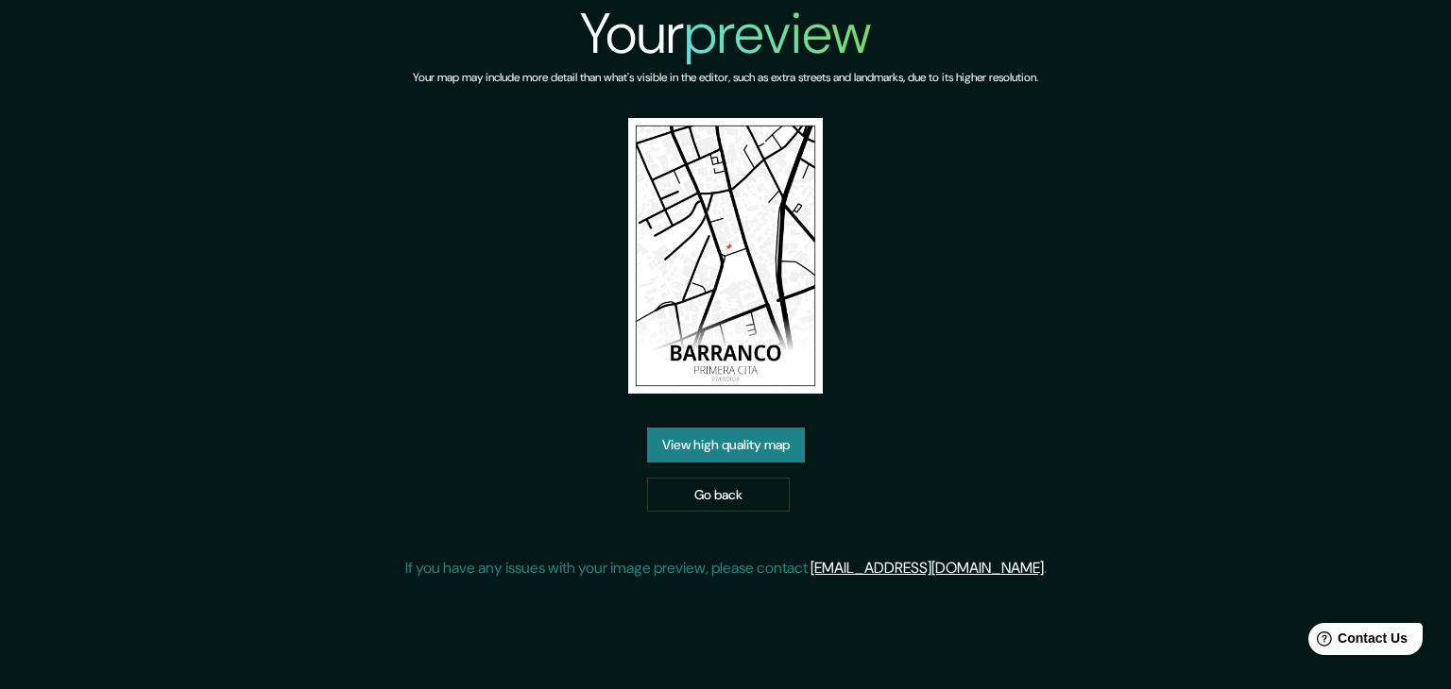
click at [778, 446] on link "View high quality map" at bounding box center [726, 445] width 158 height 35
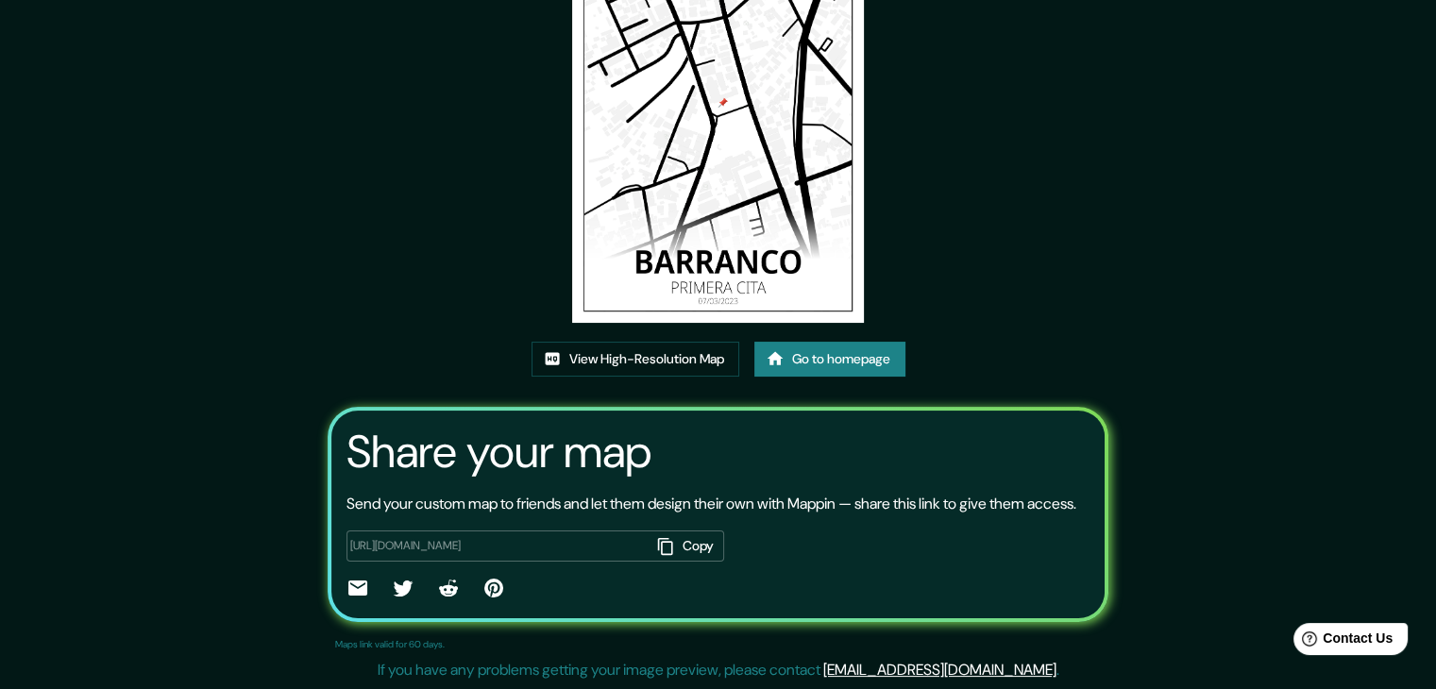
scroll to position [196, 0]
click at [723, 342] on link "View High-Resolution Map" at bounding box center [636, 359] width 208 height 35
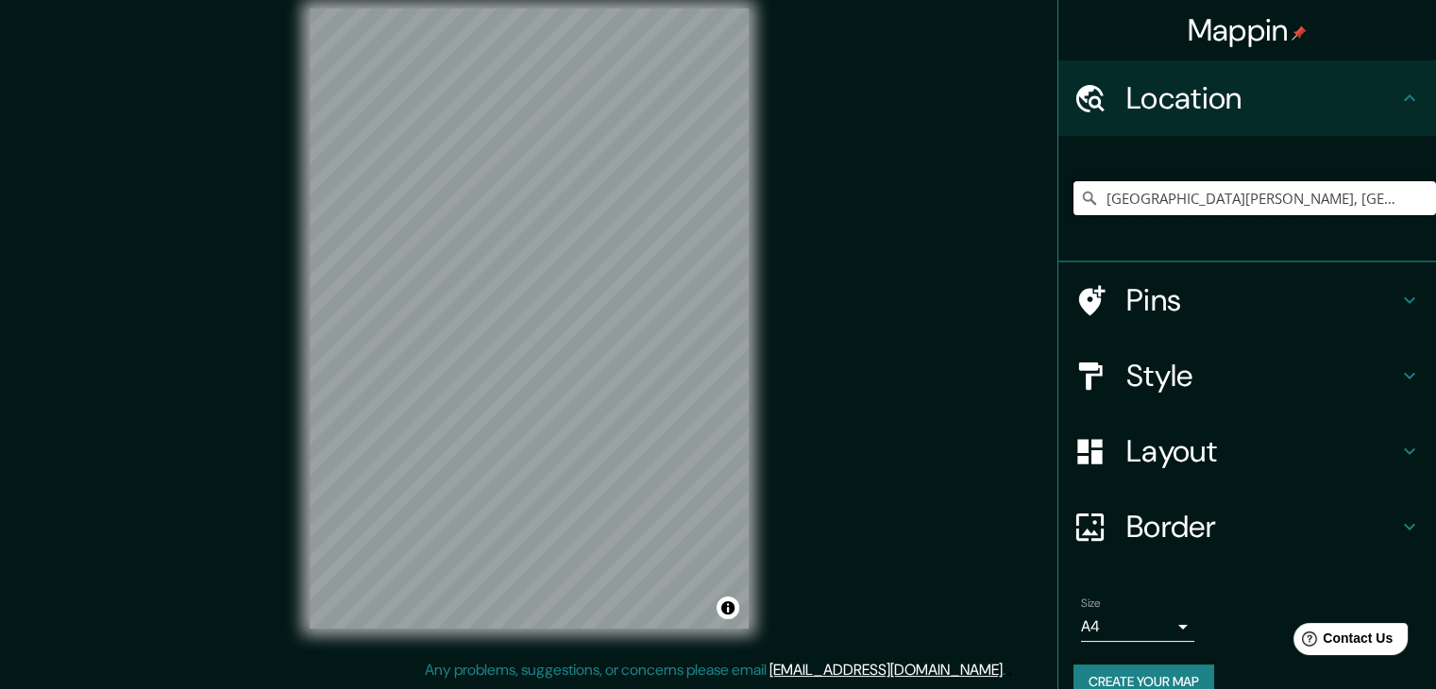
click at [1146, 200] on input "[GEOGRAPHIC_DATA], [GEOGRAPHIC_DATA], [GEOGRAPHIC_DATA], [GEOGRAPHIC_DATA]" at bounding box center [1255, 198] width 363 height 34
click at [1396, 198] on input "[GEOGRAPHIC_DATA], [GEOGRAPHIC_DATA], [GEOGRAPHIC_DATA], [GEOGRAPHIC_DATA]" at bounding box center [1255, 198] width 363 height 34
click at [1405, 193] on input "Parque Municipal De Barranco, Lima, Provincia de Lima, Perú" at bounding box center [1255, 198] width 363 height 34
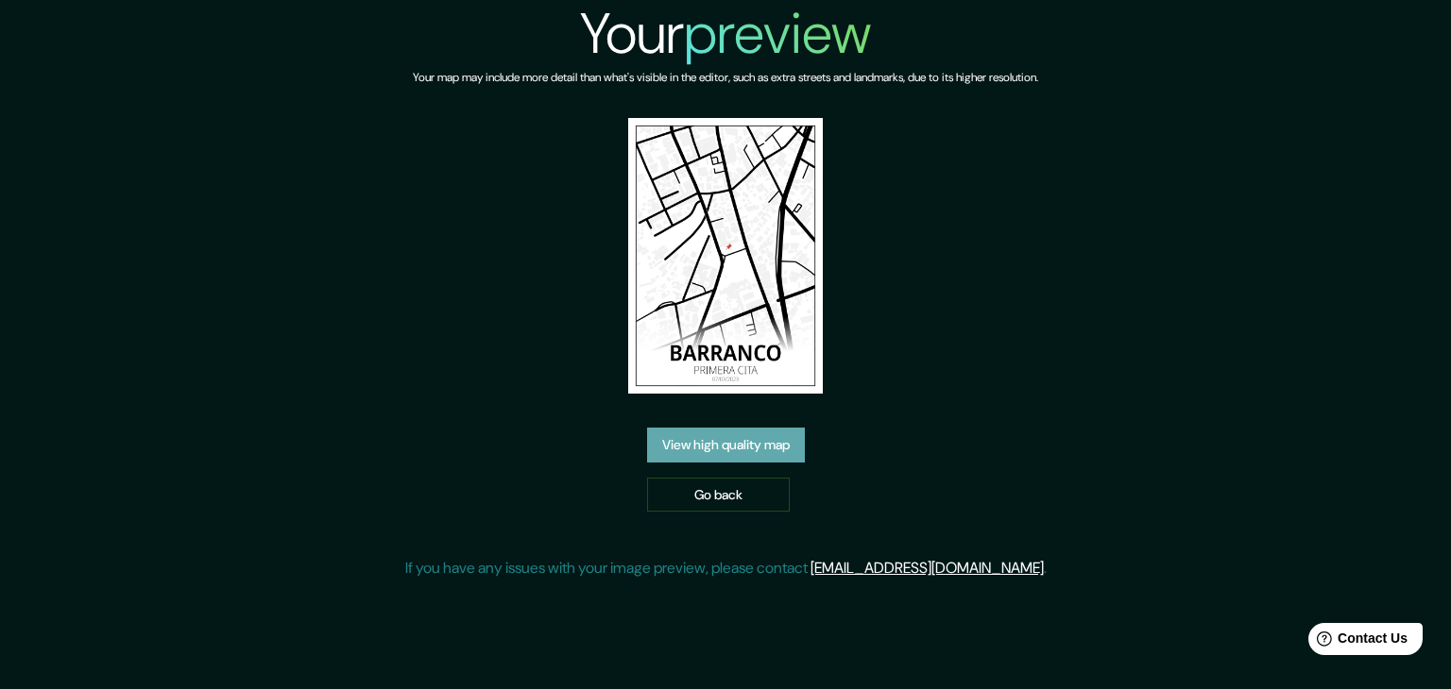
click at [723, 453] on link "View high quality map" at bounding box center [726, 445] width 158 height 35
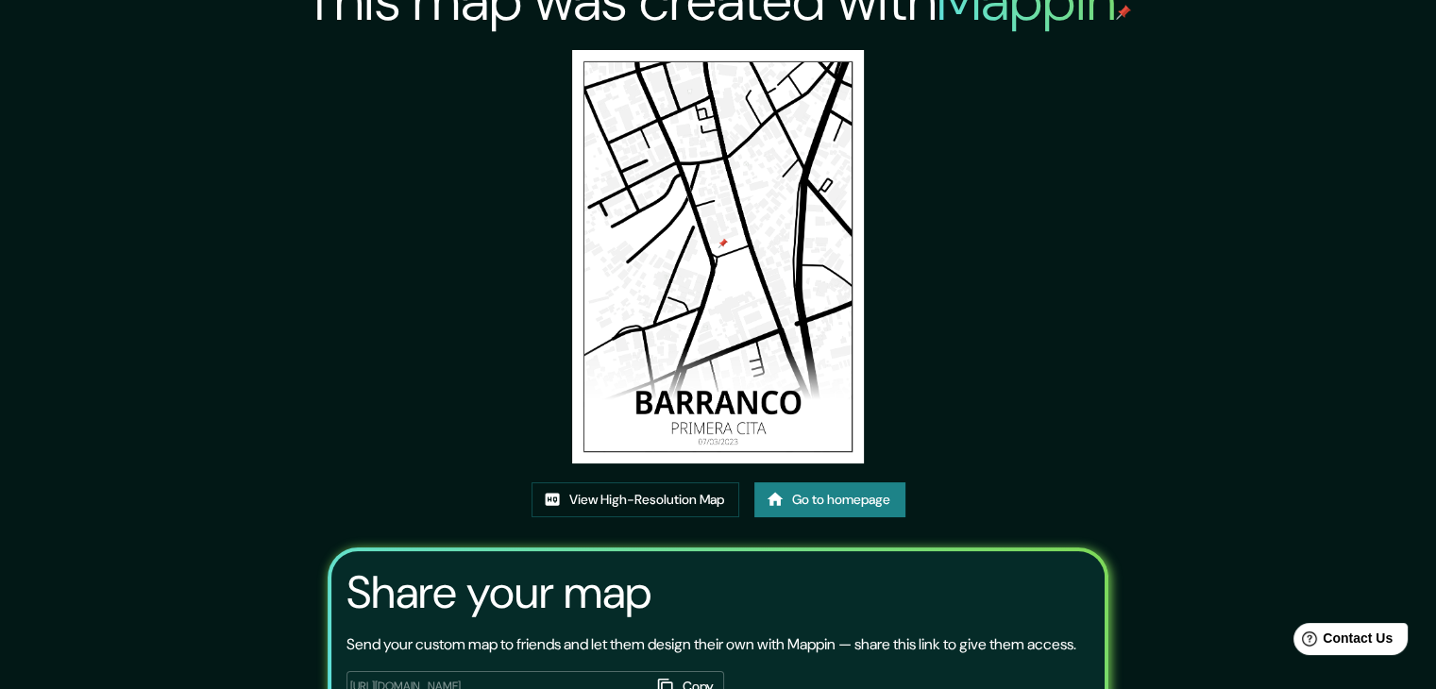
scroll to position [196, 0]
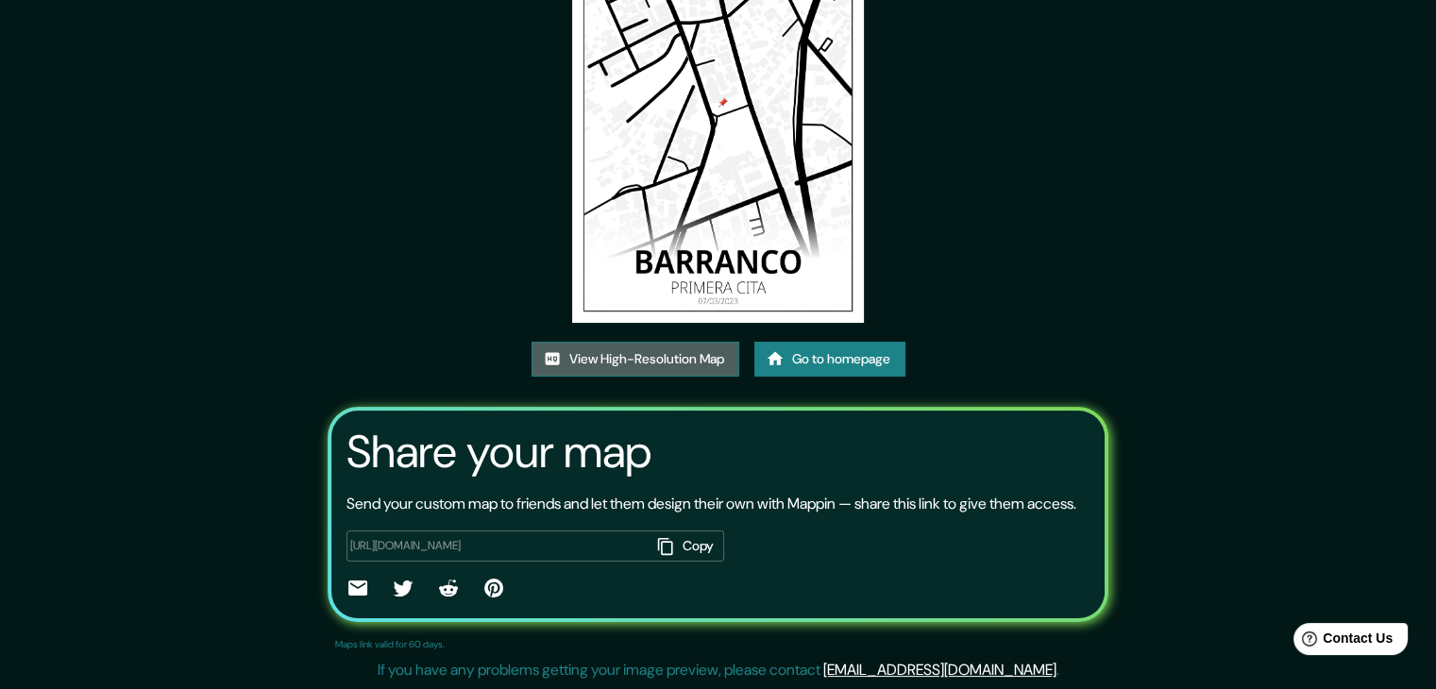
click at [697, 342] on link "View High-Resolution Map" at bounding box center [636, 359] width 208 height 35
